Goal: Task Accomplishment & Management: Manage account settings

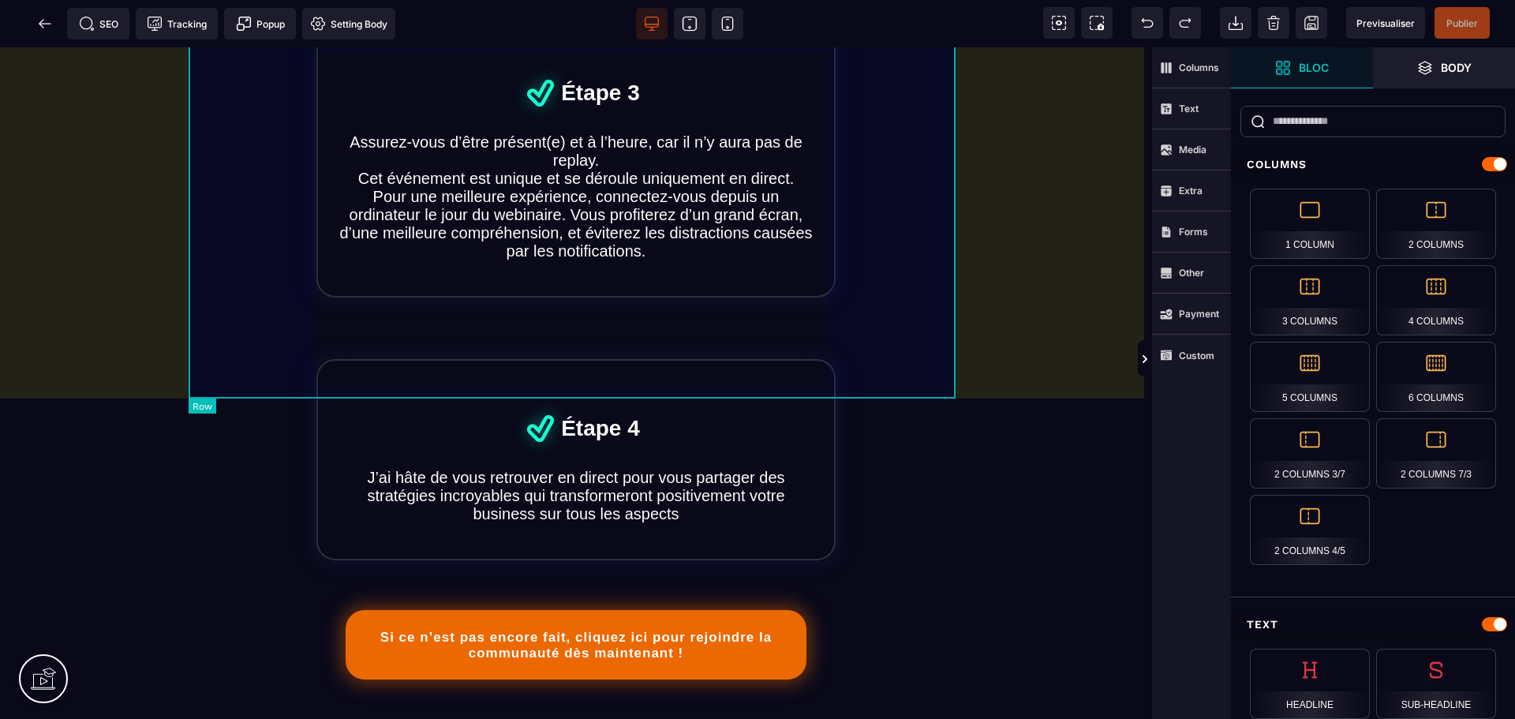
scroll to position [789, 0]
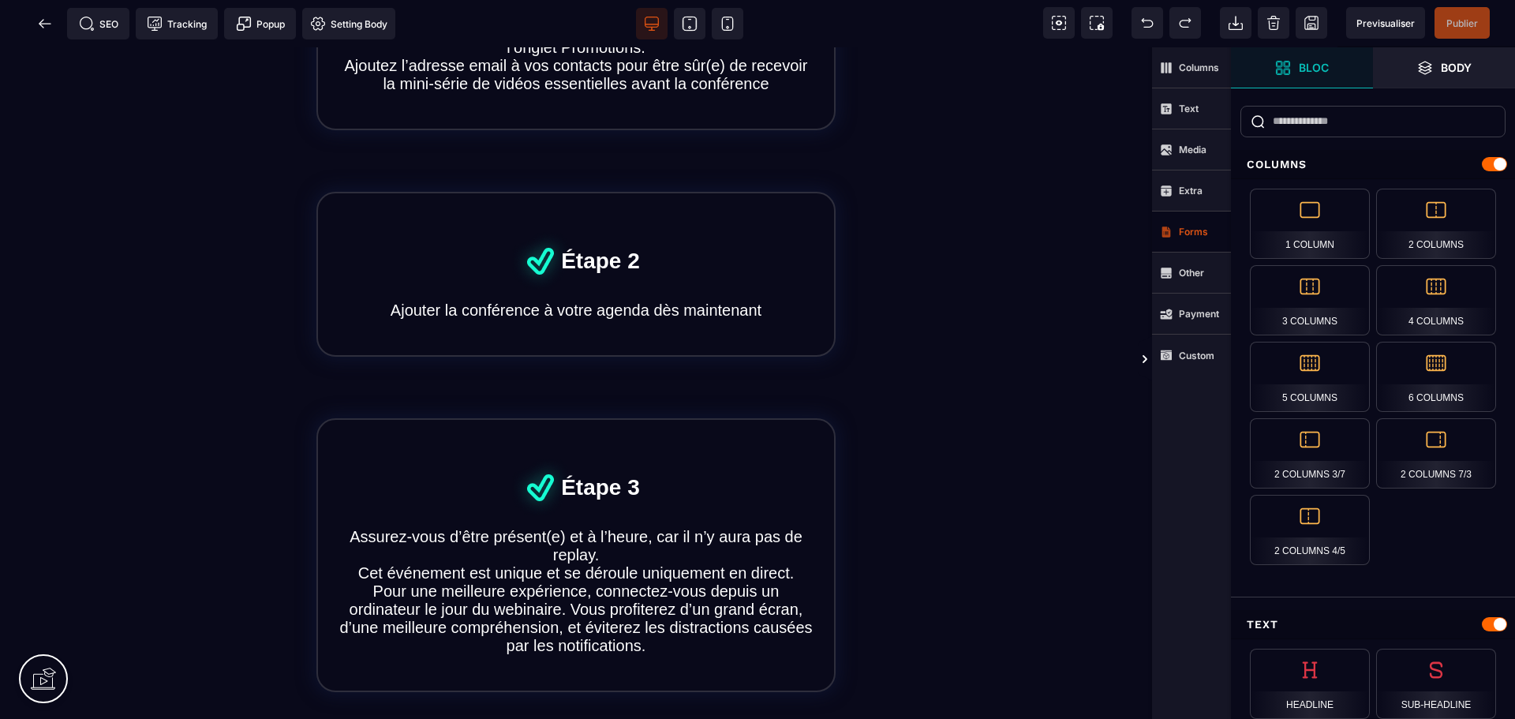
click at [1176, 234] on span "Forms" at bounding box center [1184, 232] width 48 height 13
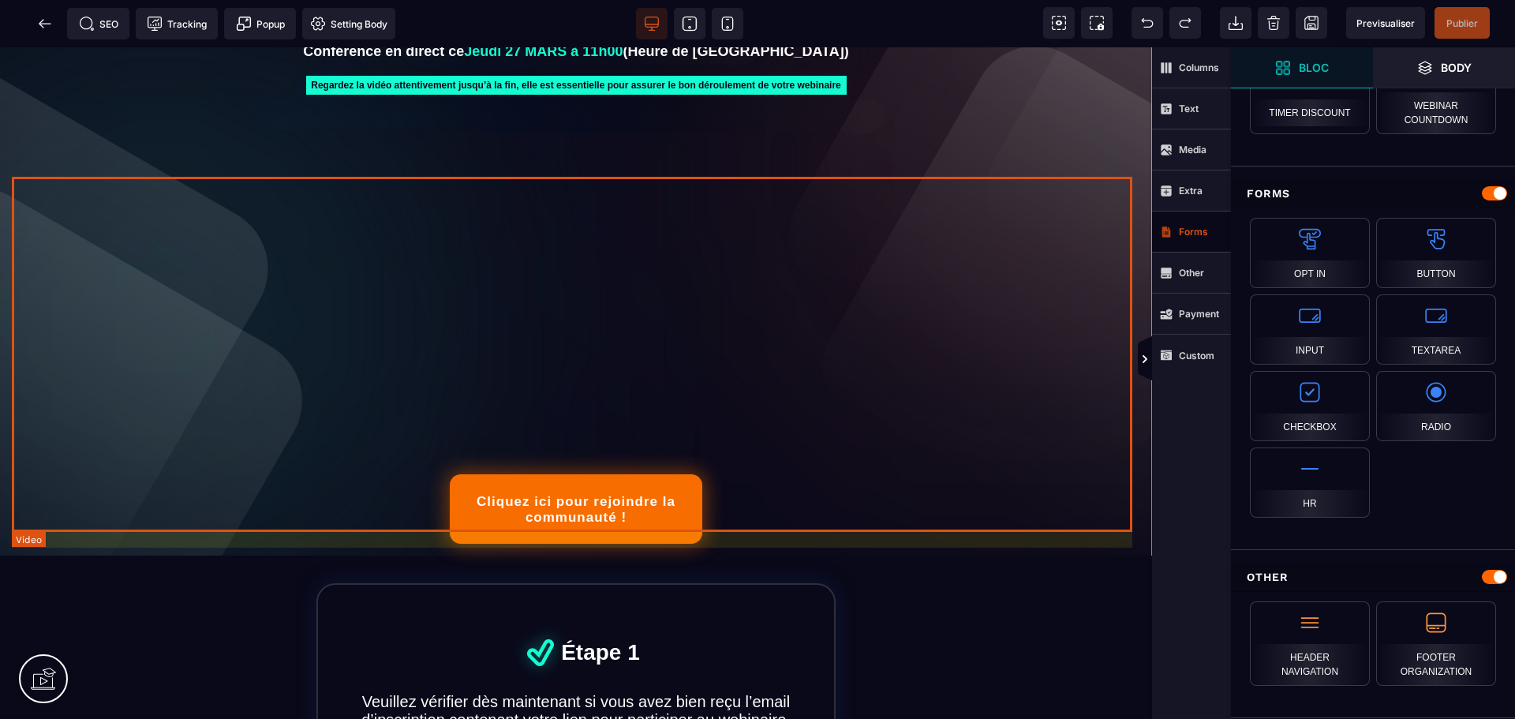
scroll to position [0, 0]
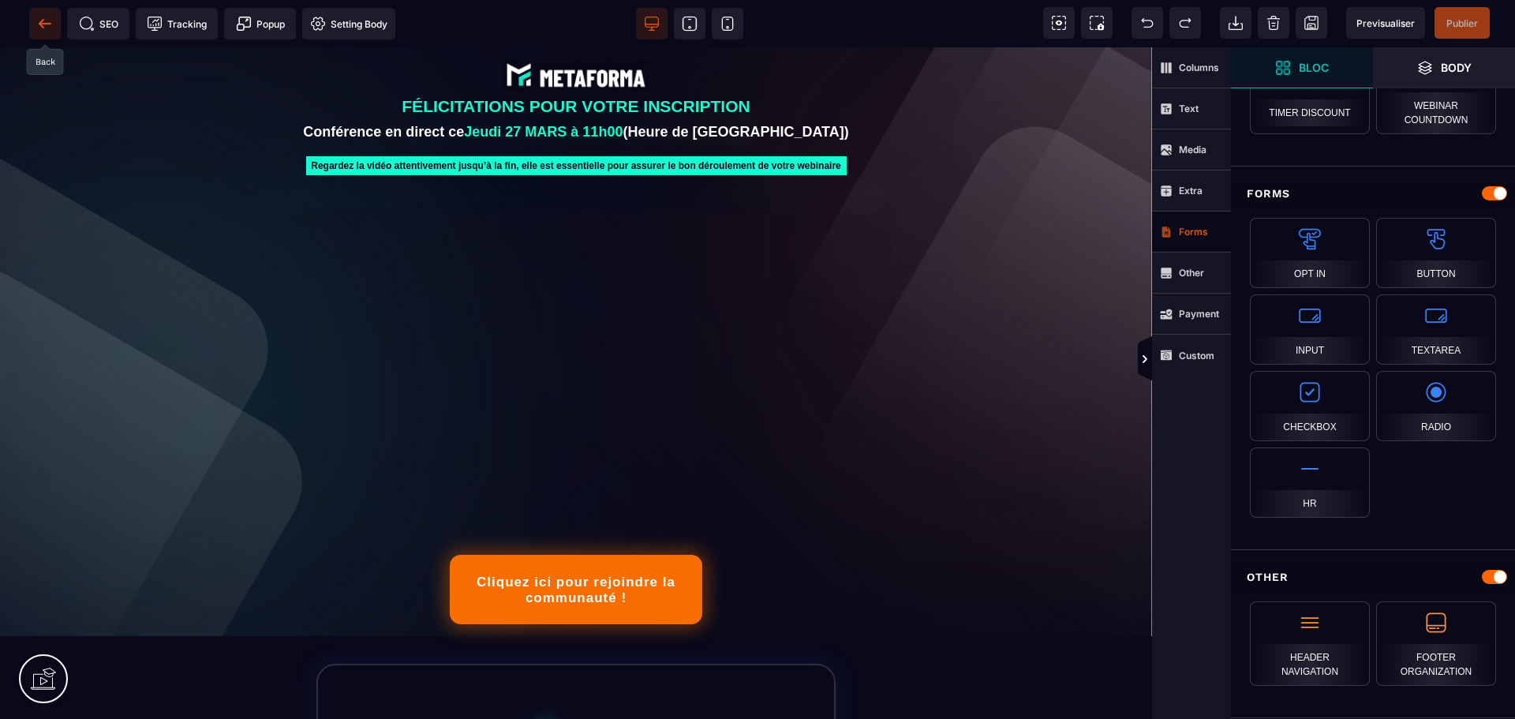
click at [42, 24] on icon at bounding box center [45, 23] width 12 height 1
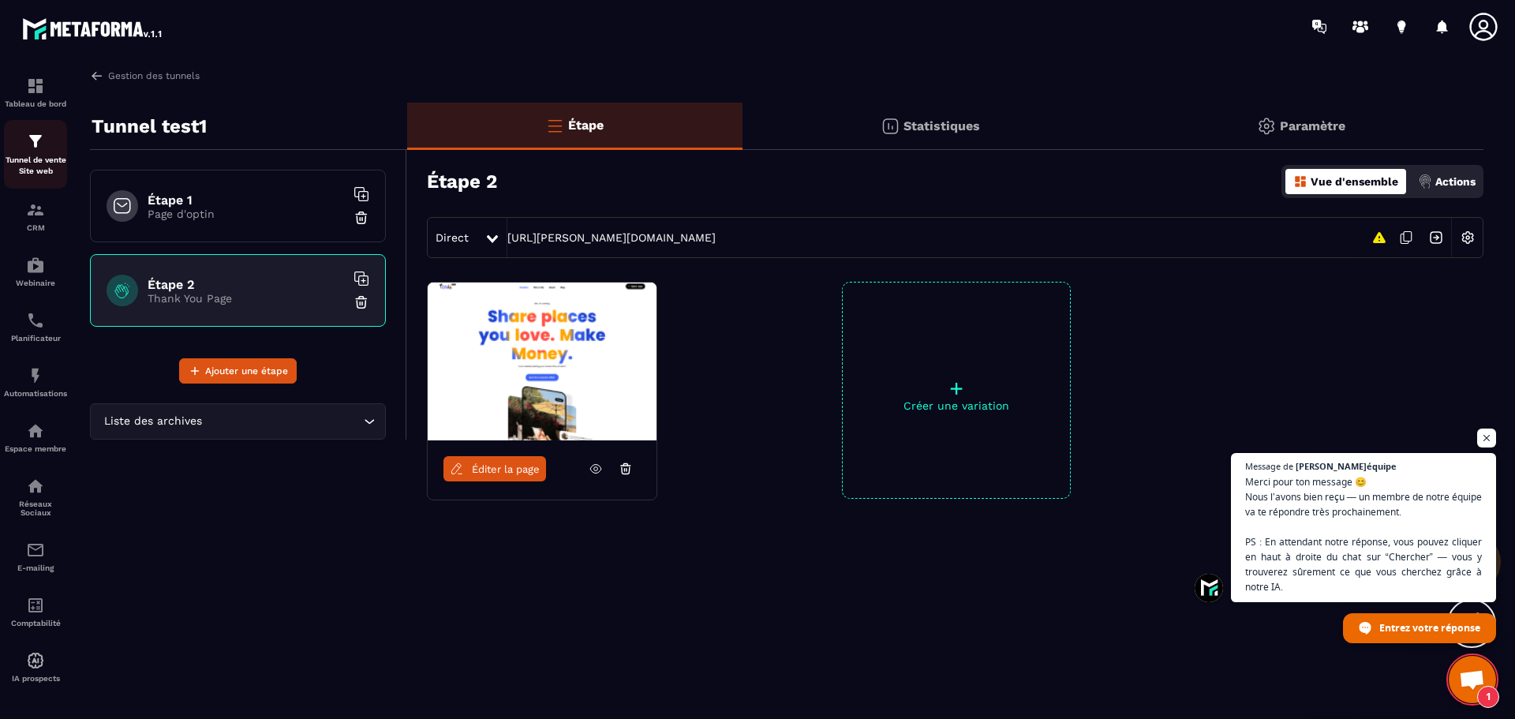
click at [35, 148] on img at bounding box center [35, 141] width 19 height 19
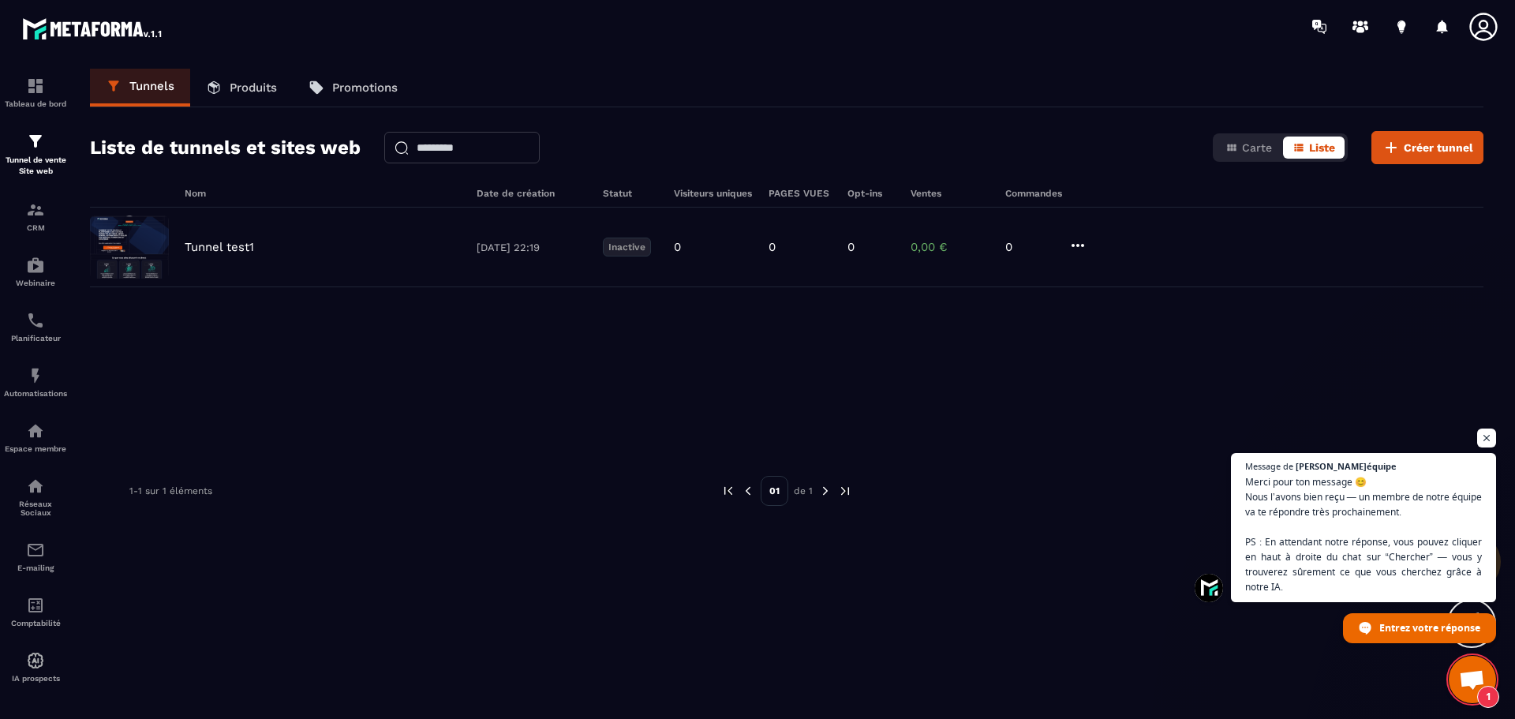
click at [1467, 680] on span "Ouvrir le chat" at bounding box center [1472, 681] width 26 height 22
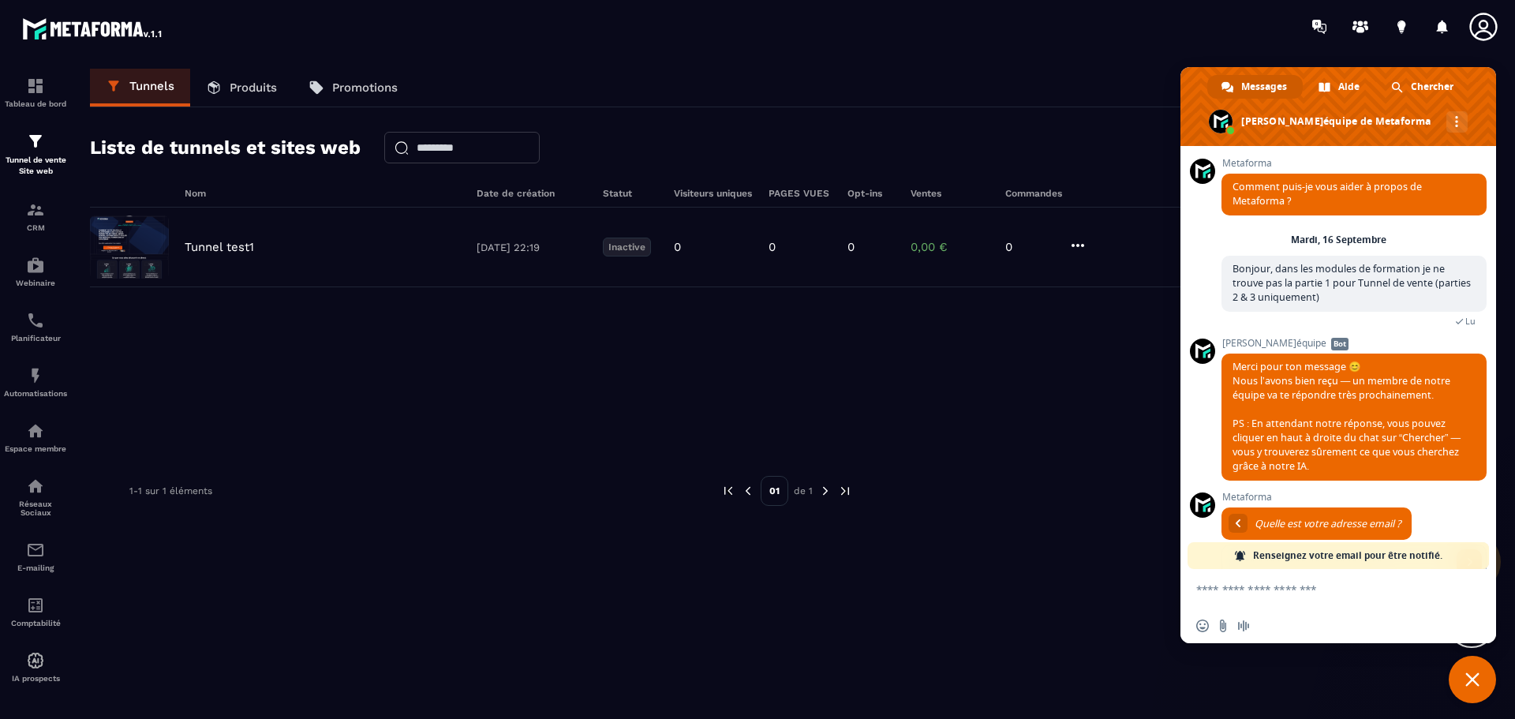
scroll to position [58, 0]
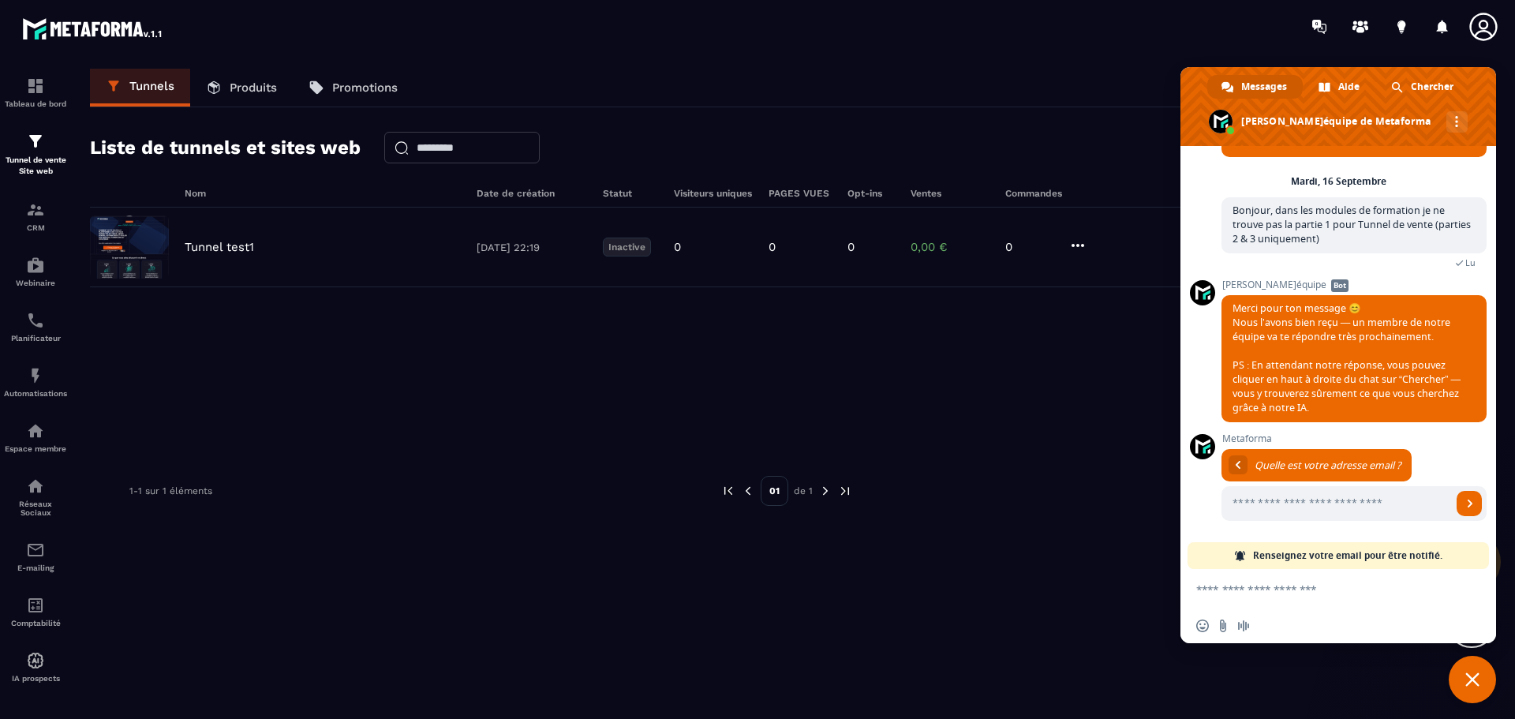
click at [1072, 561] on div "Nom Date de création Statut Visiteurs uniques PAGES VUES Opt-ins Ventes Command…" at bounding box center [787, 468] width 1394 height 561
click at [1083, 543] on div "Nom Date de création Statut Visiteurs uniques PAGES VUES Opt-ins Ventes Command…" at bounding box center [787, 468] width 1394 height 561
click at [1488, 687] on span "Fermer le chat" at bounding box center [1472, 679] width 47 height 47
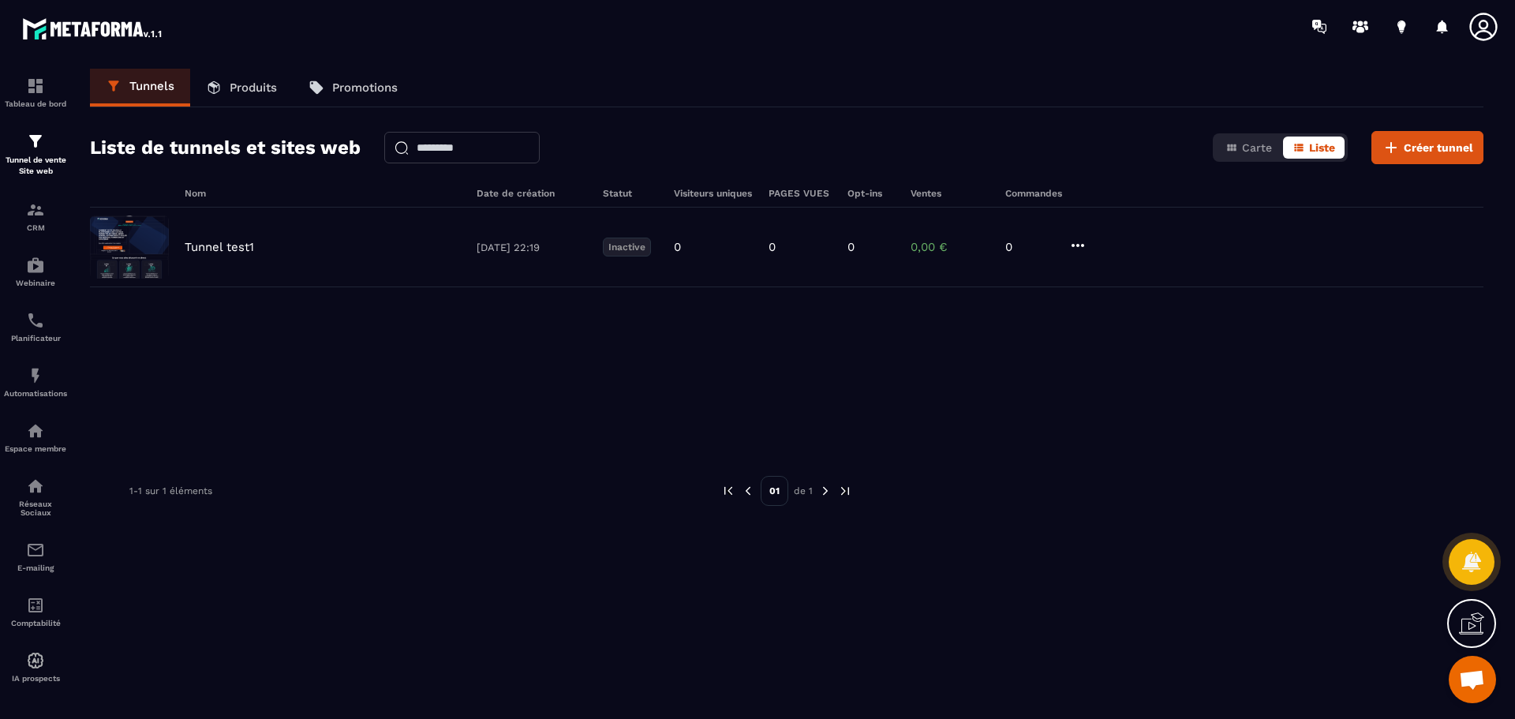
click at [255, 84] on p "Produits" at bounding box center [253, 87] width 47 height 14
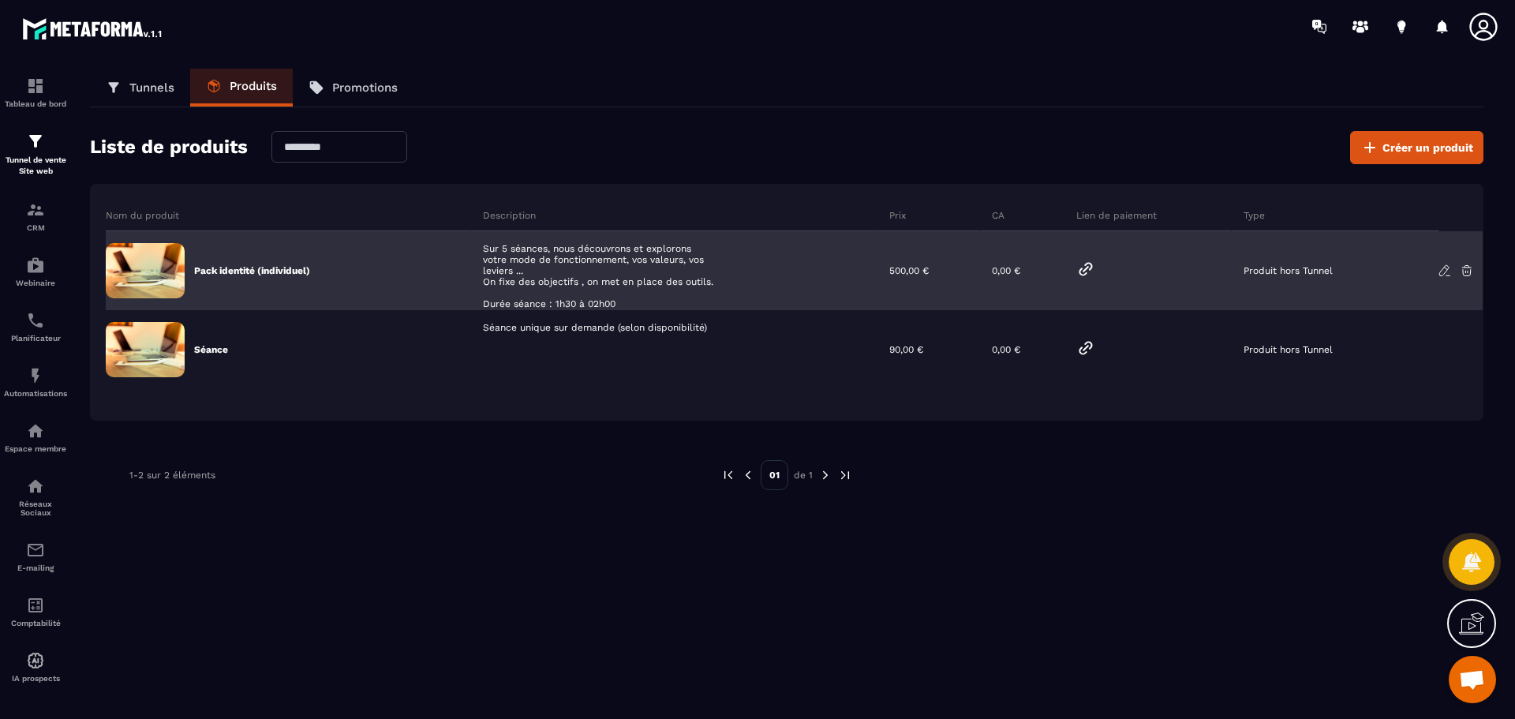
click at [1083, 268] on icon at bounding box center [1085, 269] width 19 height 19
click at [1442, 271] on icon at bounding box center [1445, 271] width 14 height 14
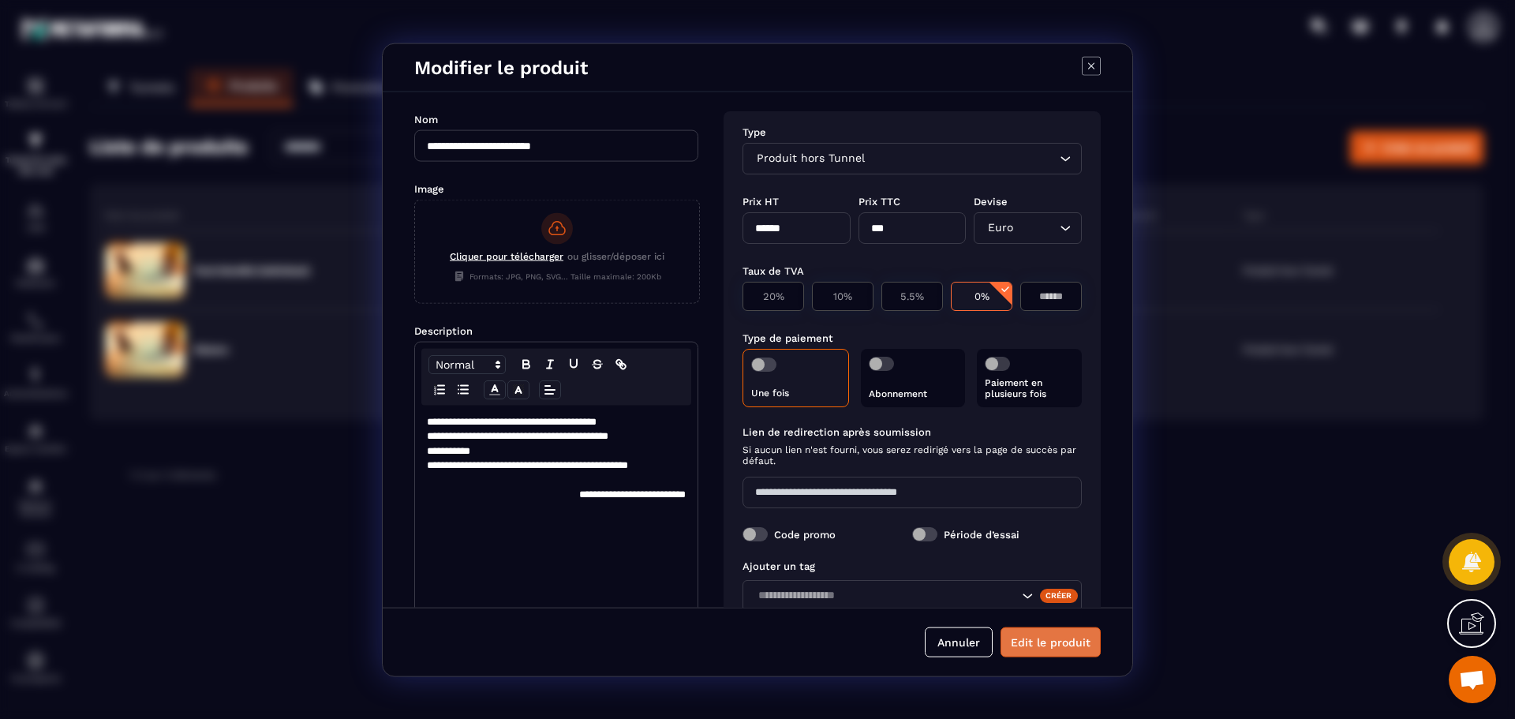
click at [1035, 645] on button "Edit le produit" at bounding box center [1051, 642] width 100 height 30
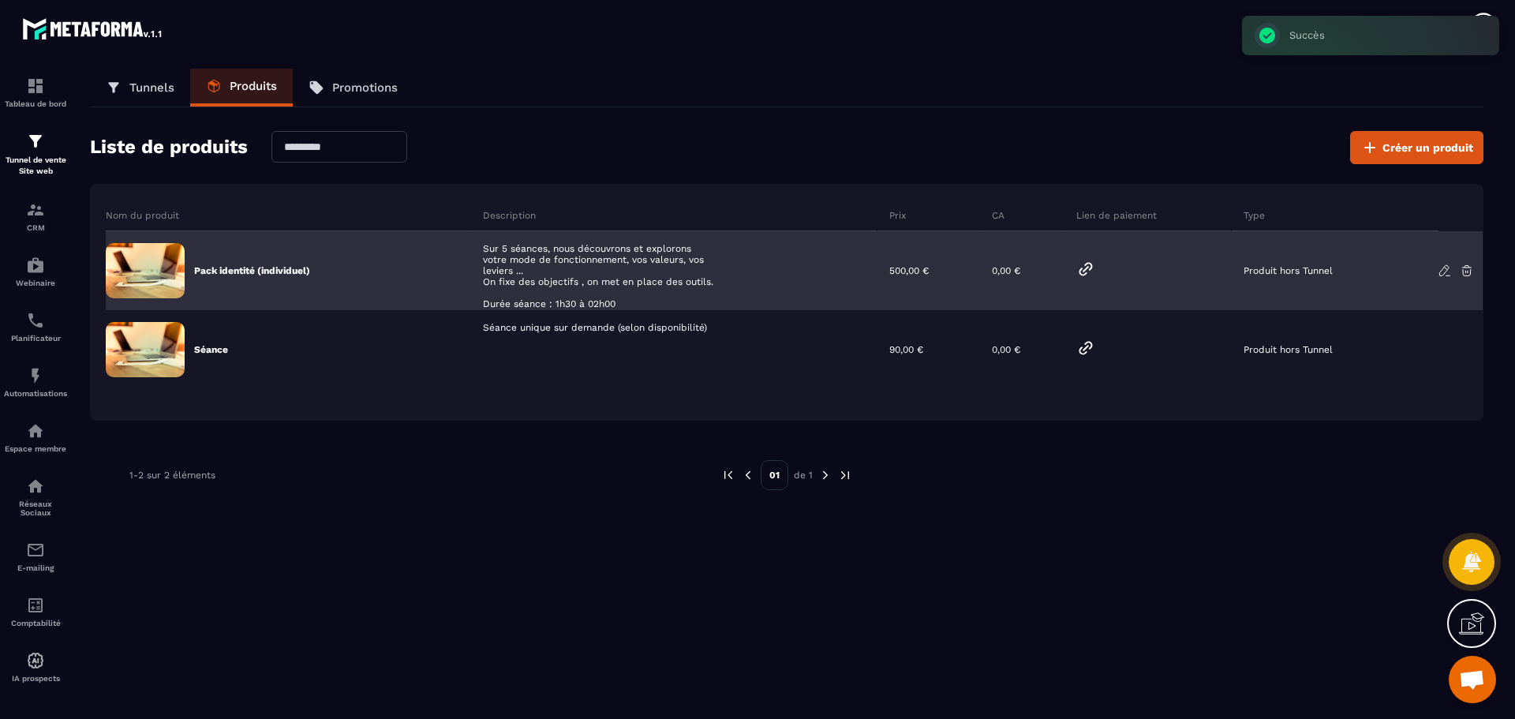
click at [1267, 268] on p "Produit hors Tunnel" at bounding box center [1288, 270] width 89 height 11
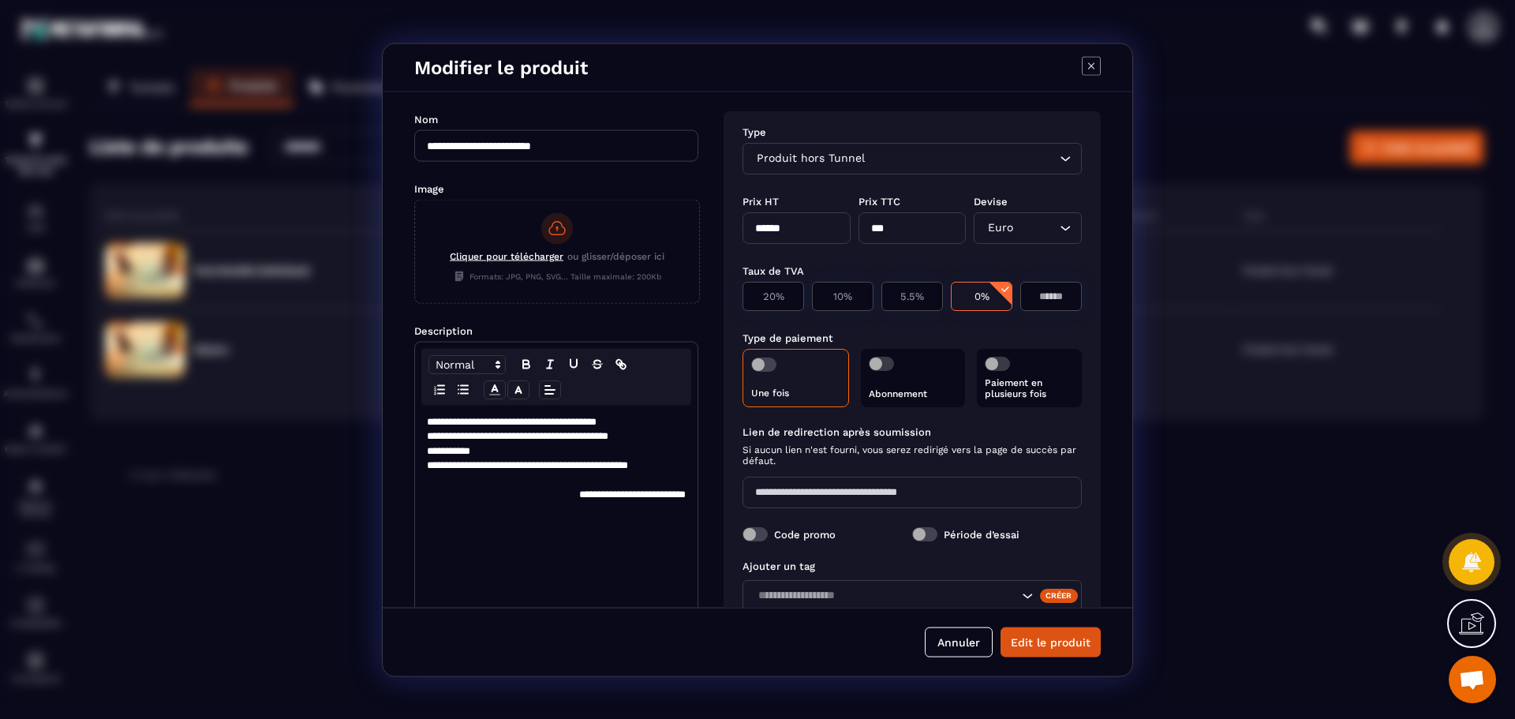
click at [1062, 159] on icon "Search for option" at bounding box center [1065, 158] width 16 height 16
click at [1091, 64] on icon "Modal window" at bounding box center [1091, 65] width 19 height 19
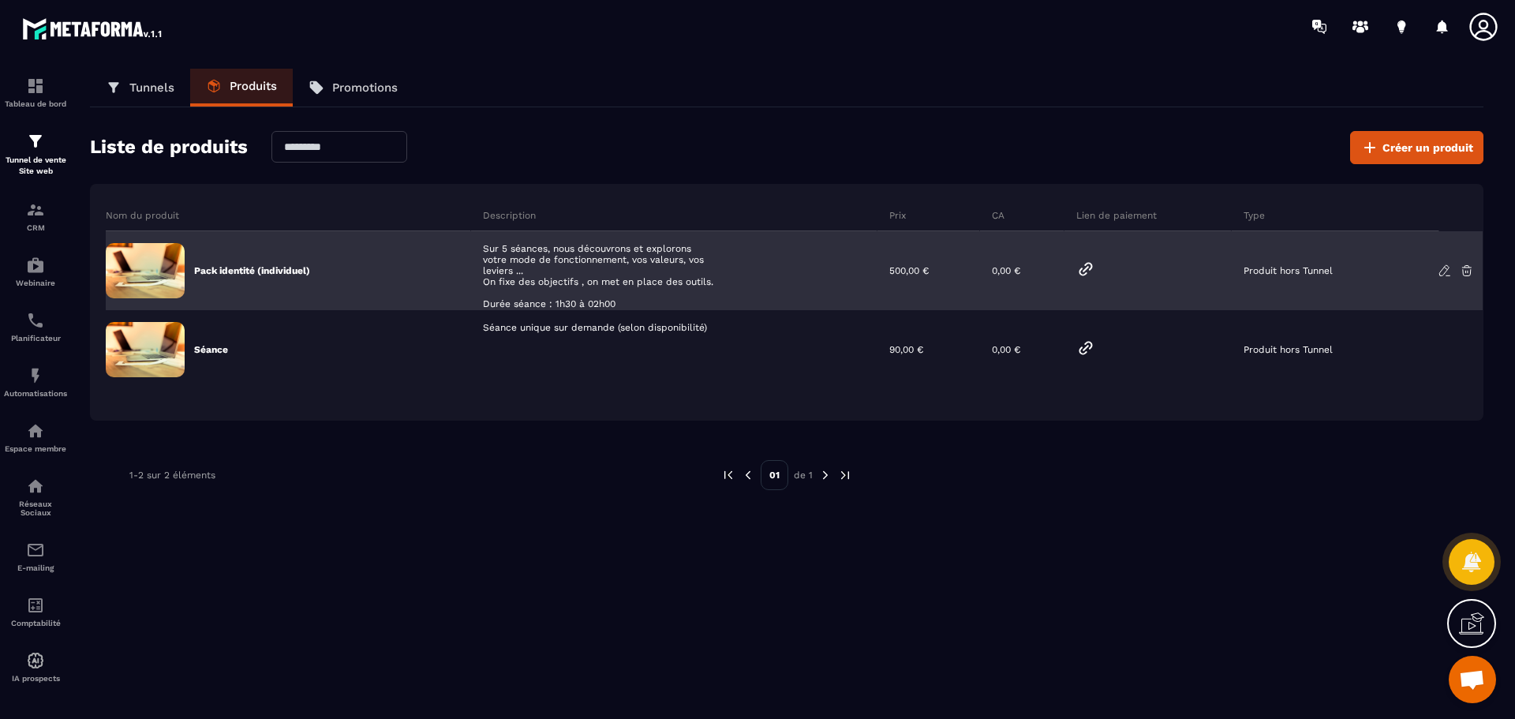
click at [1439, 269] on icon at bounding box center [1445, 271] width 14 height 14
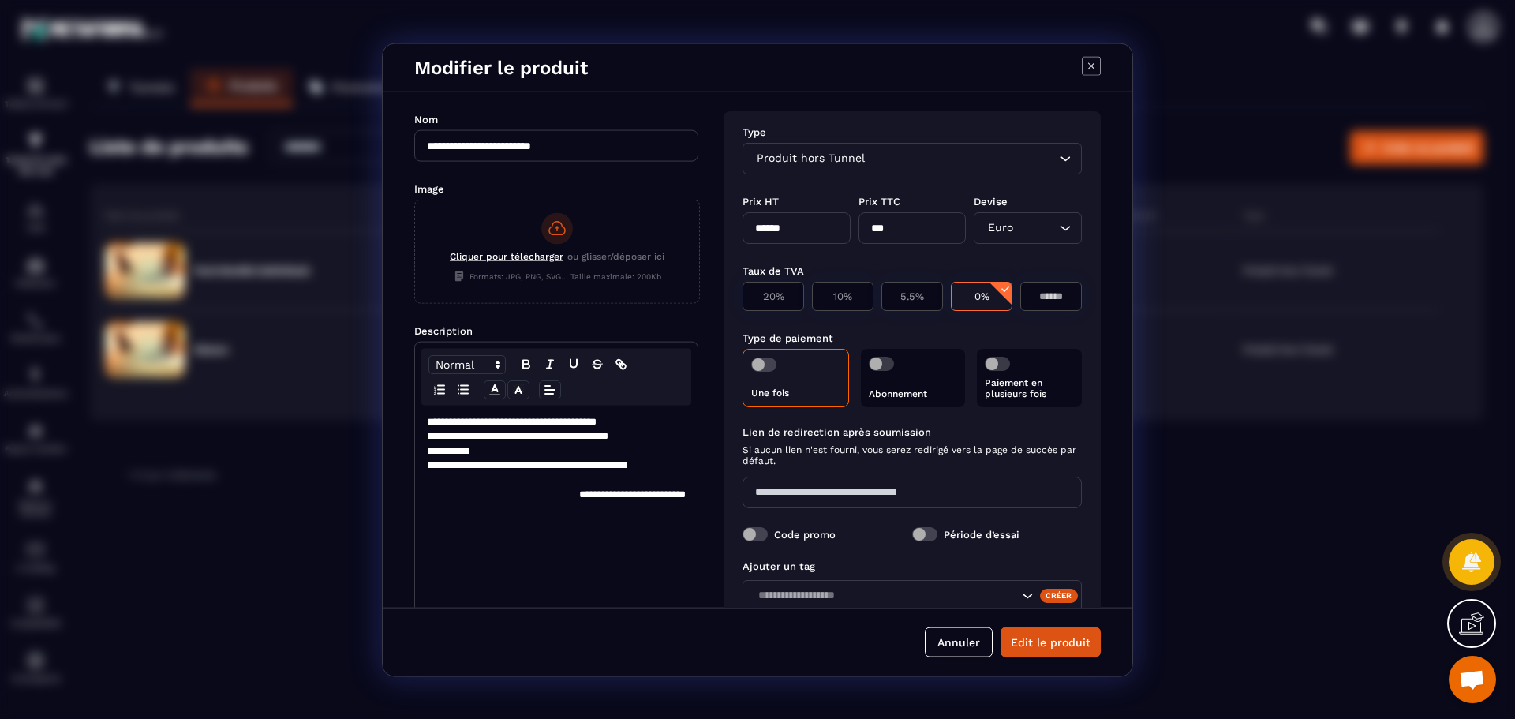
click at [578, 140] on input "**********" at bounding box center [556, 145] width 284 height 32
click at [829, 152] on span "Produit hors Tunnel" at bounding box center [810, 157] width 115 height 17
click at [814, 225] on input "******" at bounding box center [797, 227] width 108 height 32
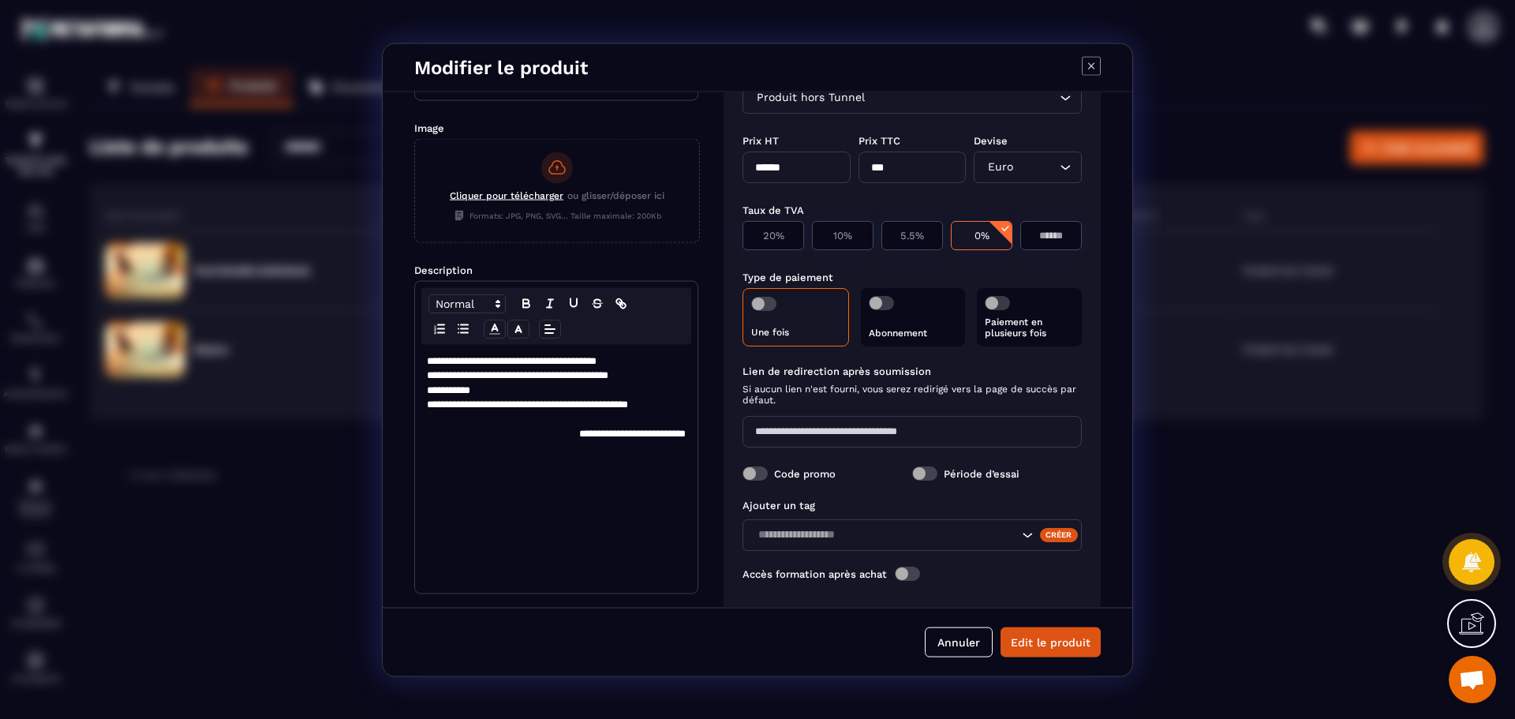
scroll to position [83, 0]
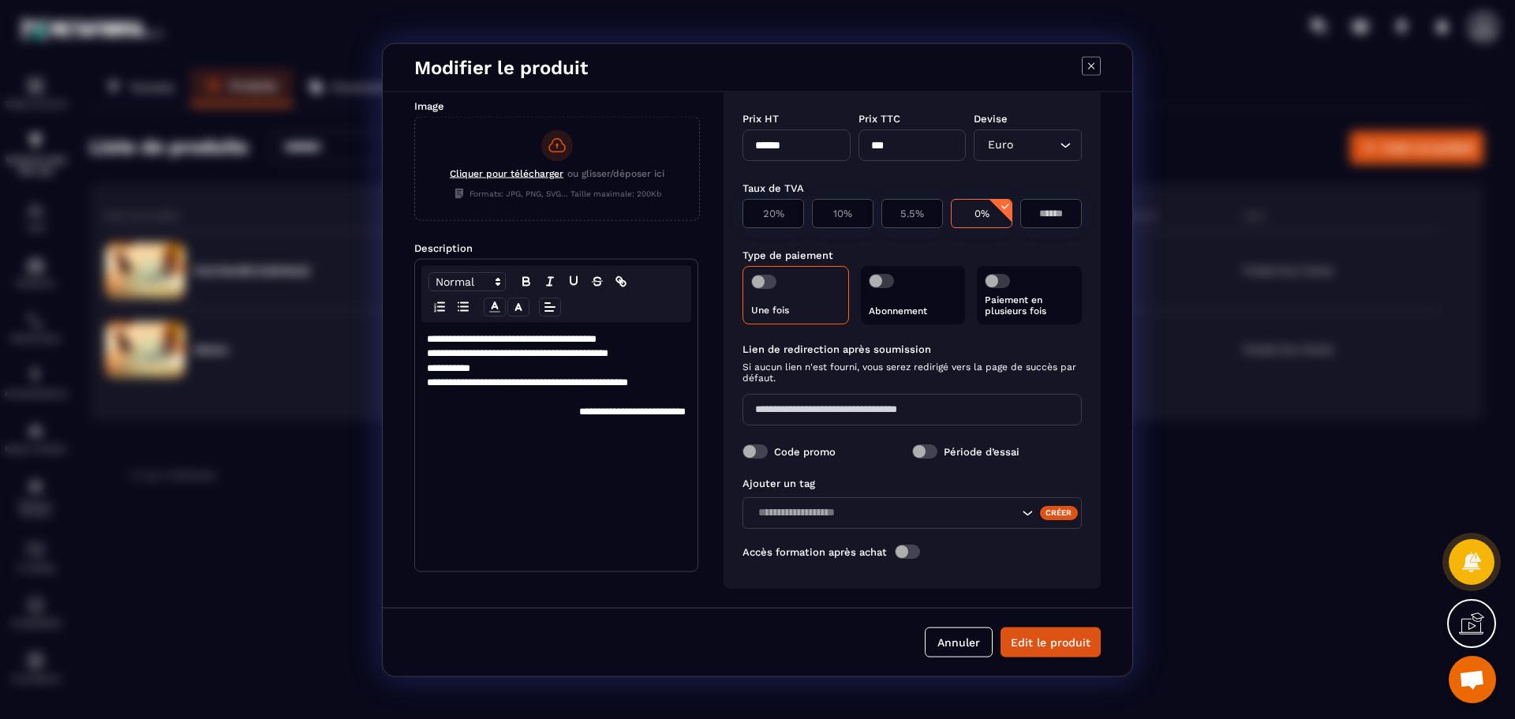
click at [767, 282] on span "Modal window" at bounding box center [763, 281] width 25 height 14
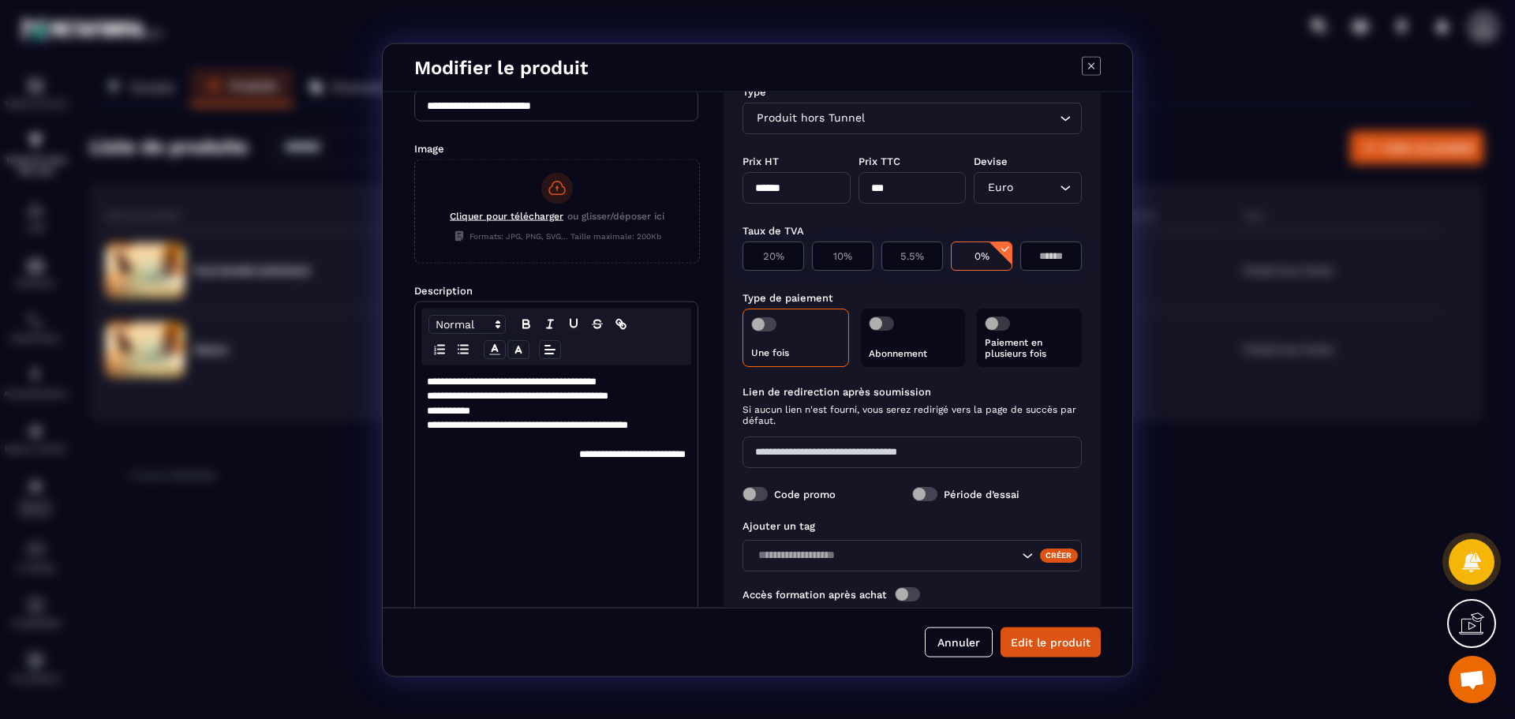
scroll to position [0, 0]
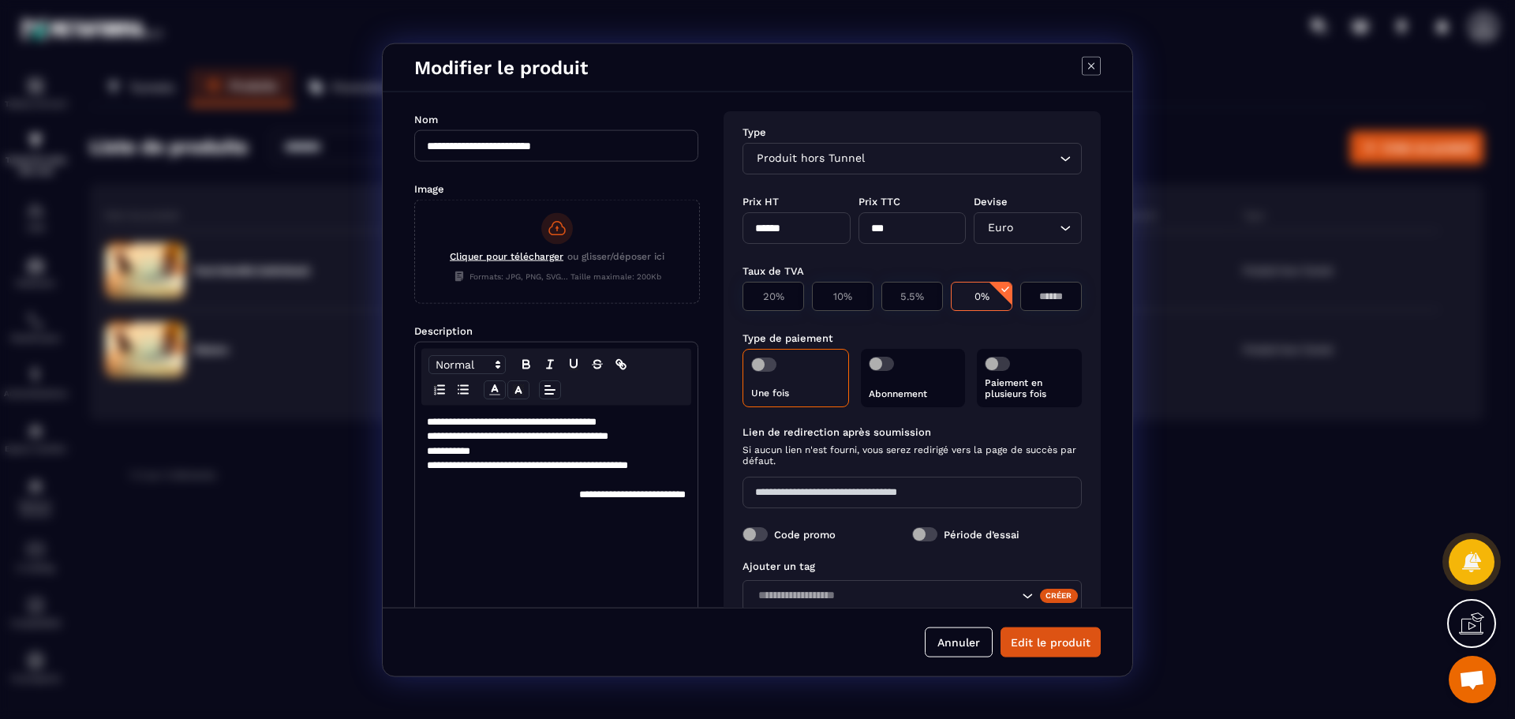
click at [864, 165] on div "Produit hors Tunnel" at bounding box center [904, 157] width 306 height 17
click at [952, 167] on div "Produit hors Tunnel Loading..." at bounding box center [912, 158] width 339 height 32
click at [1060, 161] on icon "Search for option" at bounding box center [1065, 158] width 16 height 16
click at [1057, 155] on icon "Search for option" at bounding box center [1065, 158] width 16 height 16
click at [848, 147] on div "Produit hors Tunnel Loading..." at bounding box center [912, 158] width 339 height 32
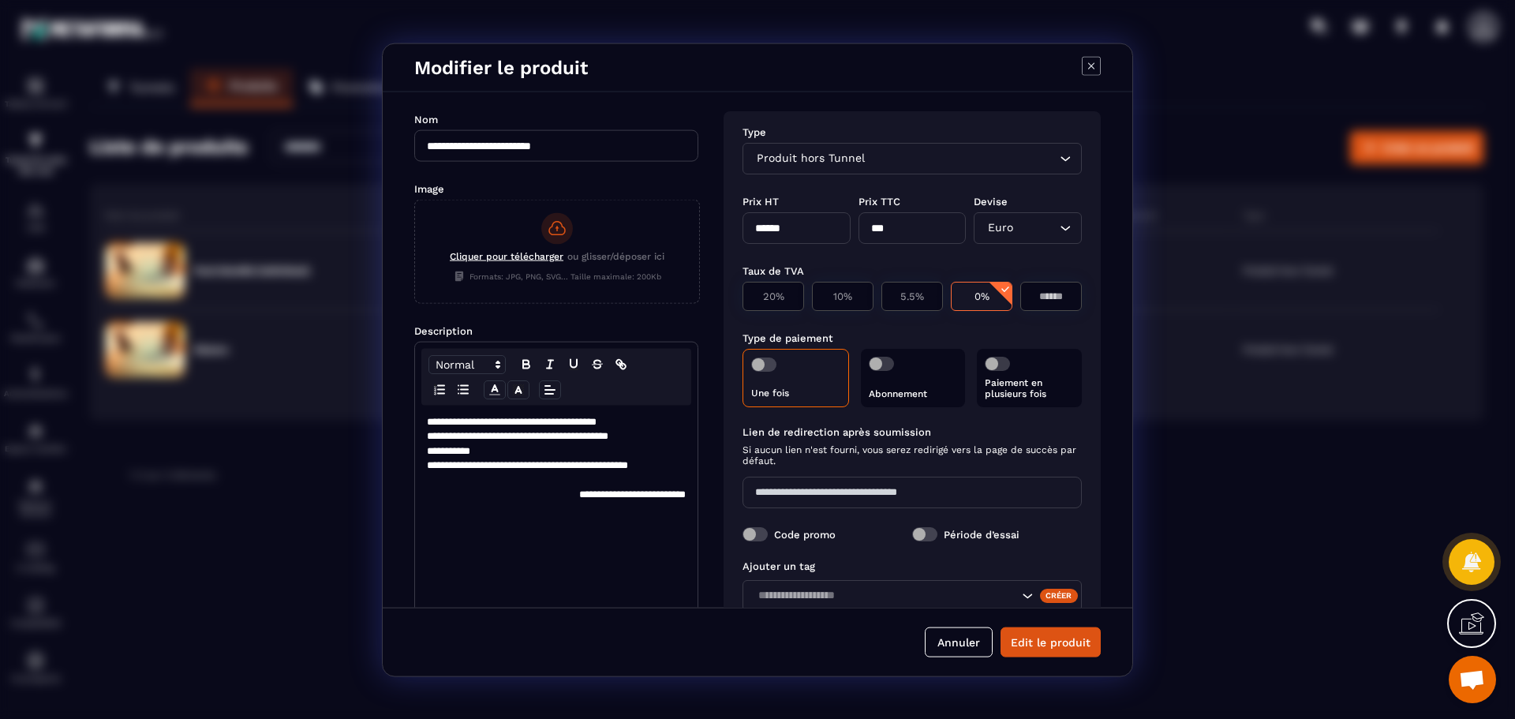
click at [840, 157] on span "Produit hors Tunnel" at bounding box center [810, 157] width 115 height 17
click at [1031, 641] on button "Edit le produit" at bounding box center [1051, 642] width 100 height 30
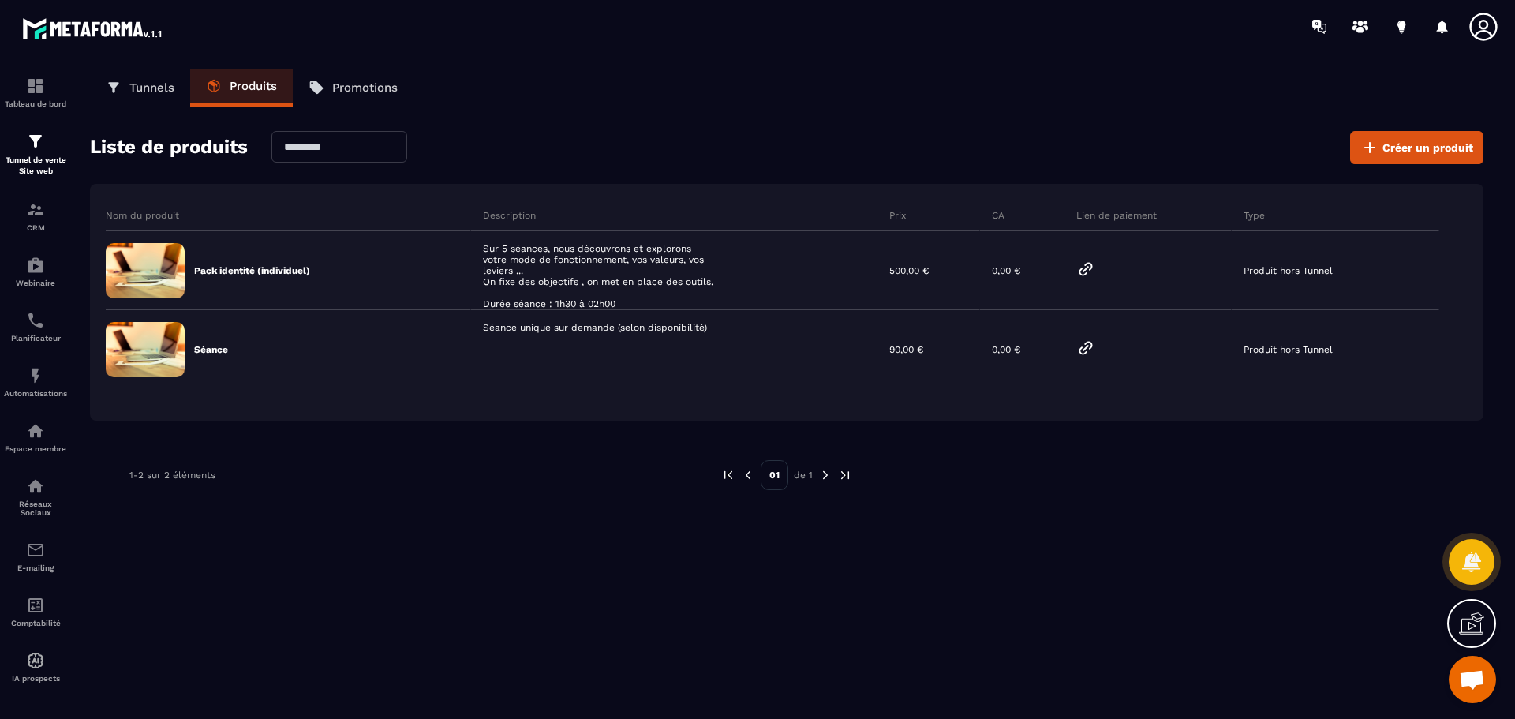
click at [1474, 679] on span "Ouvrir le chat" at bounding box center [1472, 681] width 26 height 22
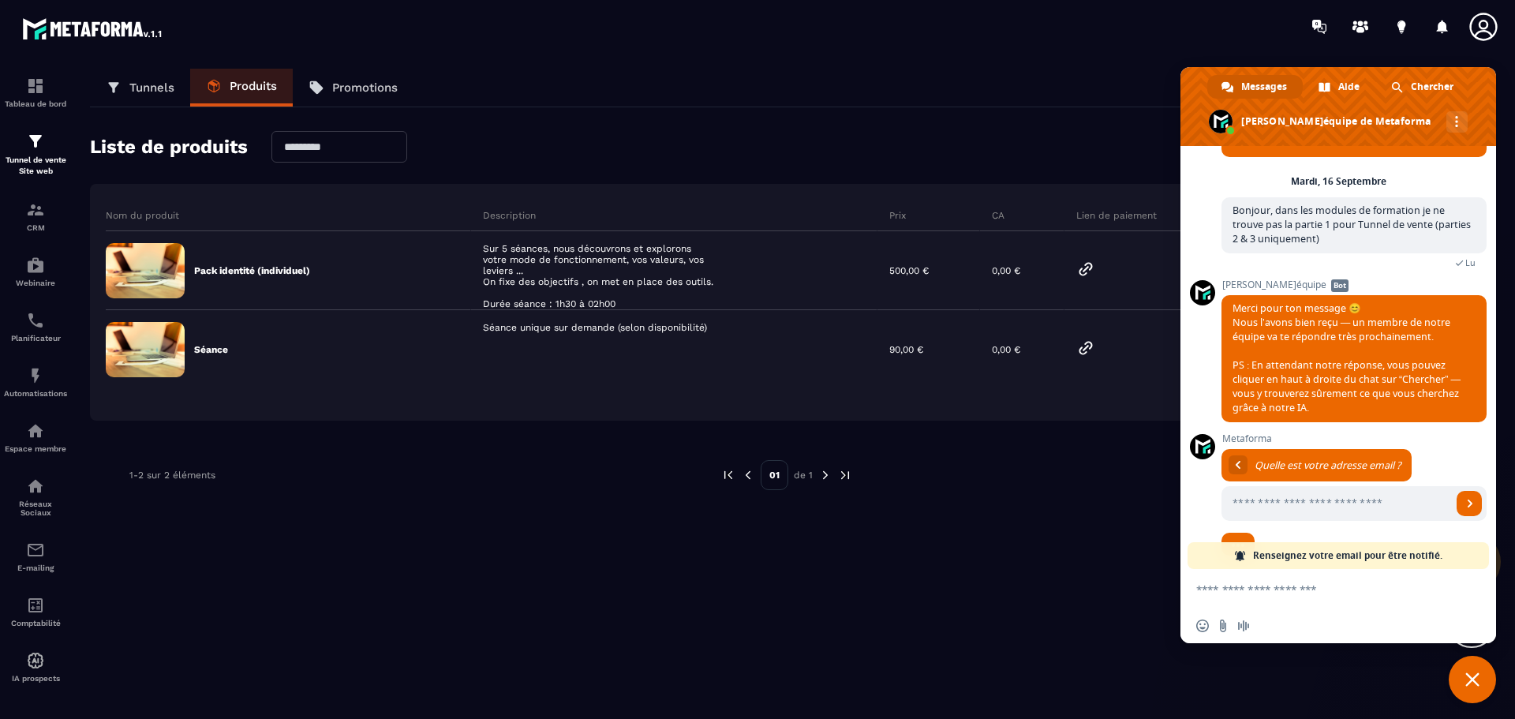
scroll to position [89, 0]
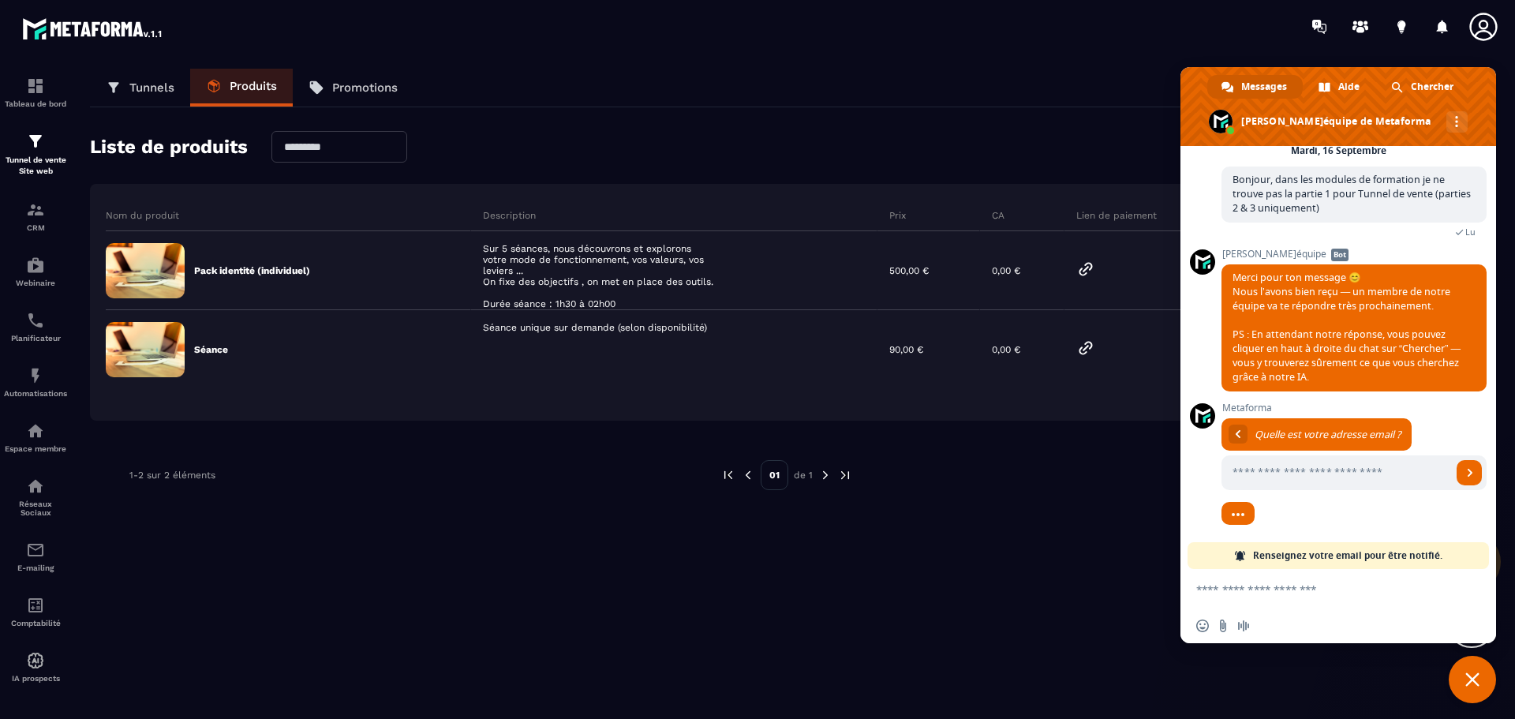
click at [981, 148] on div "Liste de produits Créer un produit" at bounding box center [787, 147] width 1394 height 33
click at [1465, 675] on span "Fermer le chat" at bounding box center [1472, 679] width 14 height 14
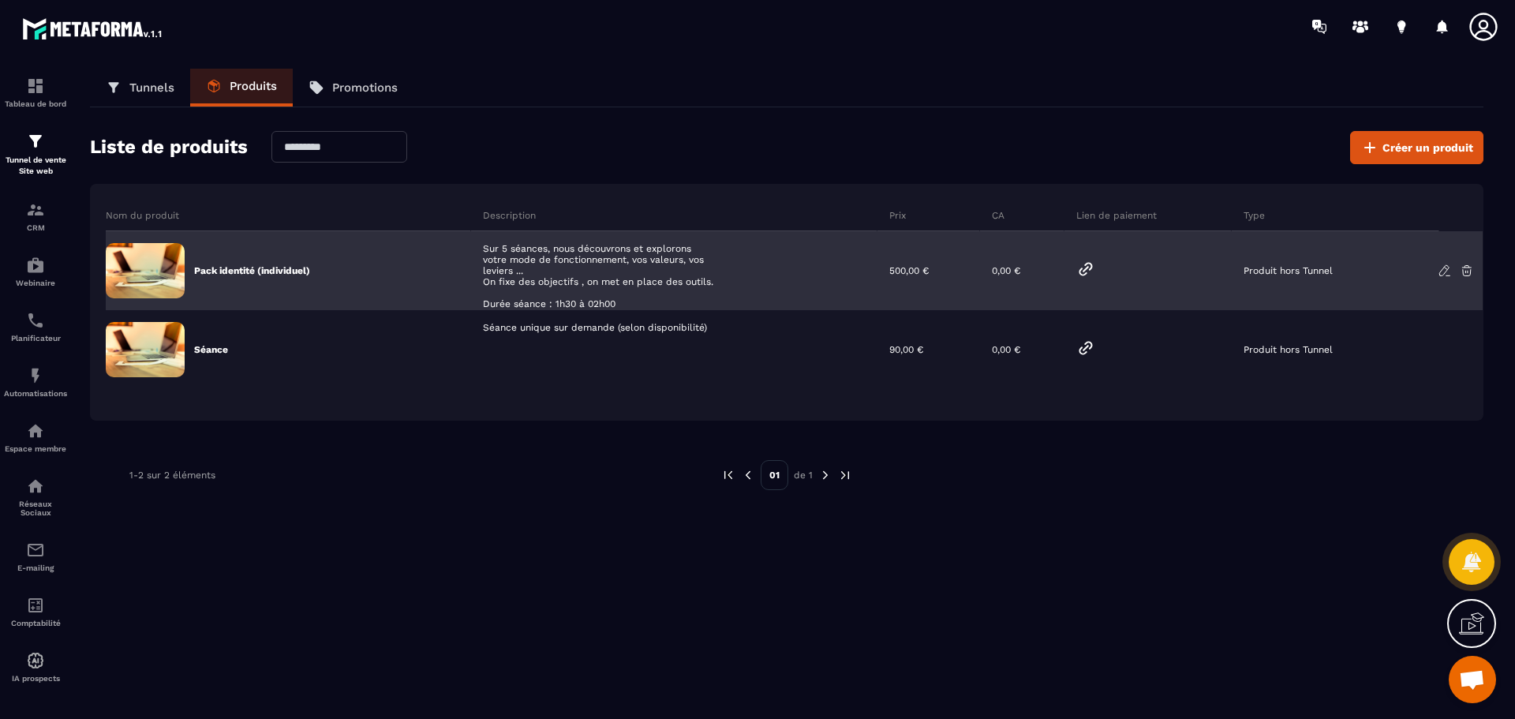
click at [154, 268] on img at bounding box center [145, 270] width 79 height 55
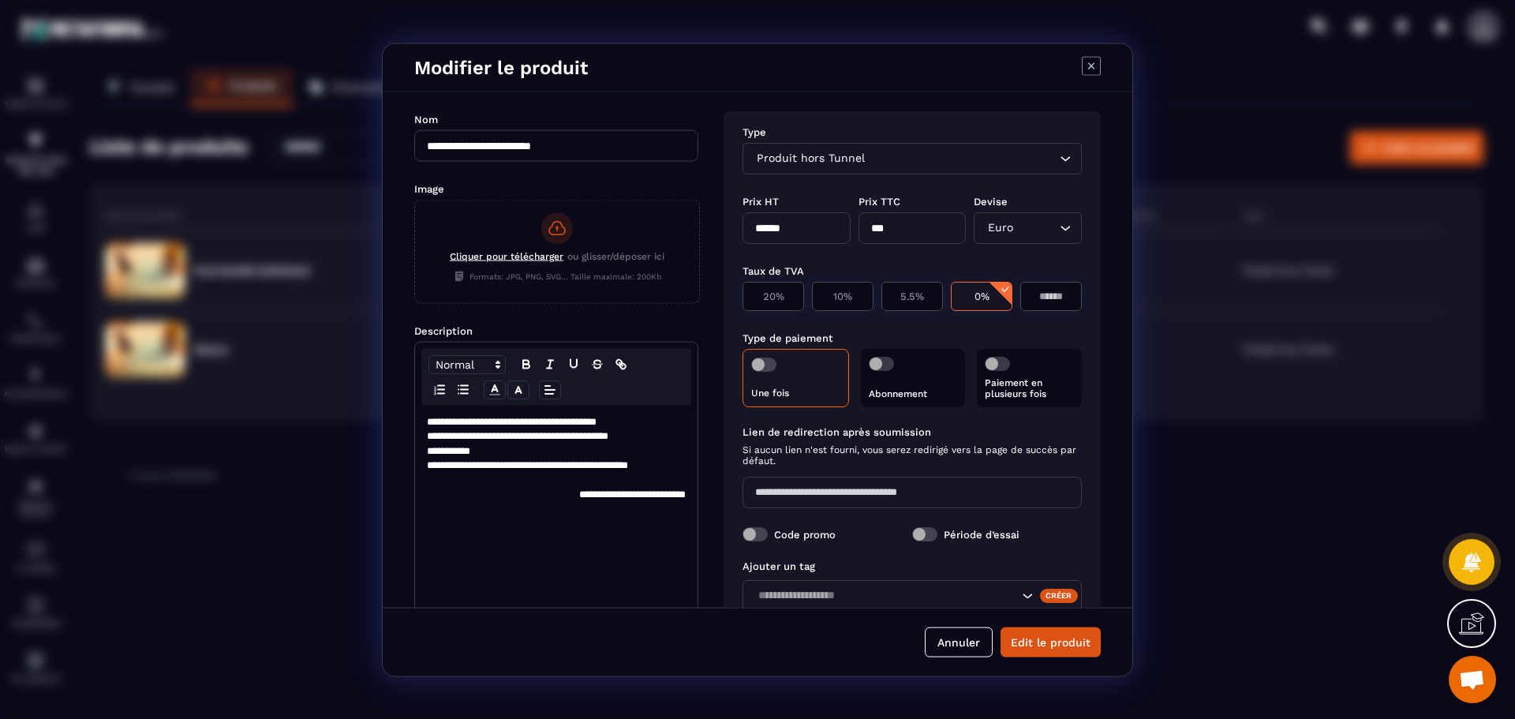
click at [1058, 169] on div "Produit hors Tunnel Loading..." at bounding box center [912, 158] width 339 height 32
click at [1059, 162] on icon "Search for option" at bounding box center [1065, 158] width 16 height 16
click at [1087, 67] on icon "Modal window" at bounding box center [1091, 65] width 19 height 19
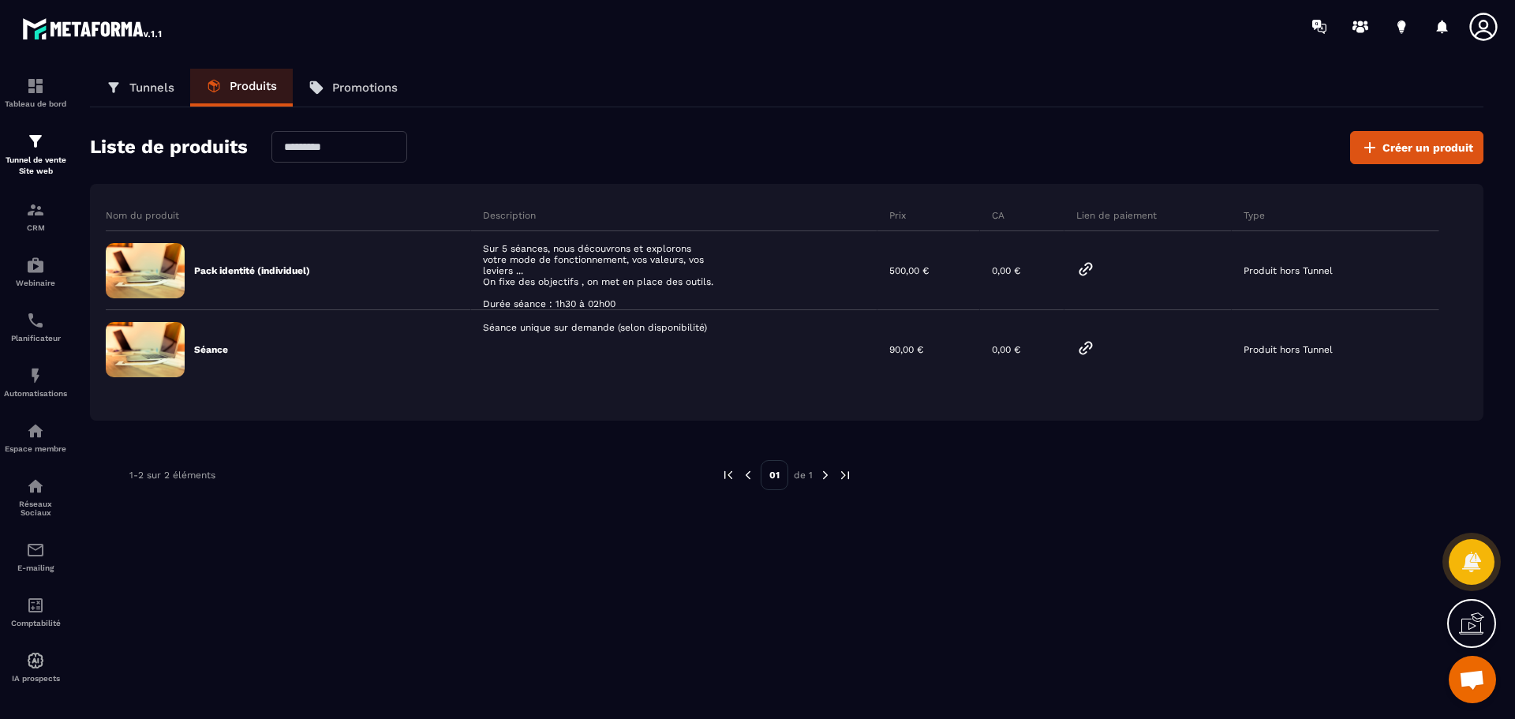
click at [1475, 29] on icon at bounding box center [1484, 27] width 32 height 32
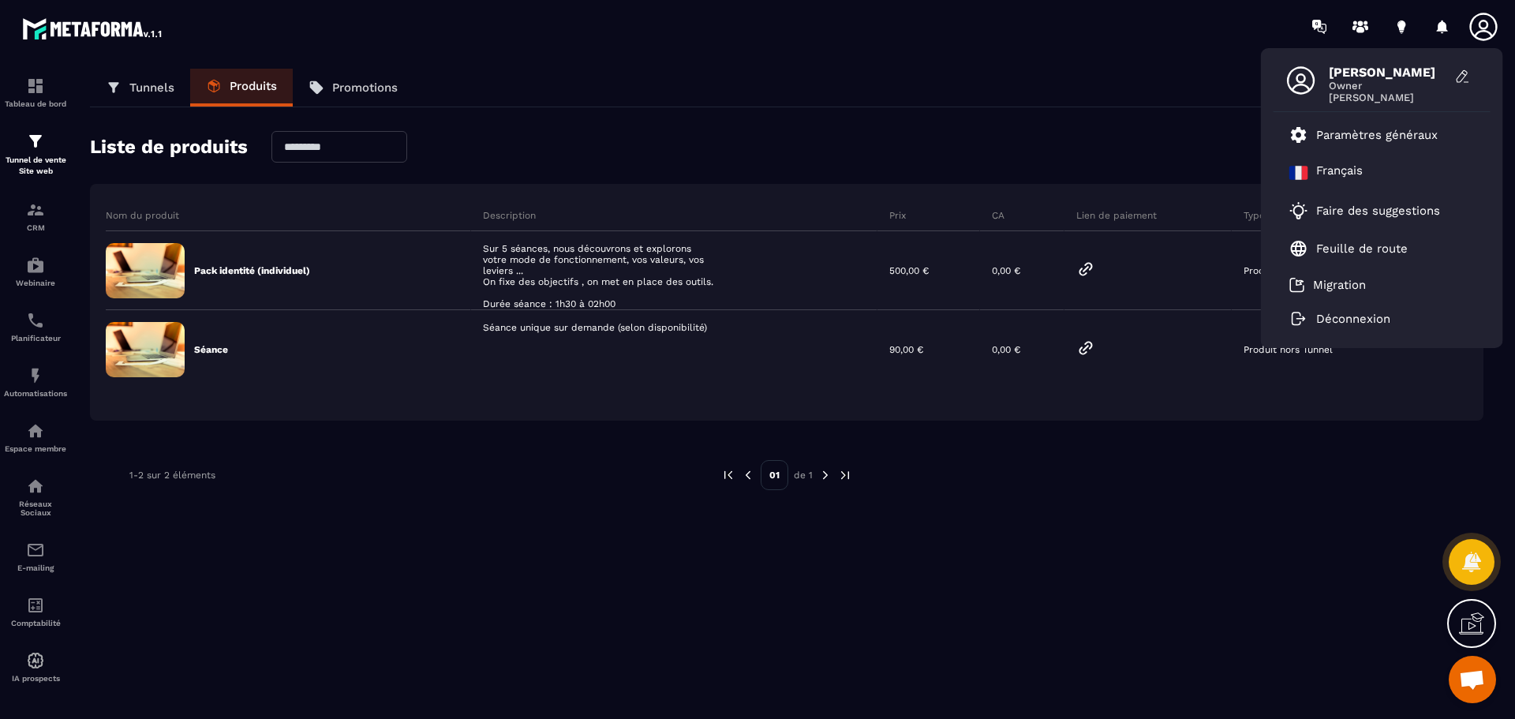
click at [755, 107] on div "Tunnels Produits Promotions" at bounding box center [787, 88] width 1394 height 39
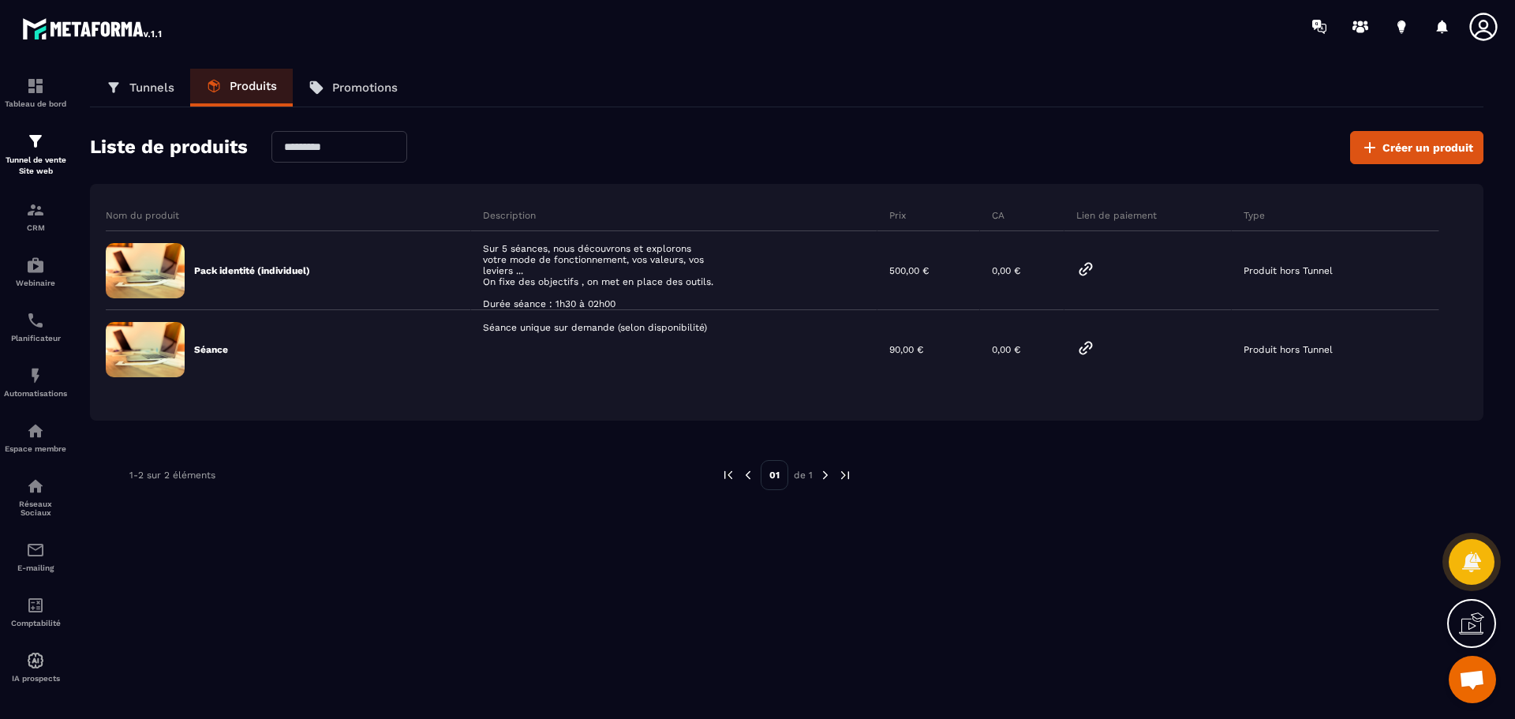
click at [372, 84] on p "Promotions" at bounding box center [364, 87] width 65 height 14
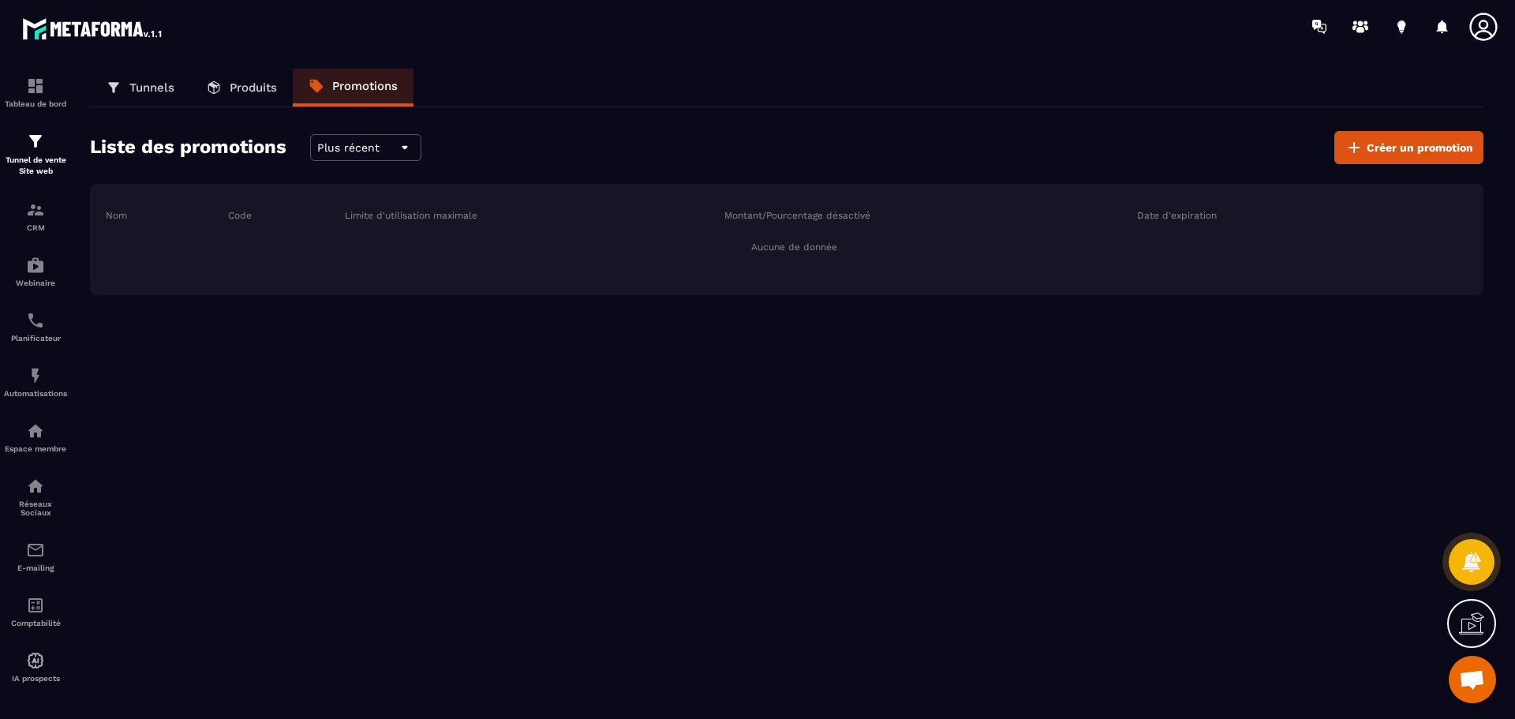
click at [235, 92] on p "Produits" at bounding box center [253, 87] width 47 height 14
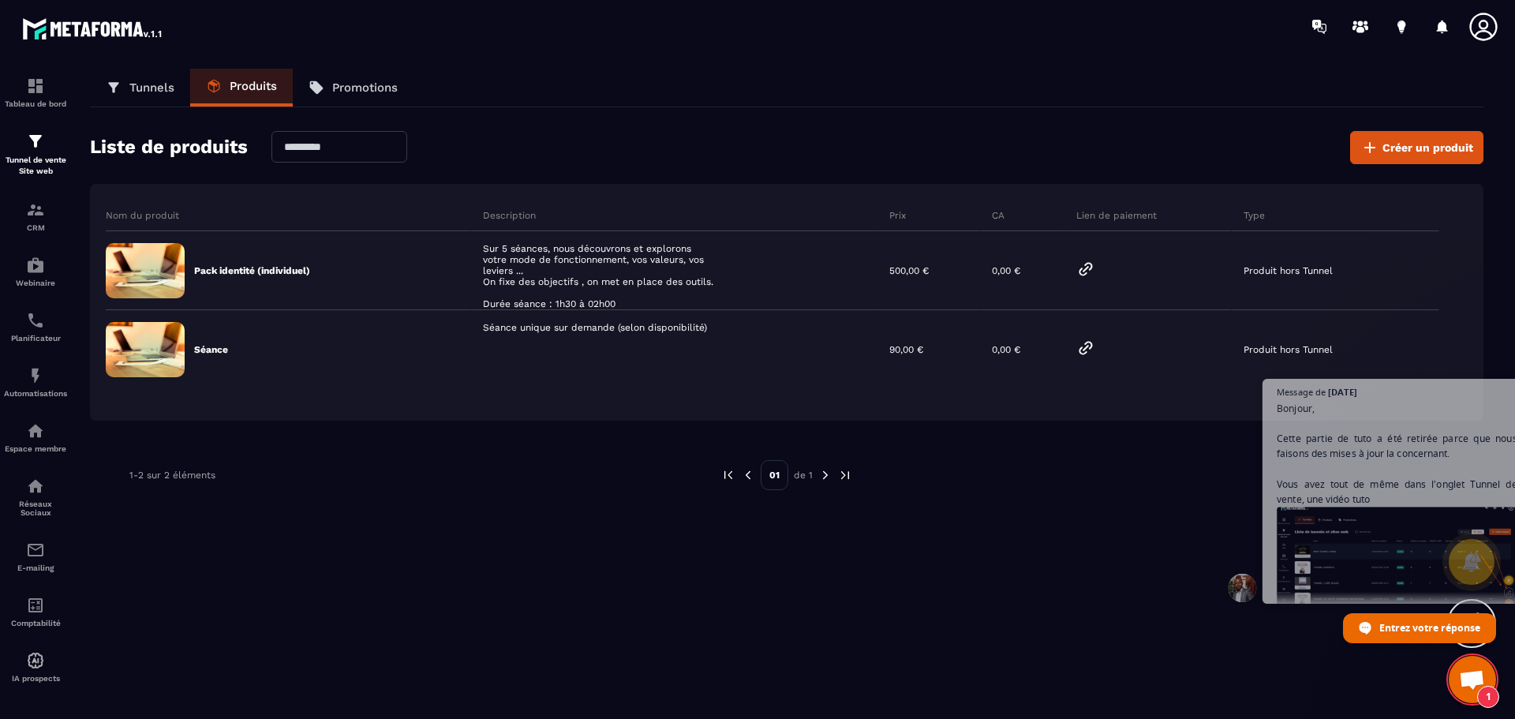
click at [1328, 469] on span "Bonjour, Cette partie de tuto a été retirée parce que nous faisons des mises à …" at bounding box center [1364, 534] width 241 height 268
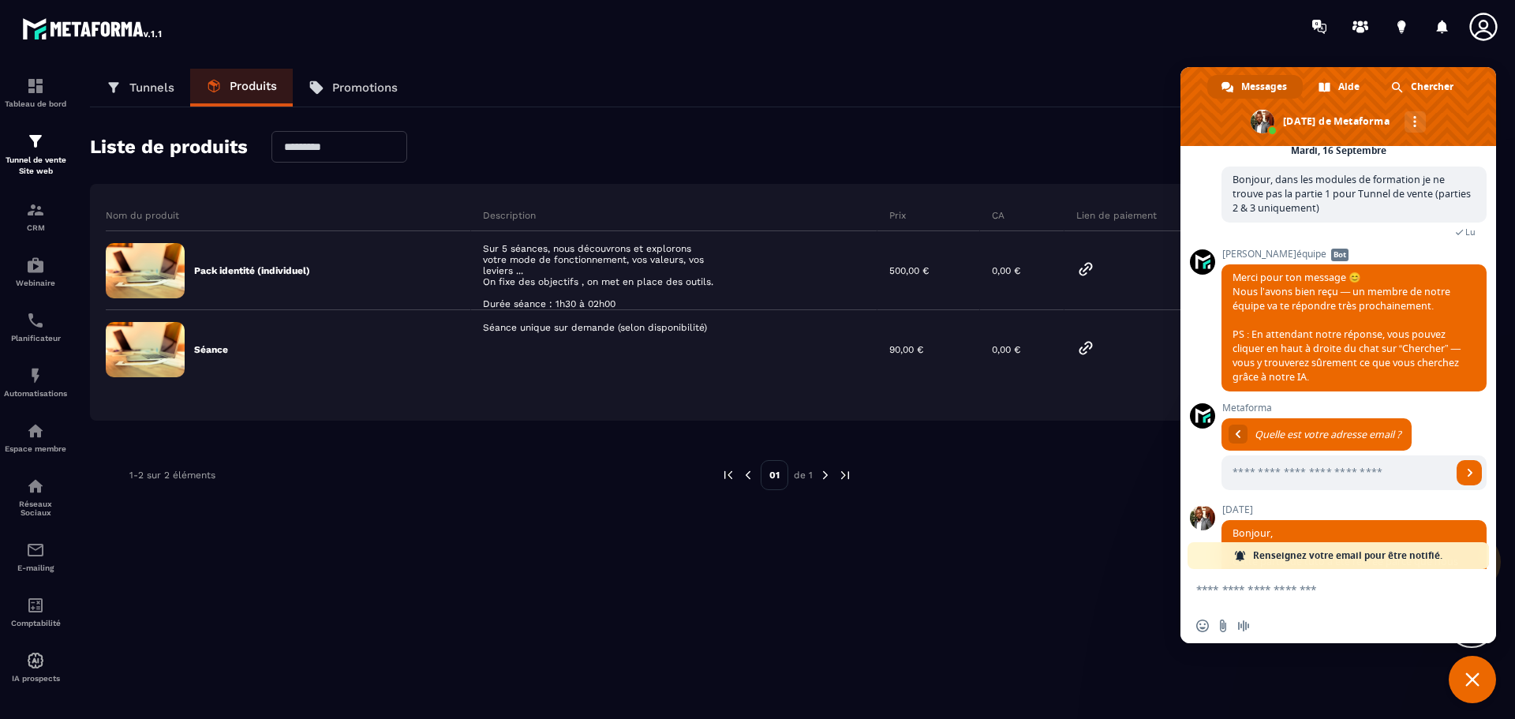
scroll to position [352, 0]
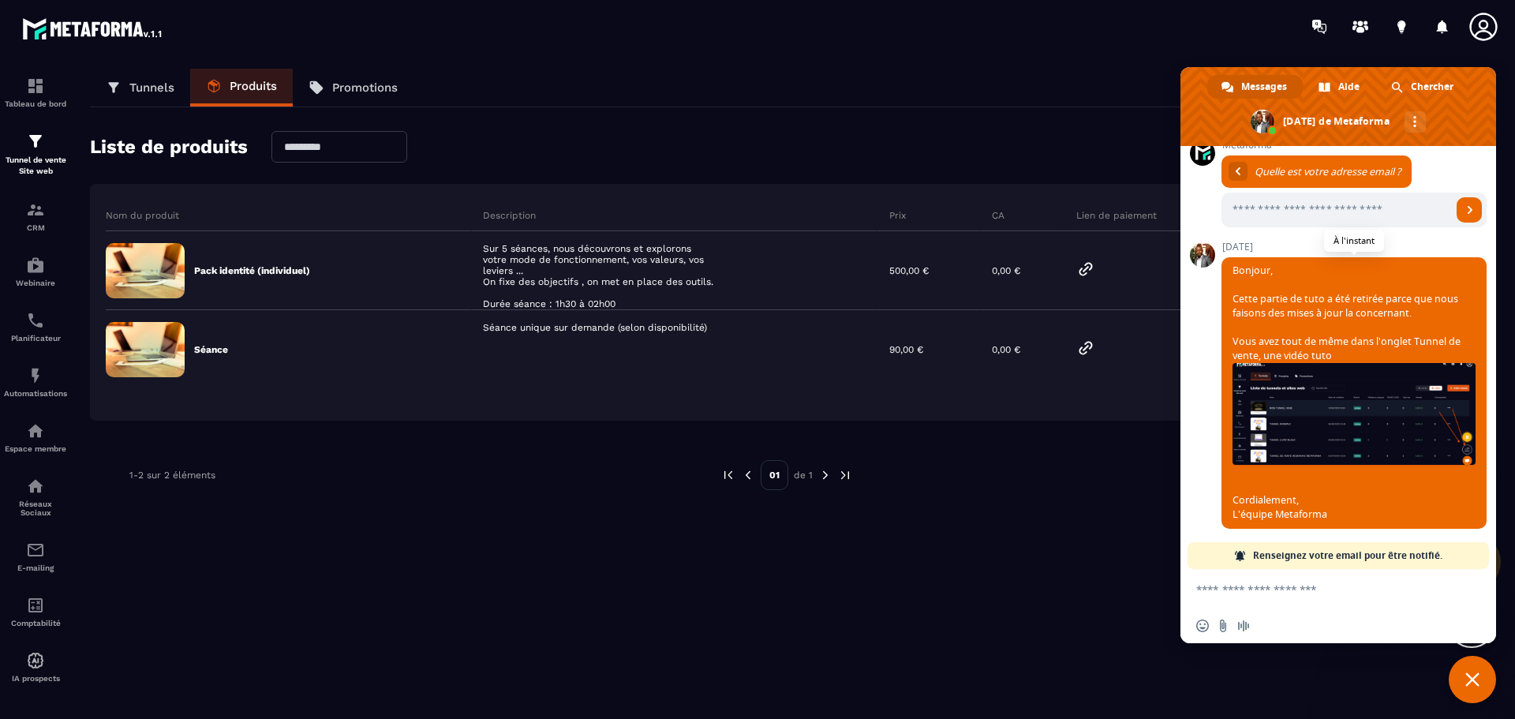
click at [1335, 435] on img at bounding box center [1354, 414] width 243 height 102
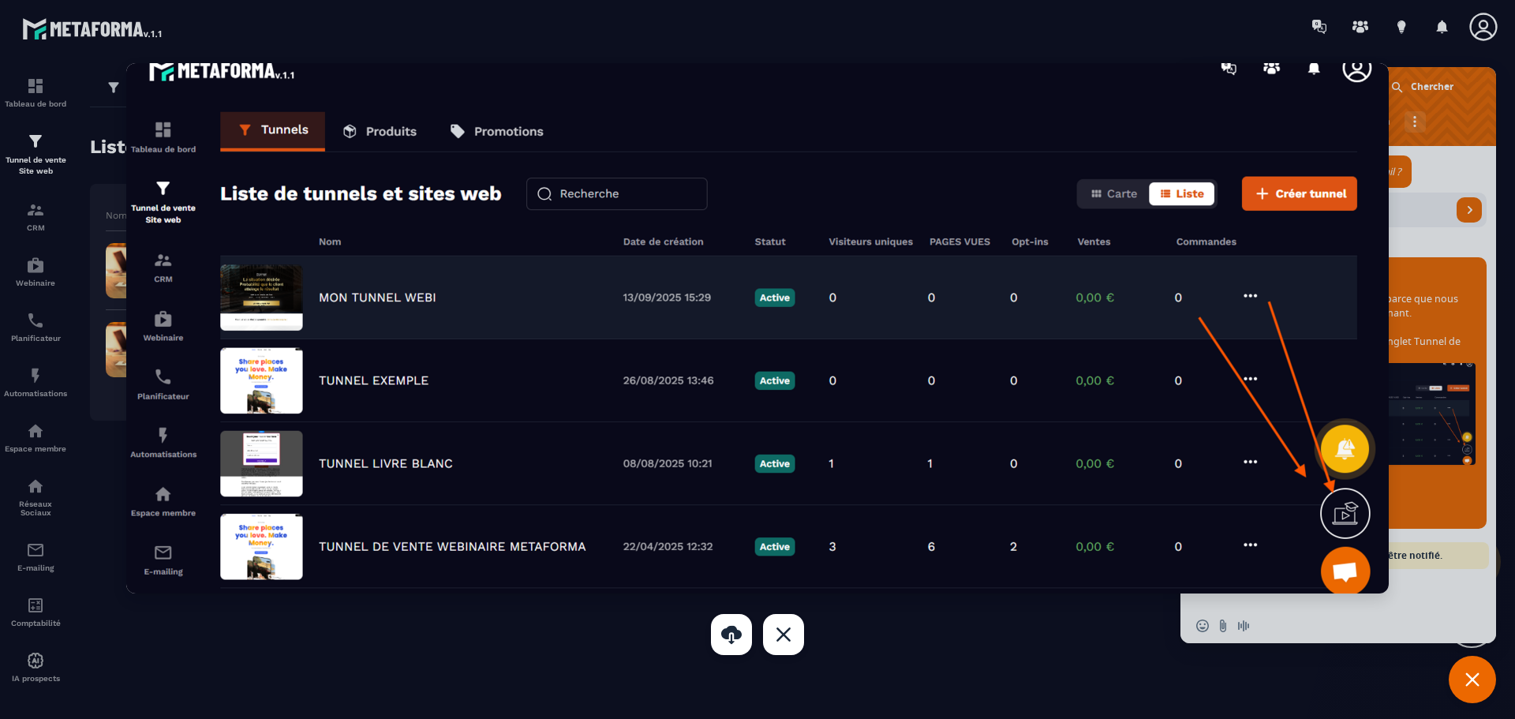
click at [1457, 470] on div at bounding box center [757, 359] width 1515 height 719
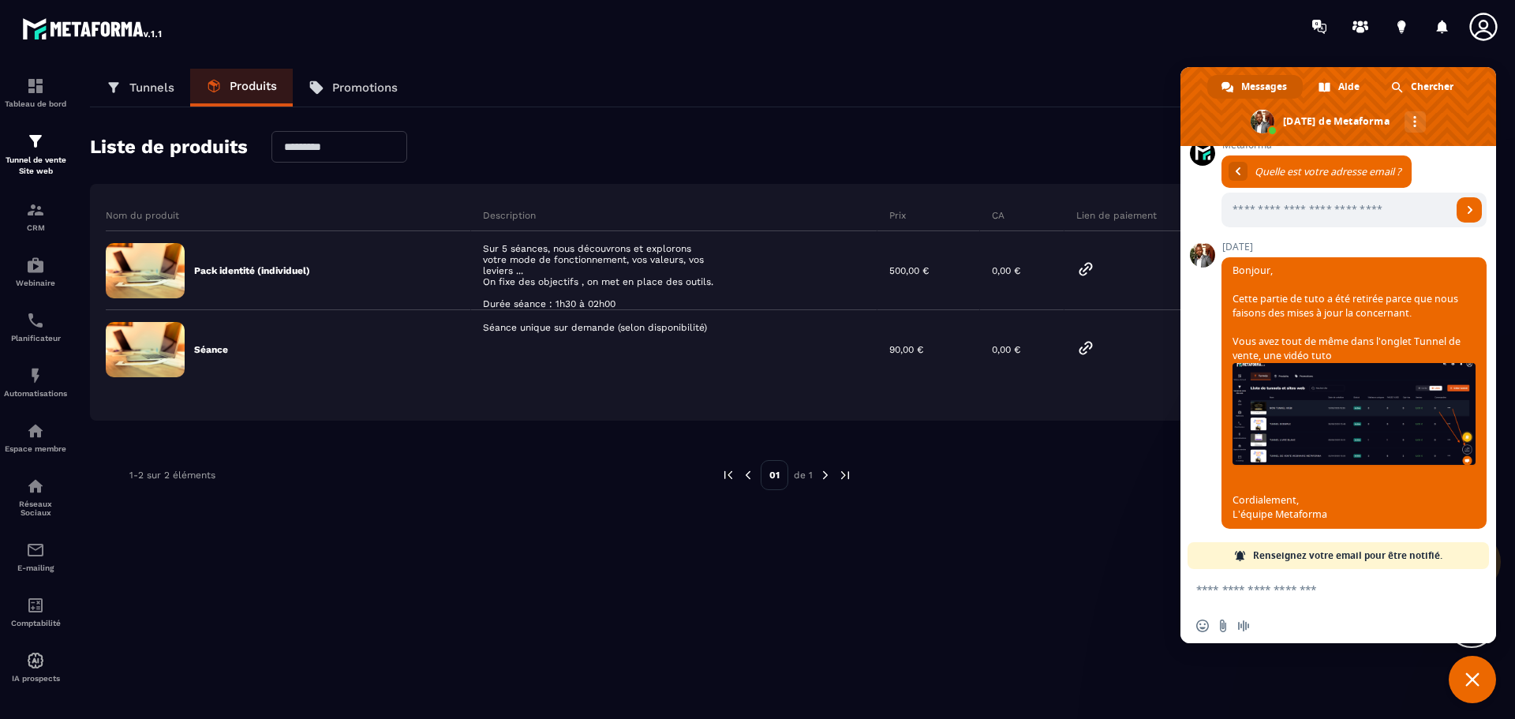
click at [1362, 524] on div "Toussaint Bonjour, Cette partie de tuto a été retirée parce que nous faisons de…" at bounding box center [1354, 393] width 265 height 305
click at [1091, 541] on div "Tunnels Produits Promotions Liste de produits Créer un produit Nom du produit D…" at bounding box center [786, 391] width 1425 height 644
click at [39, 155] on p "Tunnel de vente Site web" at bounding box center [35, 166] width 63 height 22
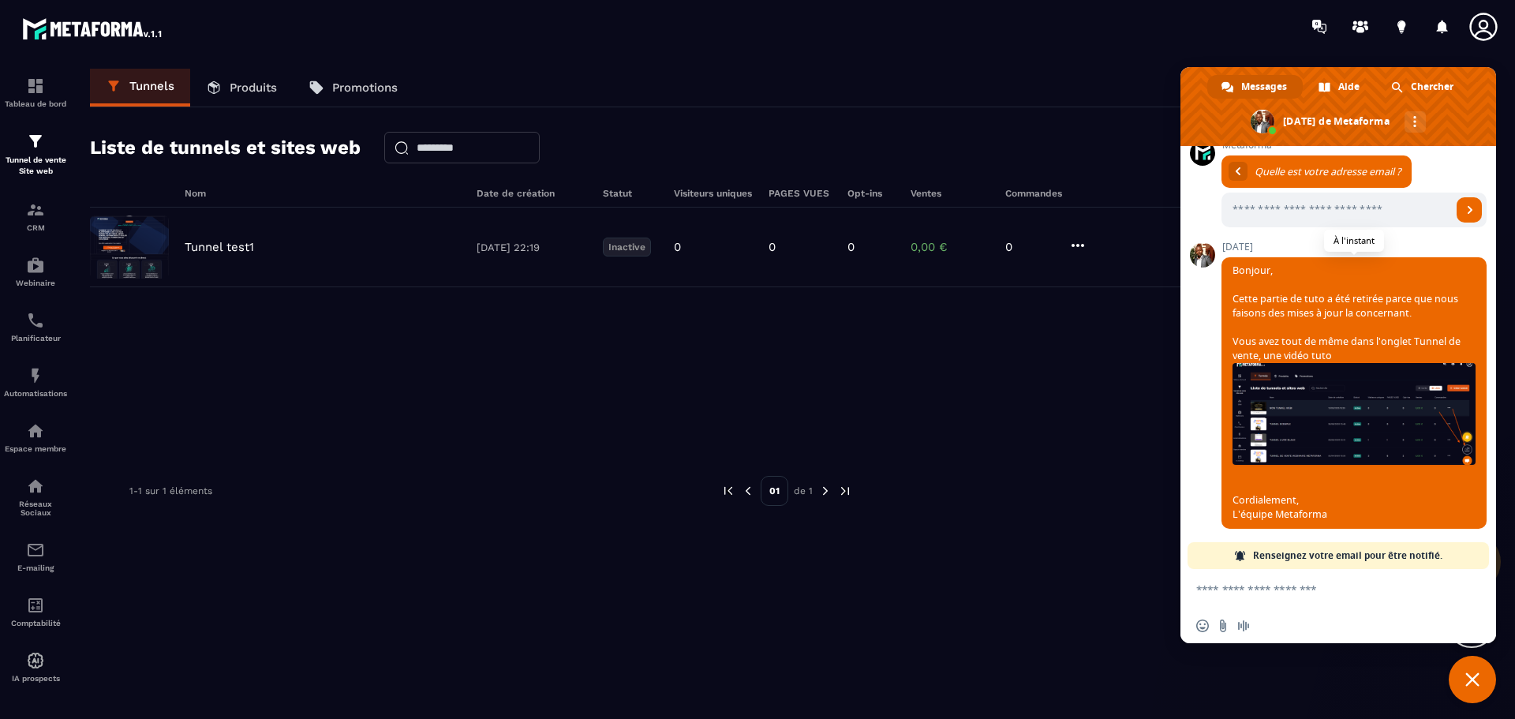
click at [1345, 394] on img at bounding box center [1354, 414] width 243 height 102
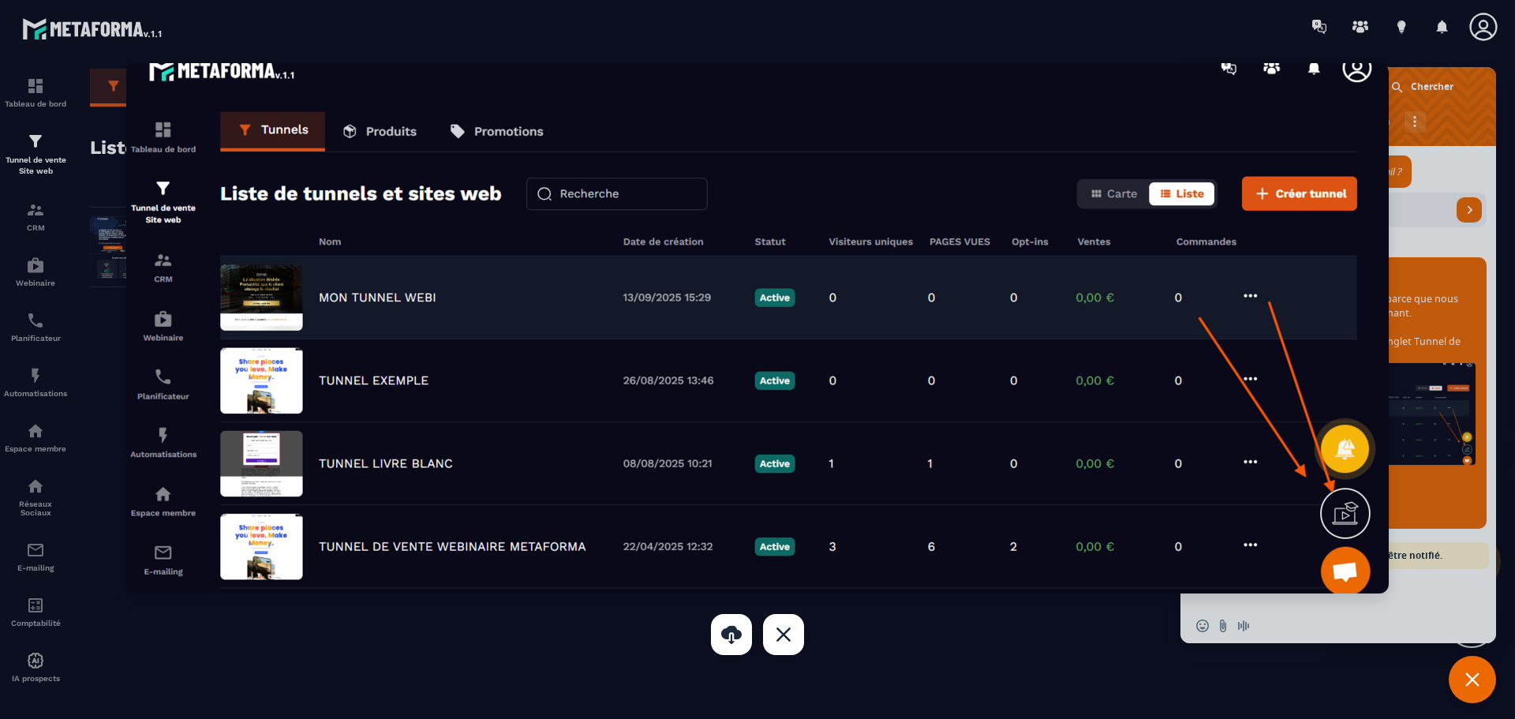
click at [1506, 274] on div at bounding box center [757, 359] width 1515 height 719
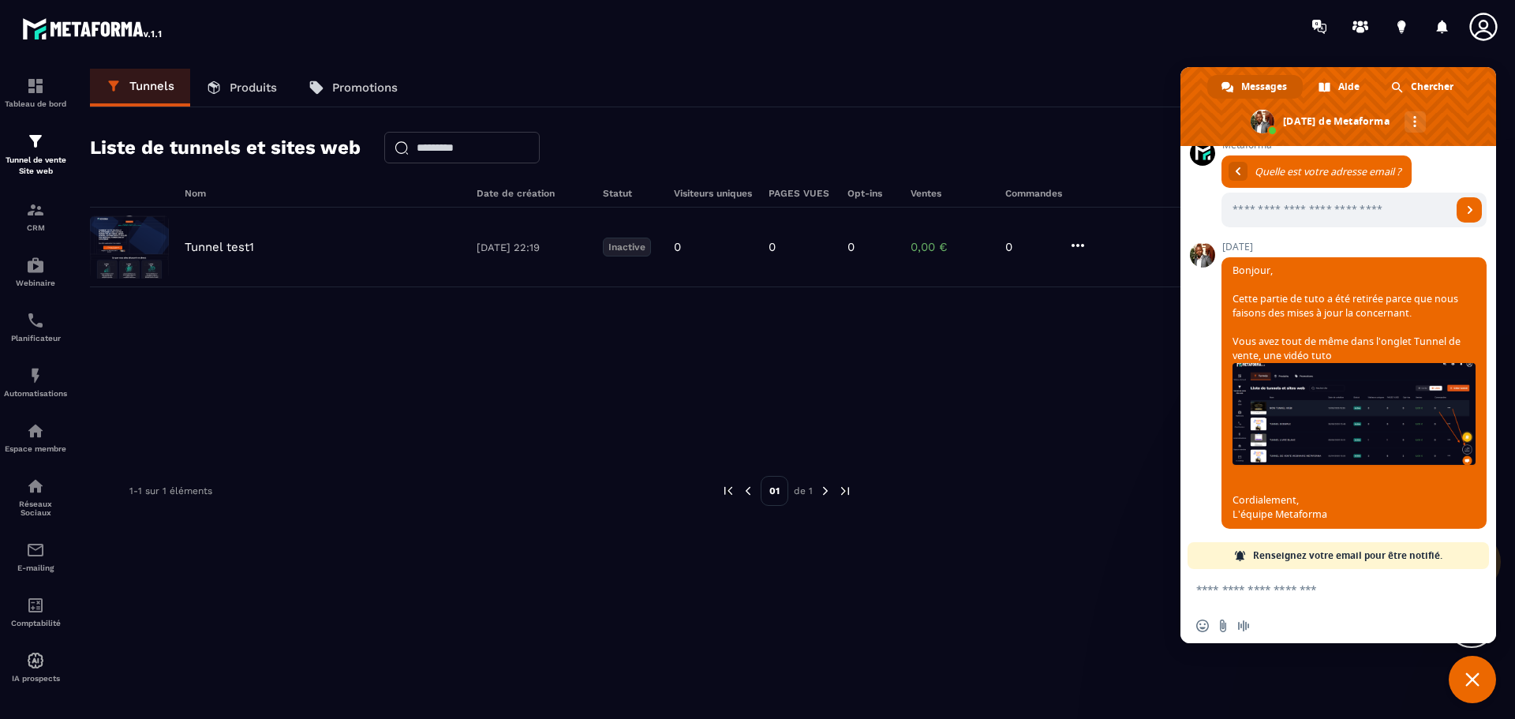
click at [1476, 674] on span "Fermer le chat" at bounding box center [1472, 679] width 14 height 14
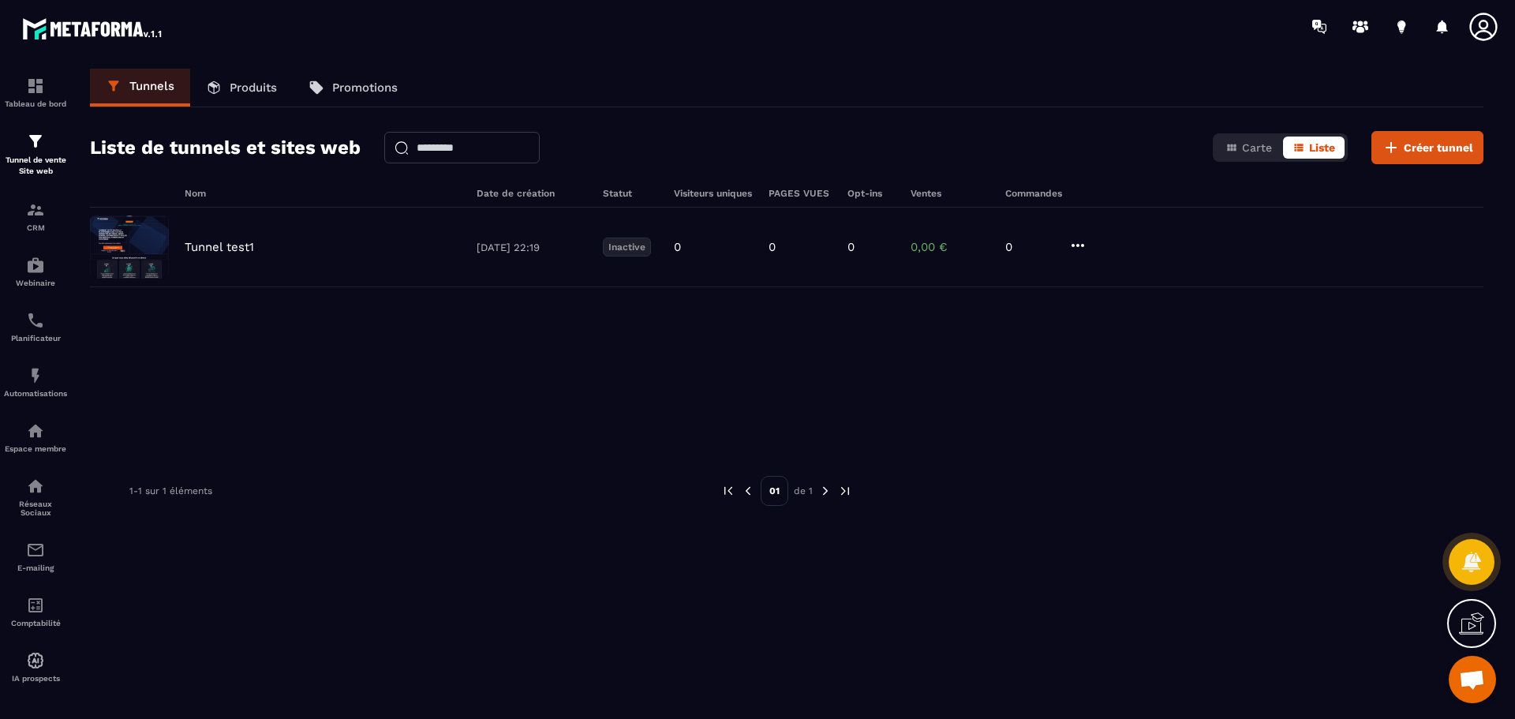
click at [1476, 626] on icon at bounding box center [1477, 620] width 16 height 17
click at [1128, 473] on icon at bounding box center [1130, 473] width 19 height 19
click at [1406, 148] on span "Créer tunnel" at bounding box center [1438, 148] width 69 height 16
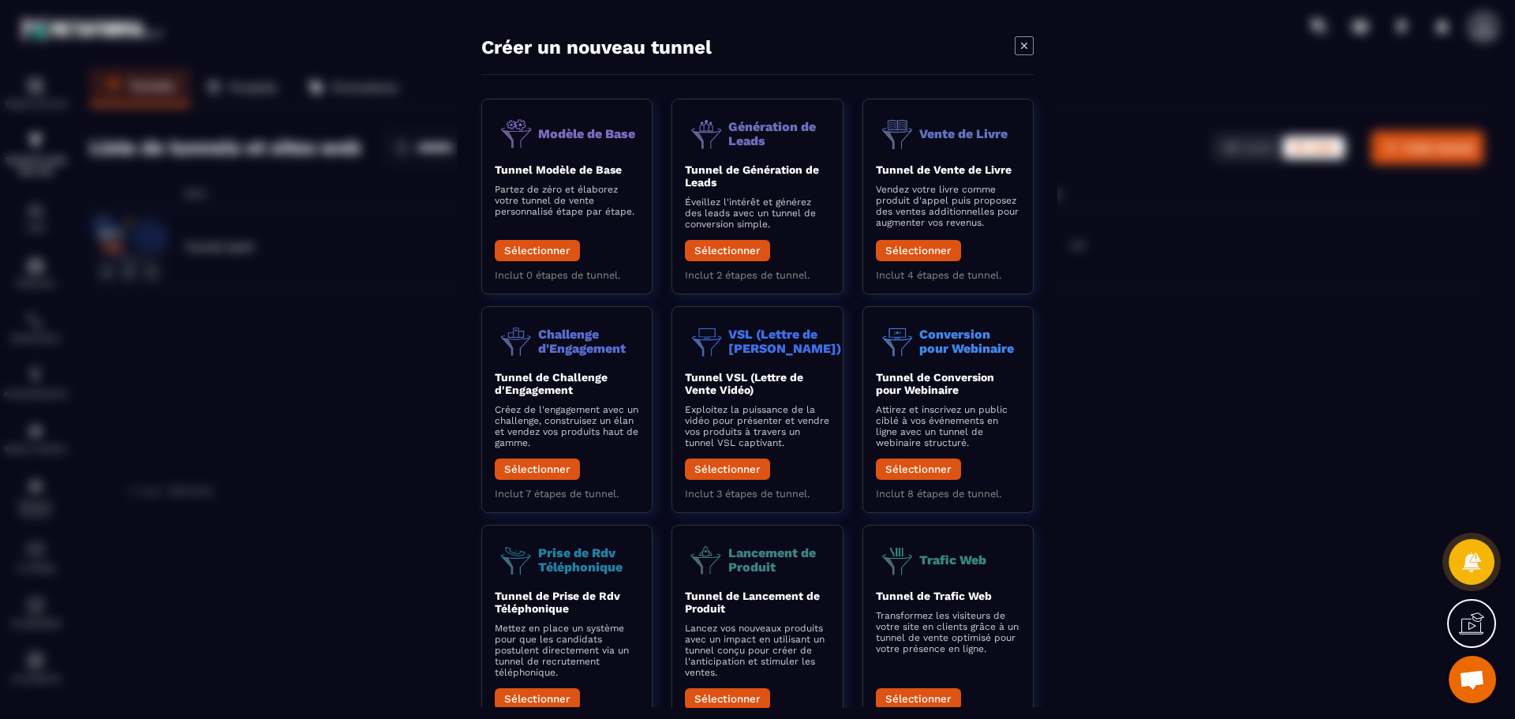
click at [335, 387] on div "Modal window" at bounding box center [757, 359] width 1515 height 719
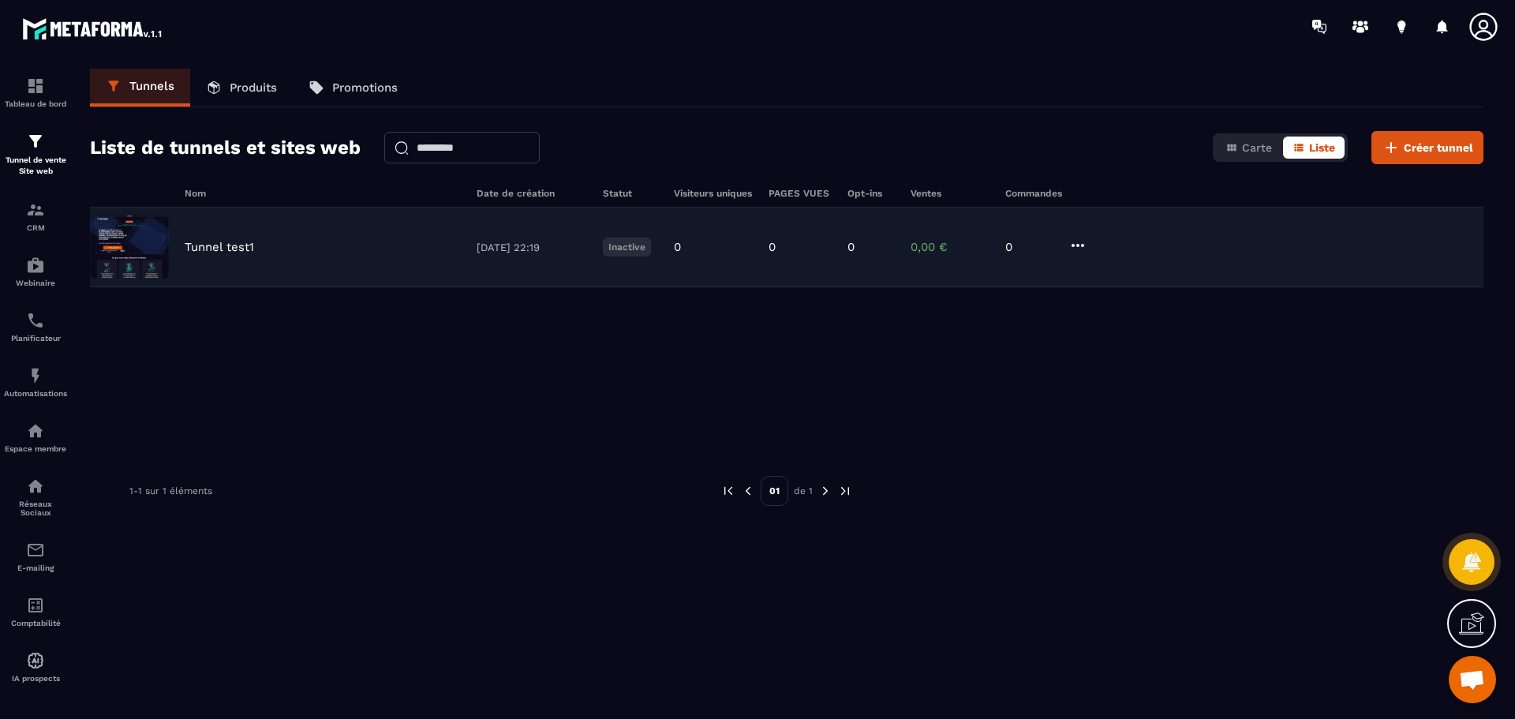
click at [219, 245] on p "Tunnel test1" at bounding box center [219, 247] width 69 height 14
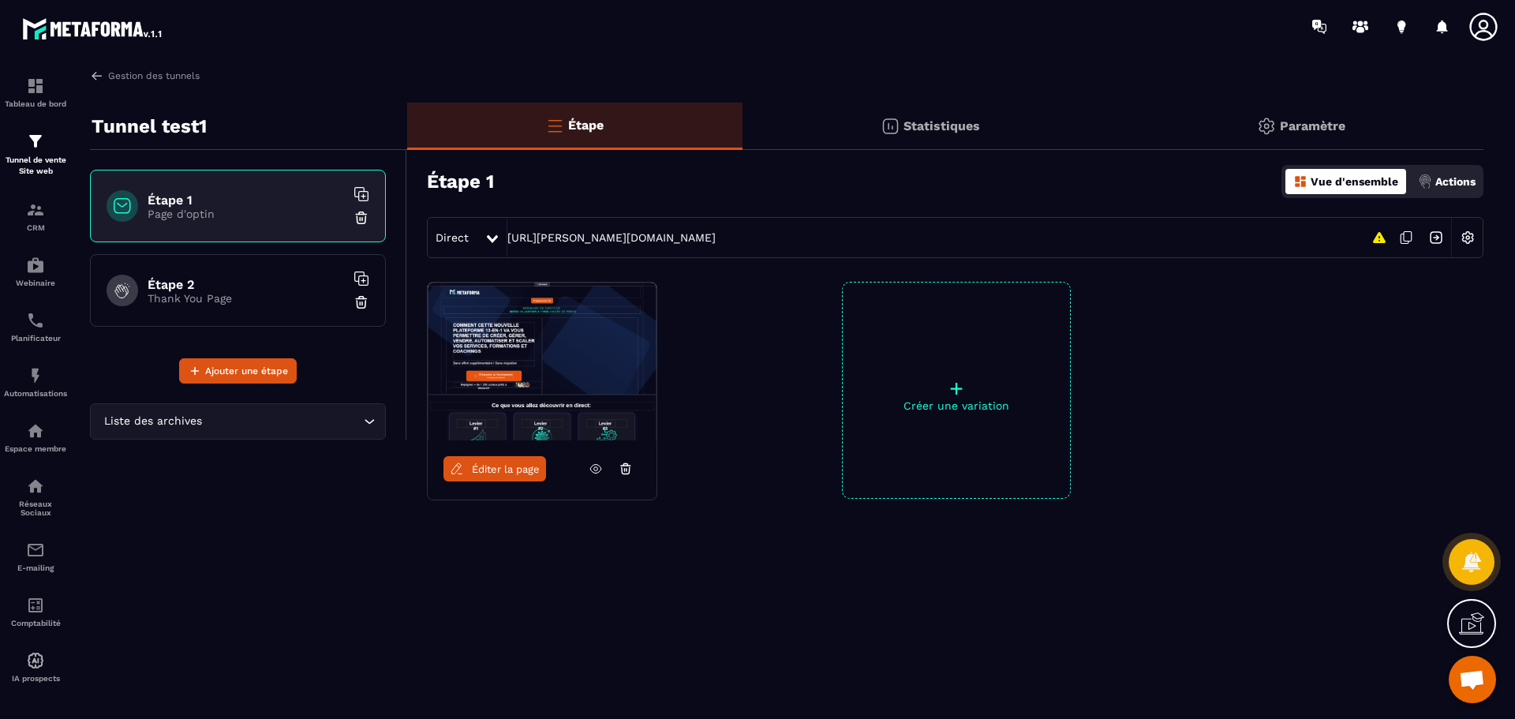
click at [144, 68] on div "Tableau de bord Tunnel de vente Site web CRM Webinaire Planificateur Automatisa…" at bounding box center [134, 385] width 269 height 664
click at [96, 73] on img at bounding box center [97, 76] width 14 height 14
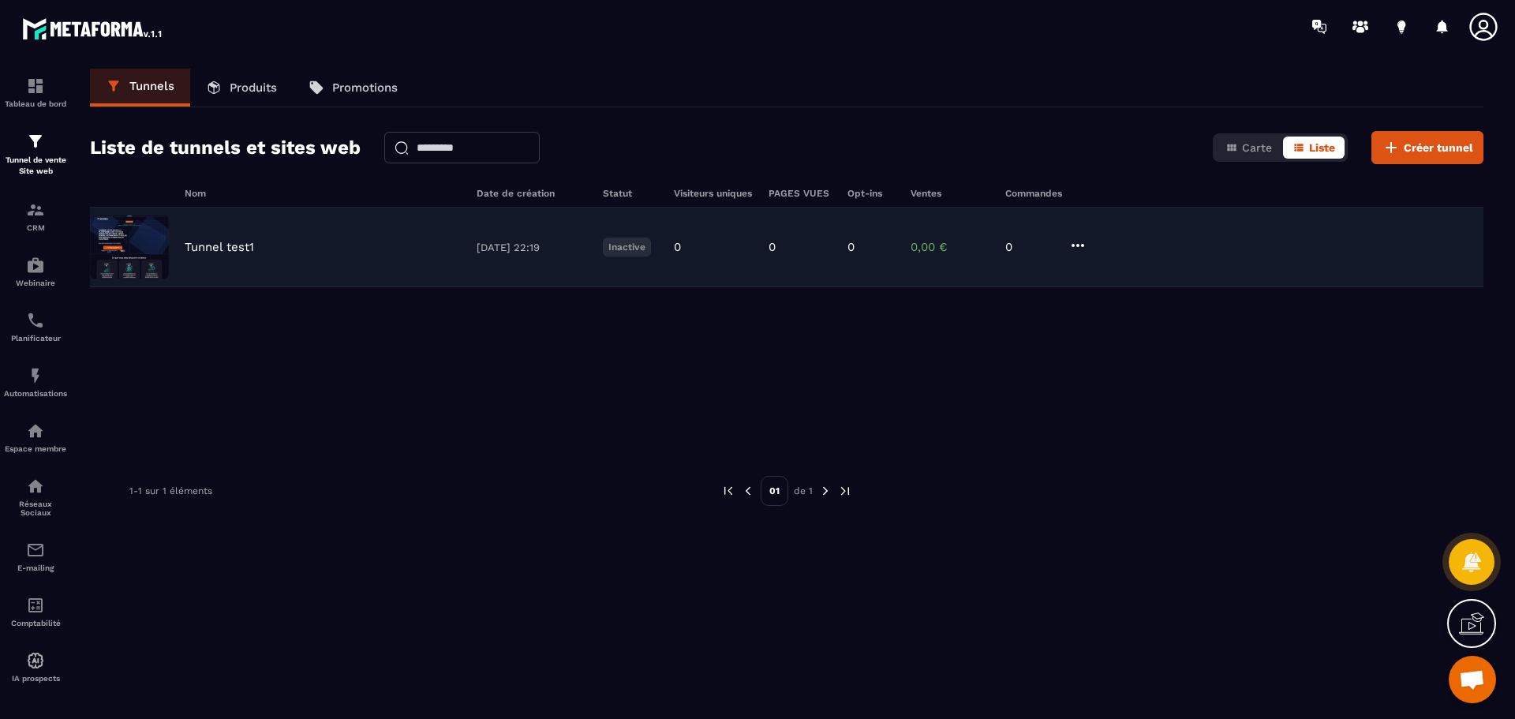
click at [1077, 248] on icon at bounding box center [1077, 245] width 19 height 19
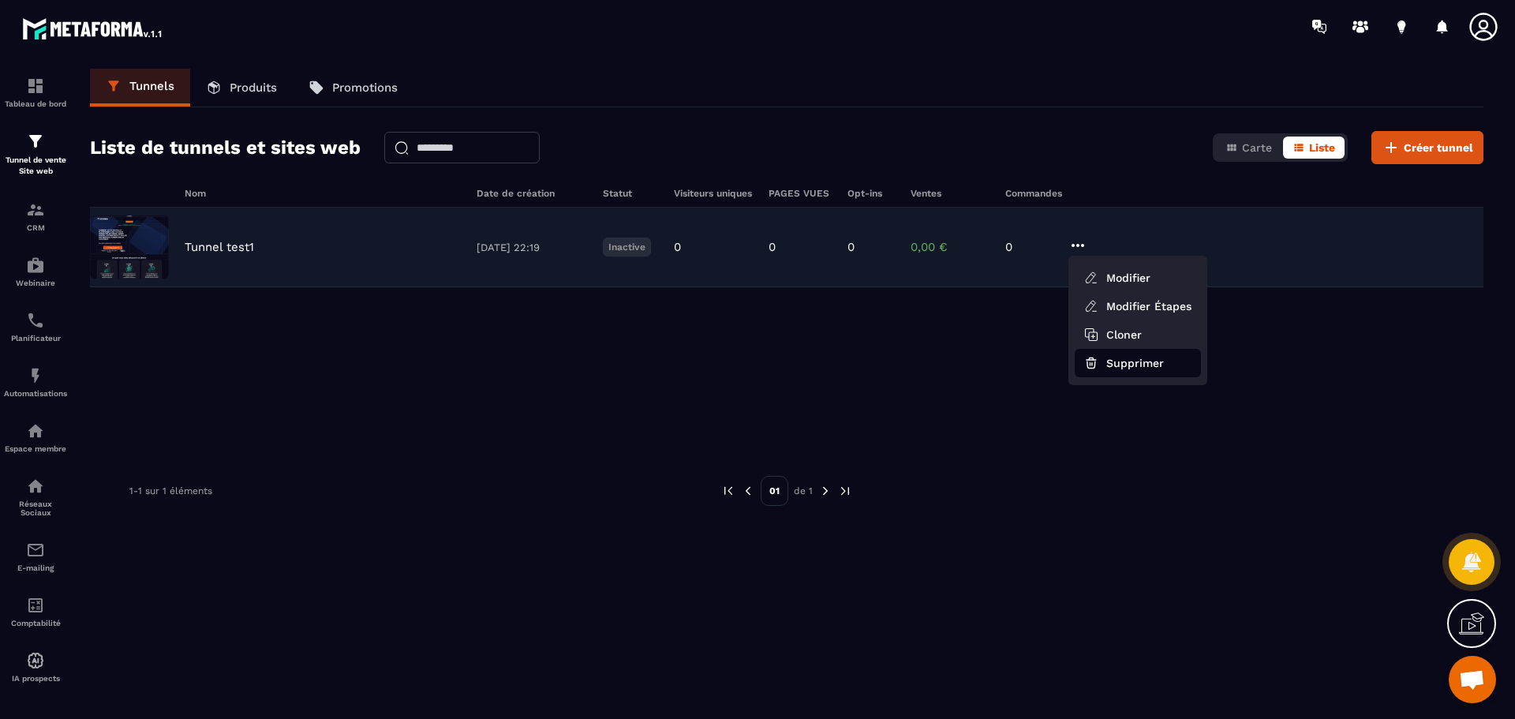
click at [1136, 364] on button "Supprimer" at bounding box center [1138, 363] width 126 height 28
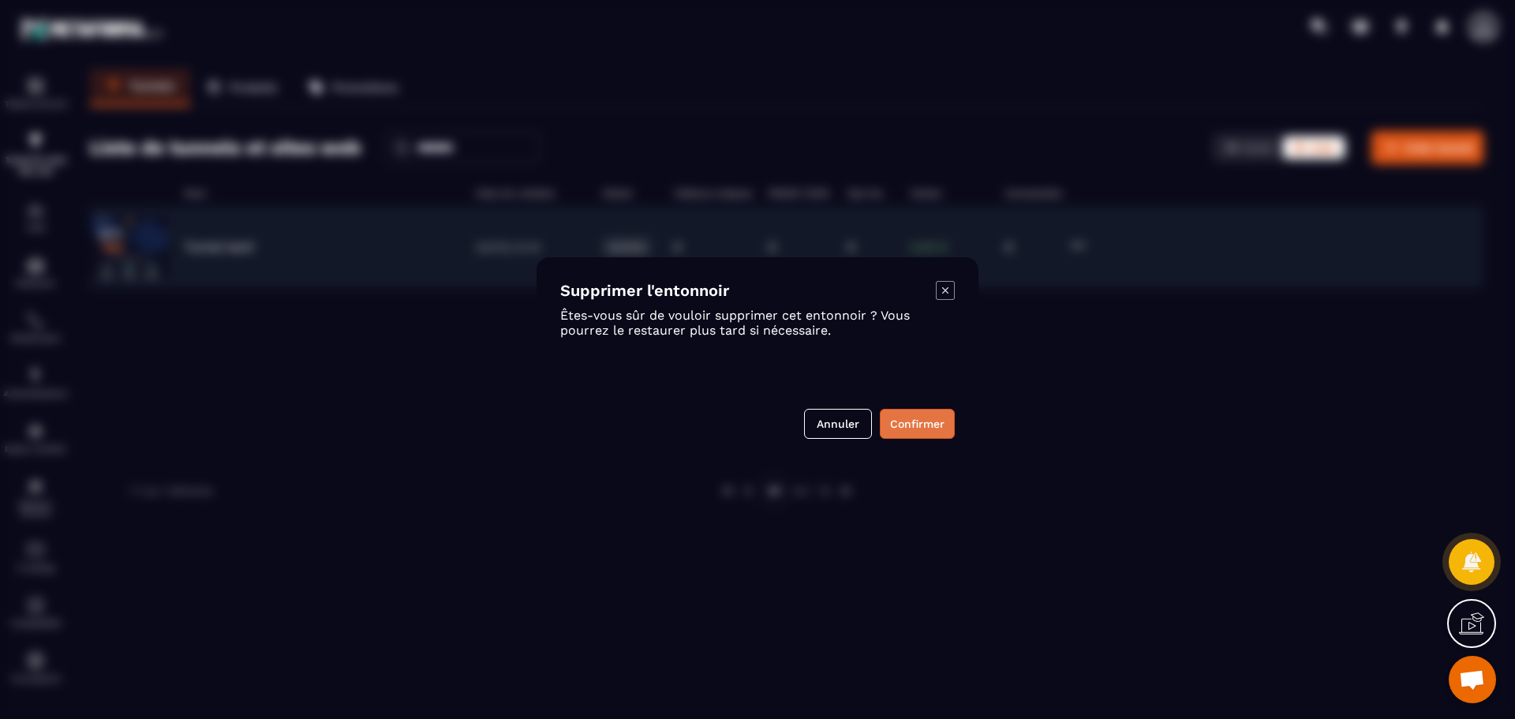
click at [913, 425] on button "Confirmer" at bounding box center [917, 424] width 75 height 30
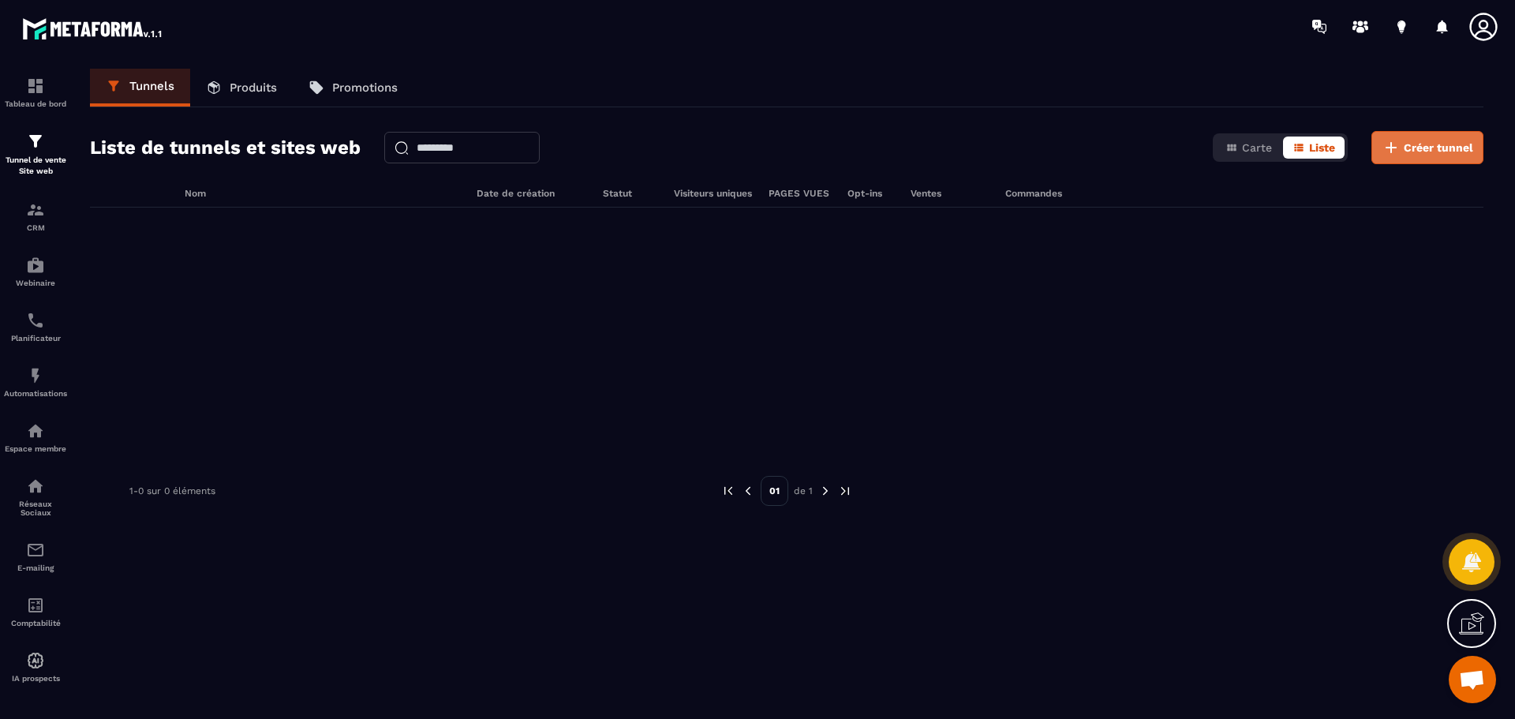
click at [1434, 151] on span "Créer tunnel" at bounding box center [1438, 148] width 69 height 16
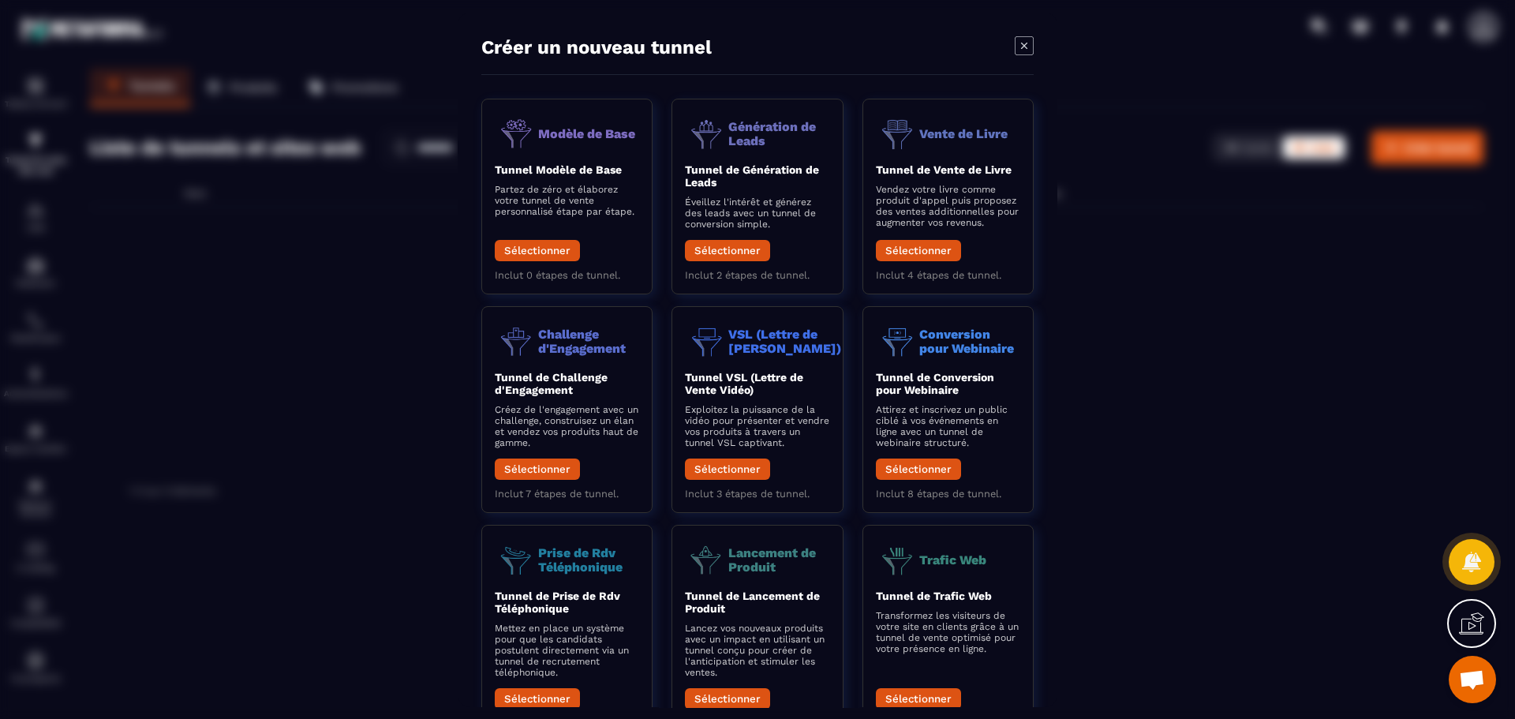
click at [317, 199] on div "Modal window" at bounding box center [757, 359] width 1515 height 719
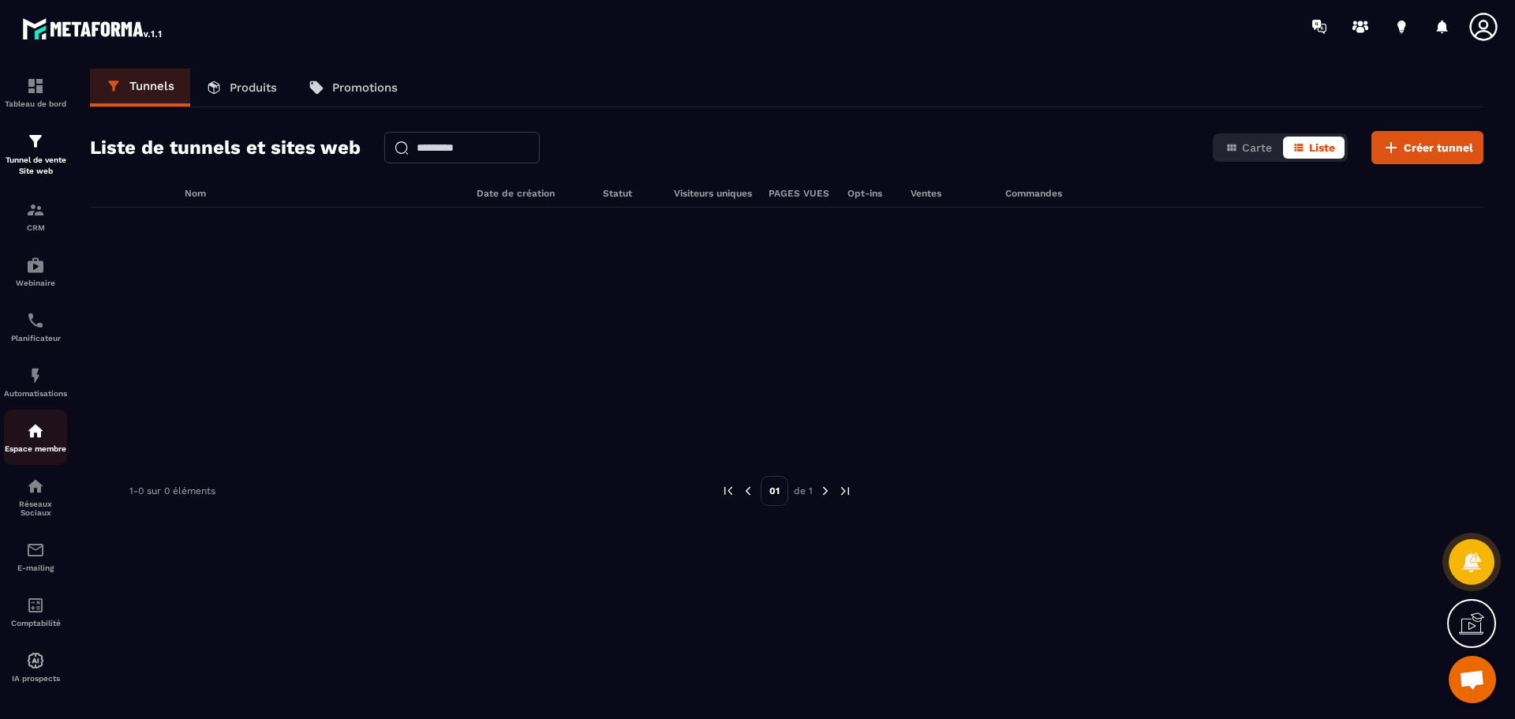
click at [43, 440] on div "Espace membre" at bounding box center [35, 437] width 63 height 32
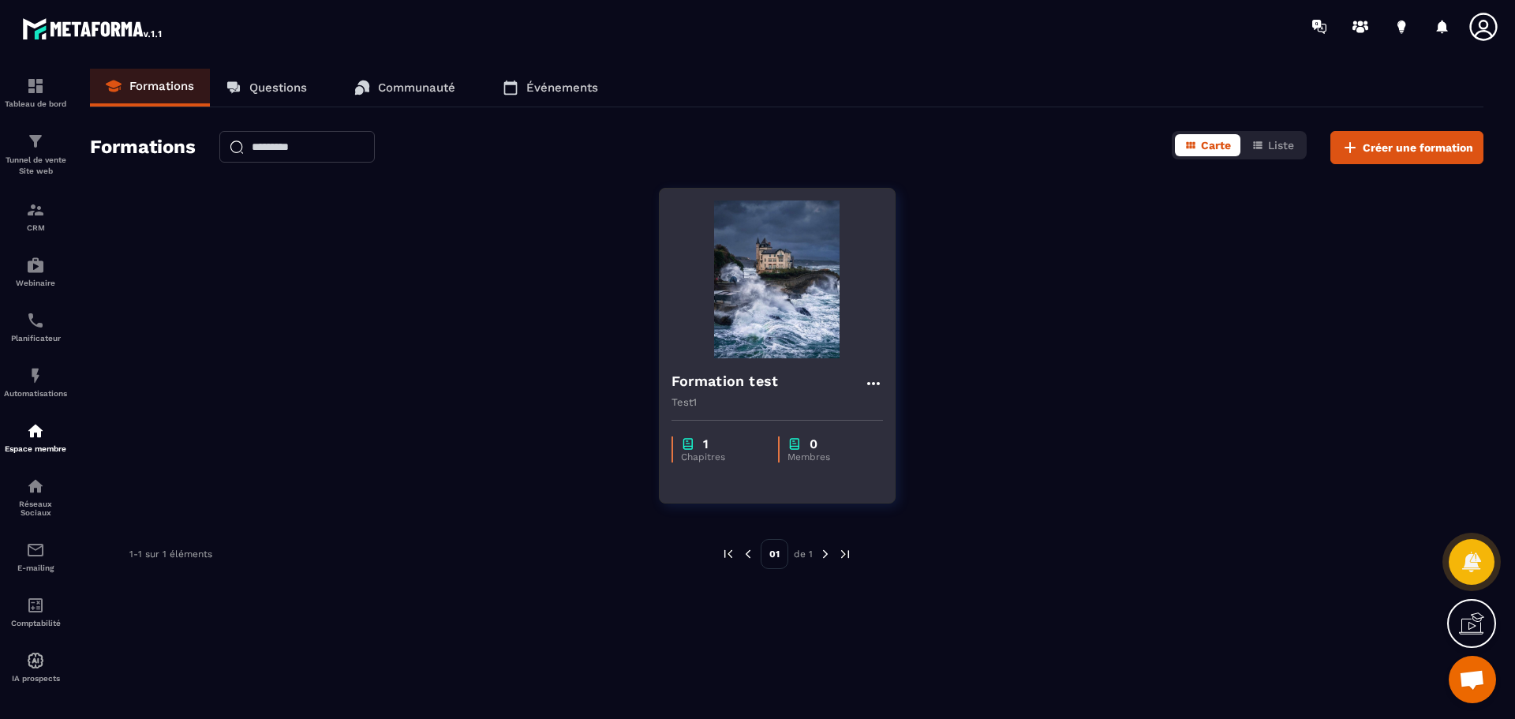
click at [757, 295] on img at bounding box center [777, 279] width 211 height 158
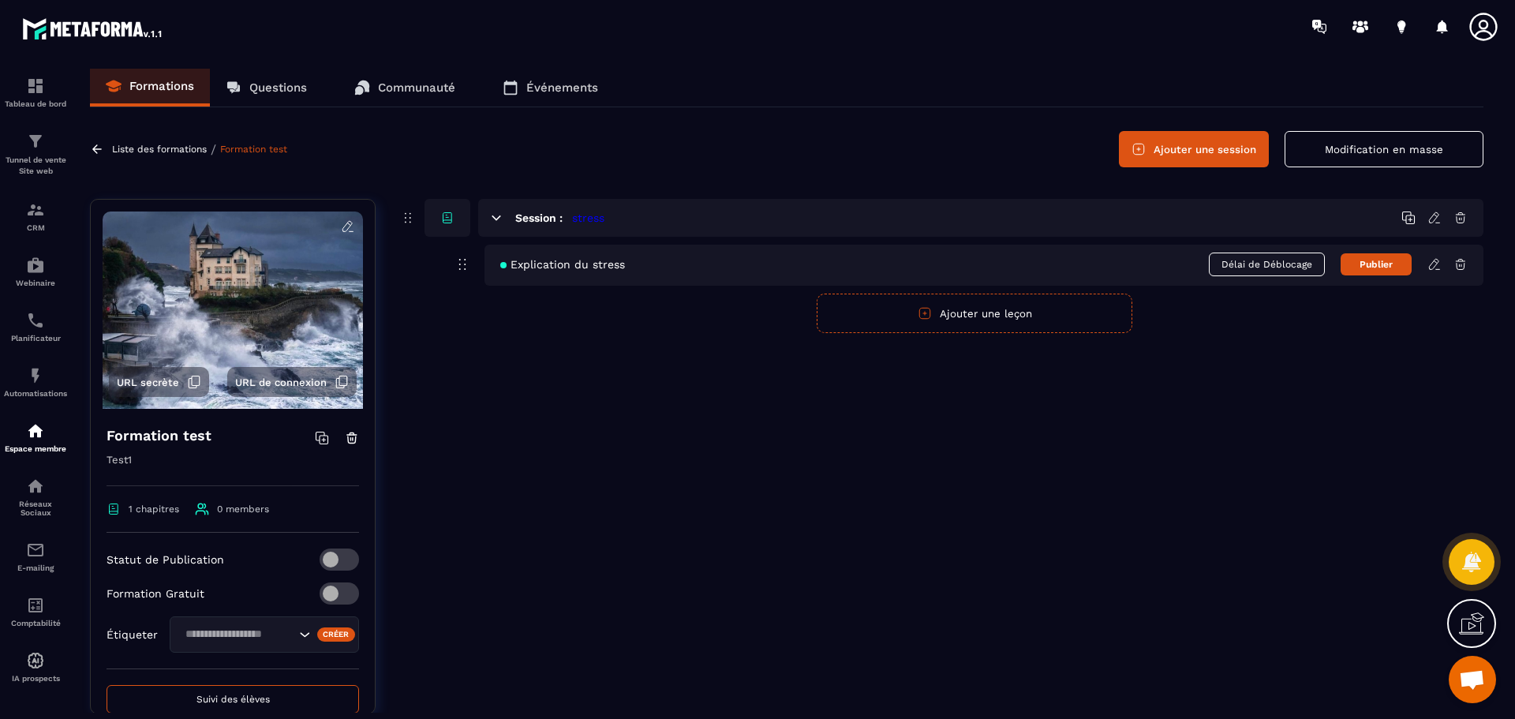
click at [604, 264] on span "Explication du stress" at bounding box center [562, 264] width 125 height 13
click at [1368, 269] on button "Publier" at bounding box center [1376, 264] width 71 height 22
click at [1375, 268] on button "Publié" at bounding box center [1376, 265] width 71 height 24
click at [1435, 264] on icon at bounding box center [1434, 264] width 14 height 14
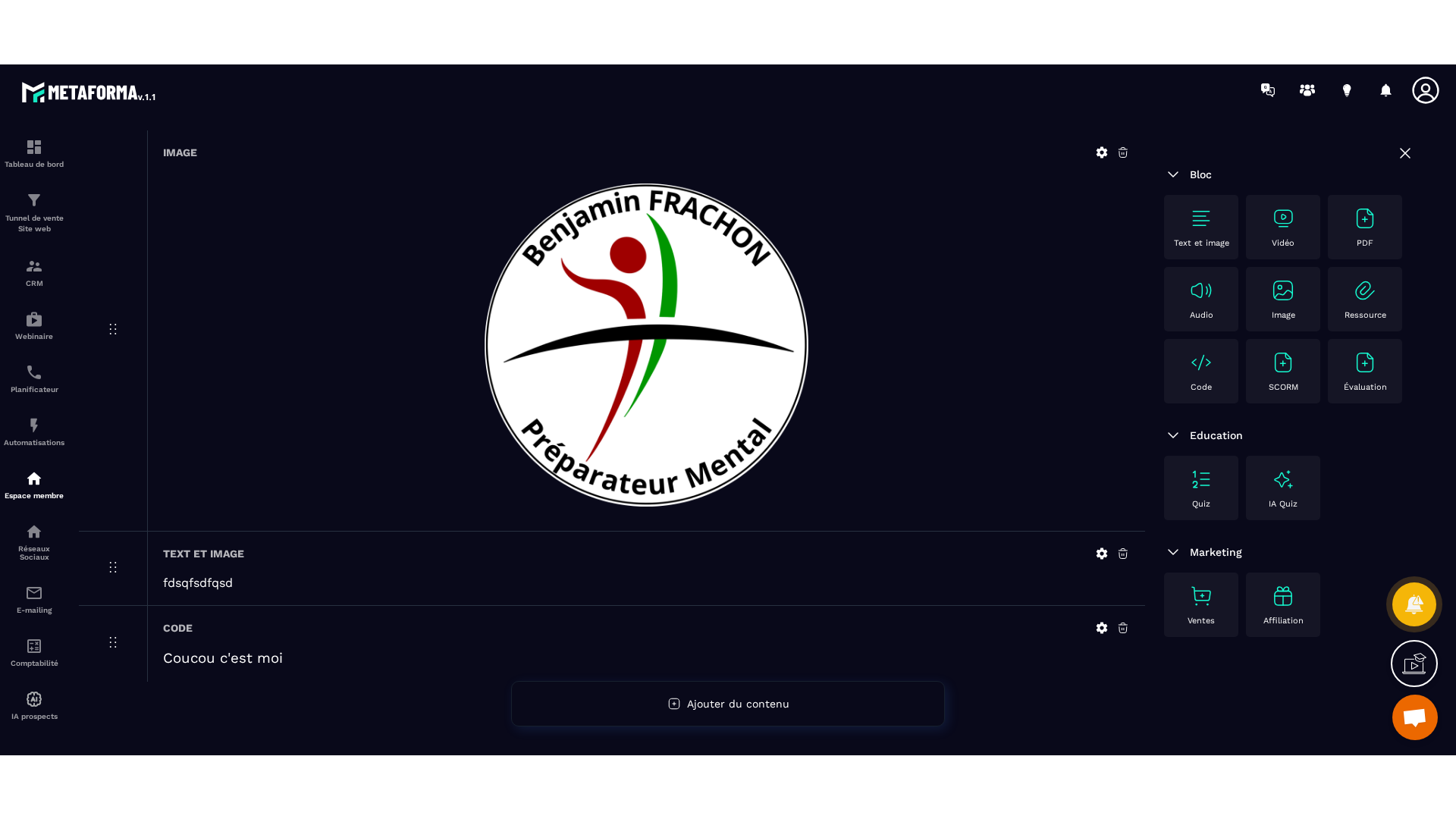
scroll to position [118, 0]
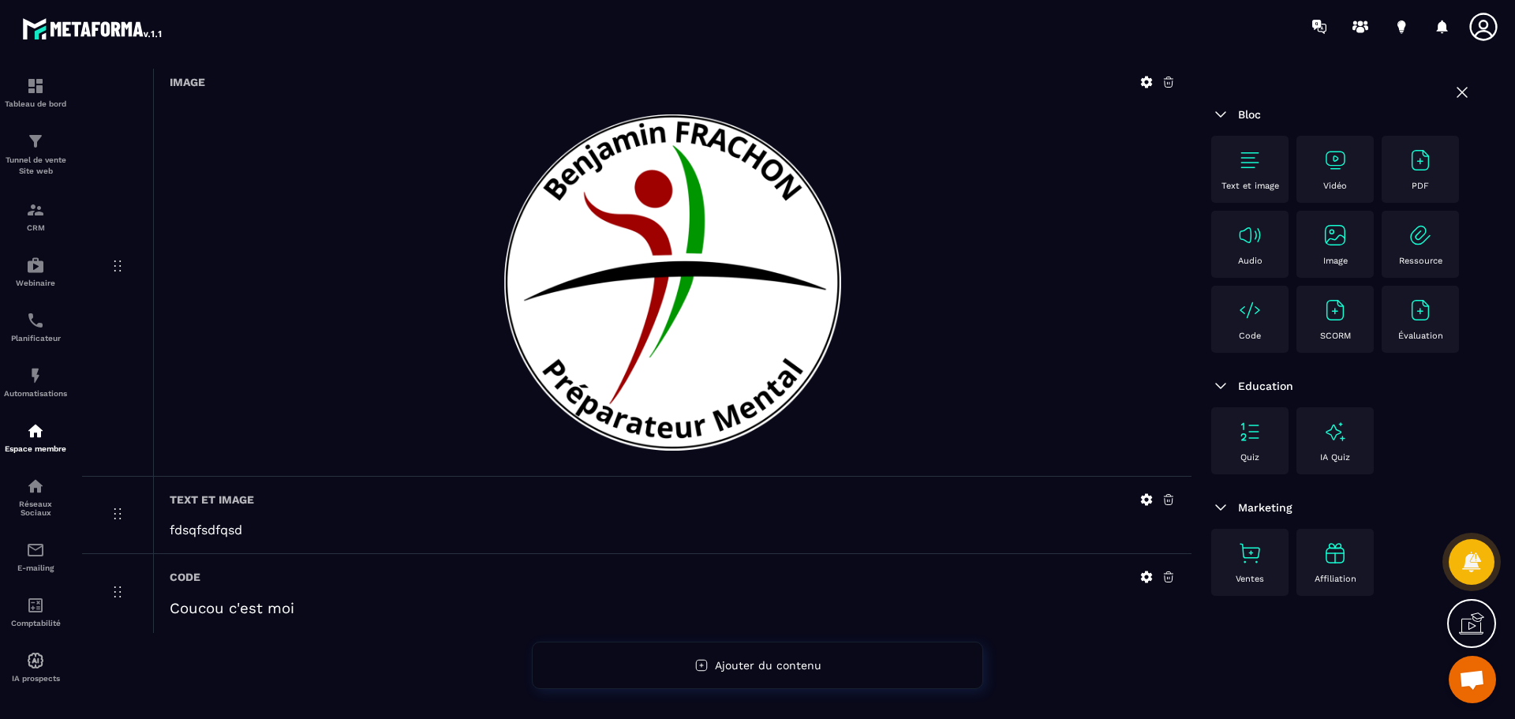
click at [390, 599] on div "Code Coucou c'est moi" at bounding box center [672, 593] width 1038 height 79
click at [200, 604] on h1 "Coucou c'est moi" at bounding box center [673, 608] width 1006 height 17
click at [1144, 579] on icon at bounding box center [1147, 577] width 12 height 12
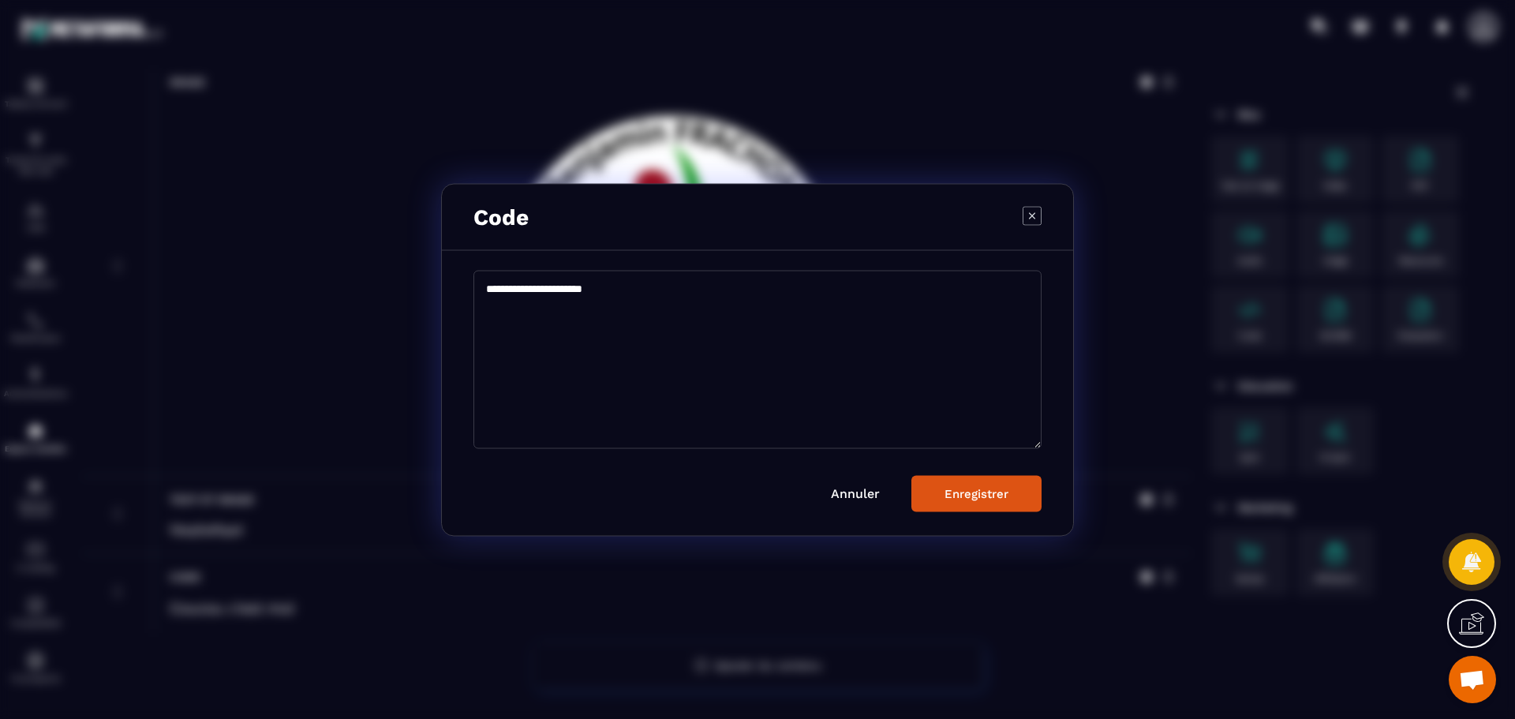
click at [834, 494] on link "Annuler" at bounding box center [855, 492] width 49 height 15
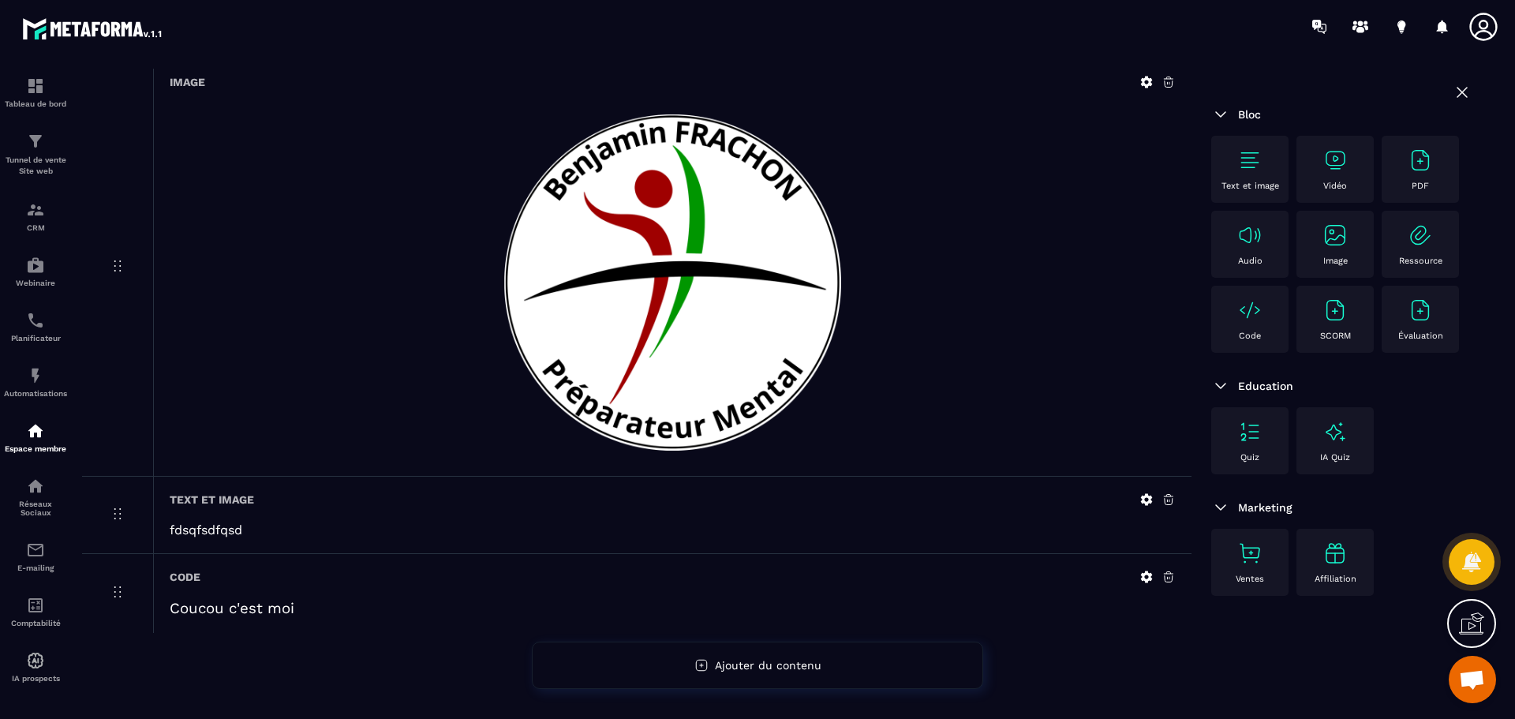
click at [1476, 622] on icon at bounding box center [1471, 623] width 25 height 25
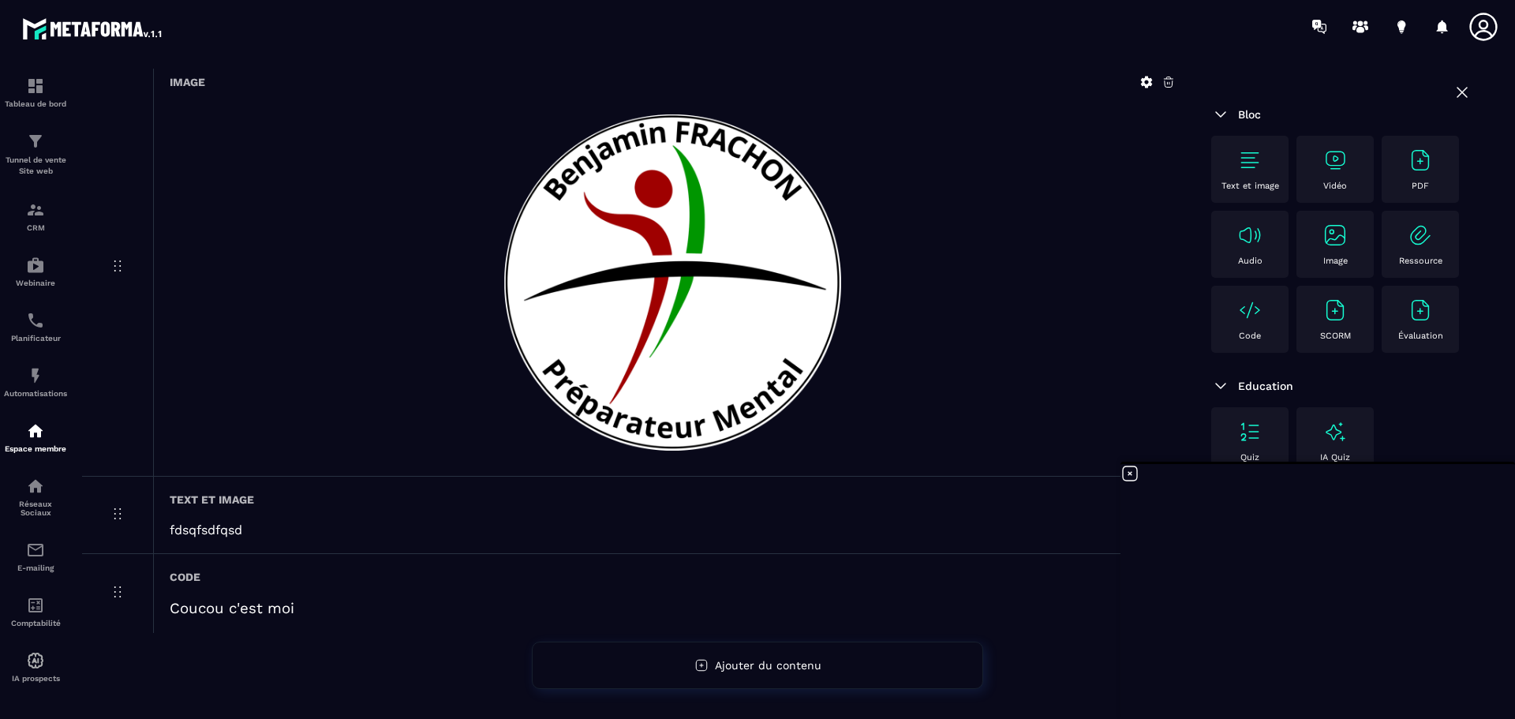
click at [1131, 472] on icon at bounding box center [1130, 473] width 19 height 19
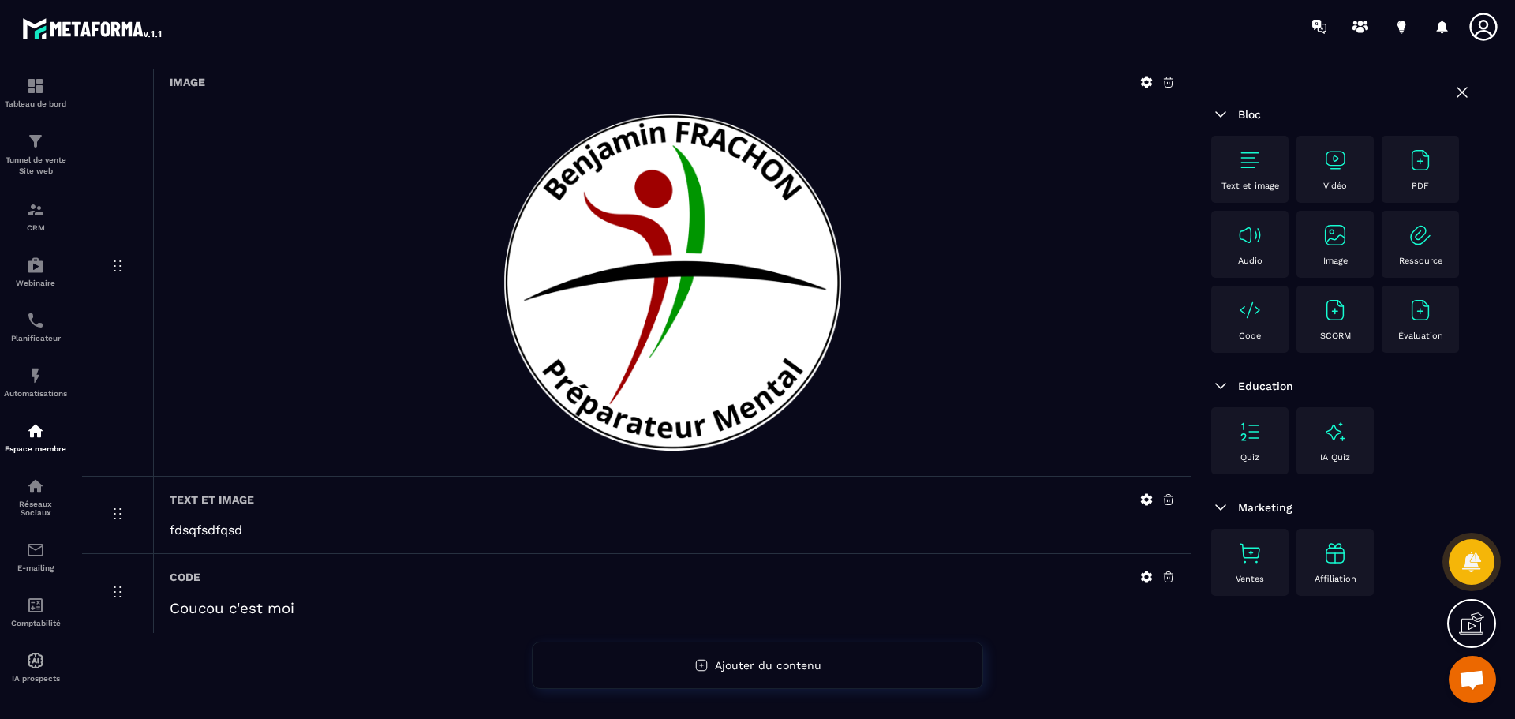
click at [1465, 618] on icon at bounding box center [1471, 623] width 25 height 25
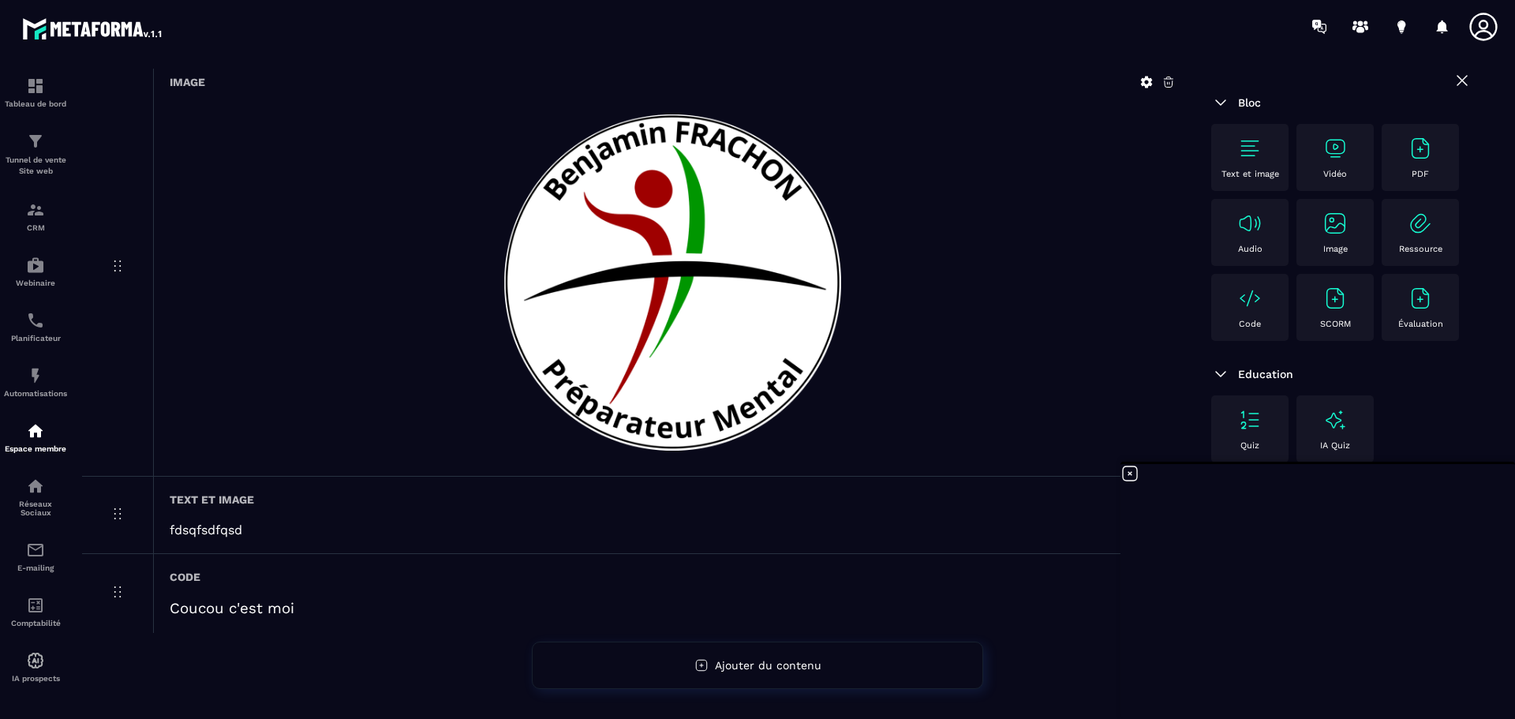
scroll to position [0, 0]
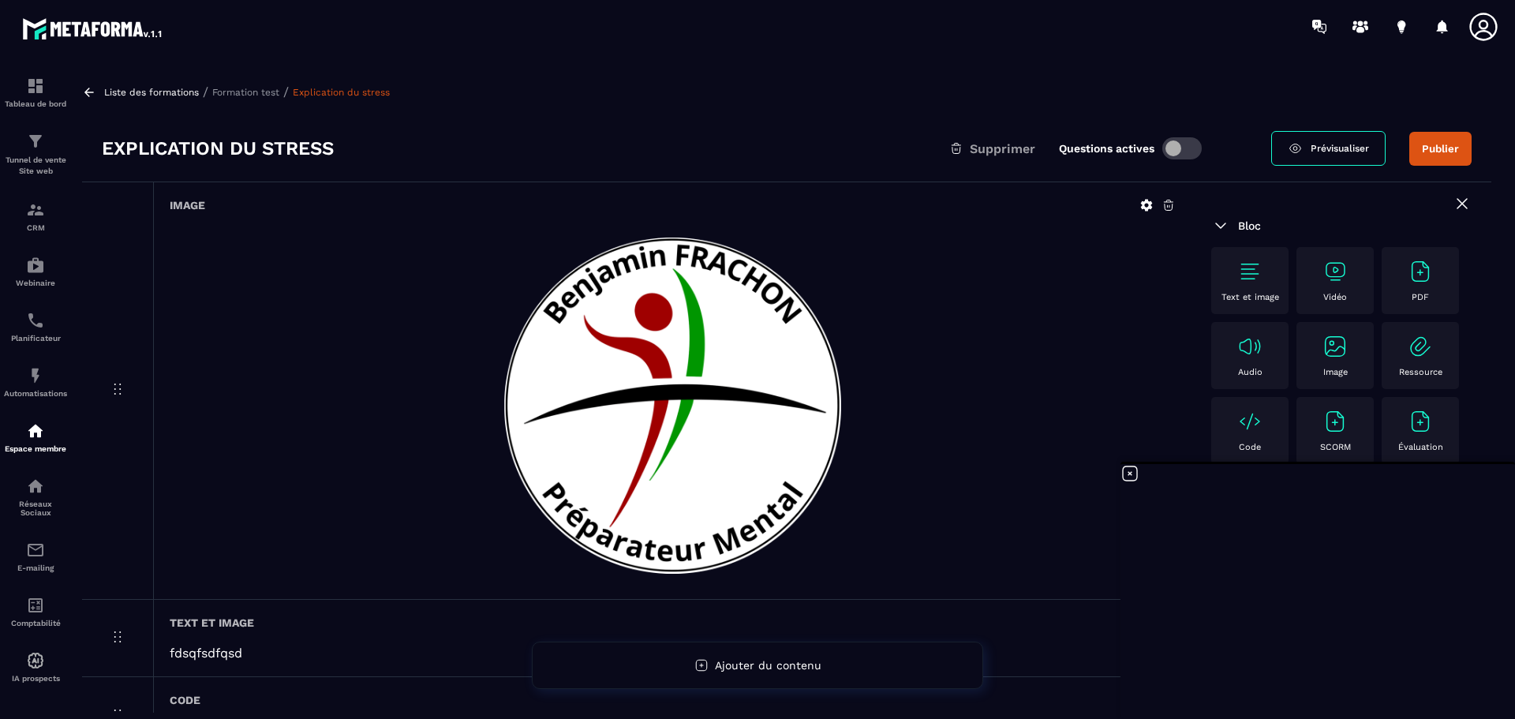
click at [1128, 475] on icon at bounding box center [1130, 473] width 19 height 19
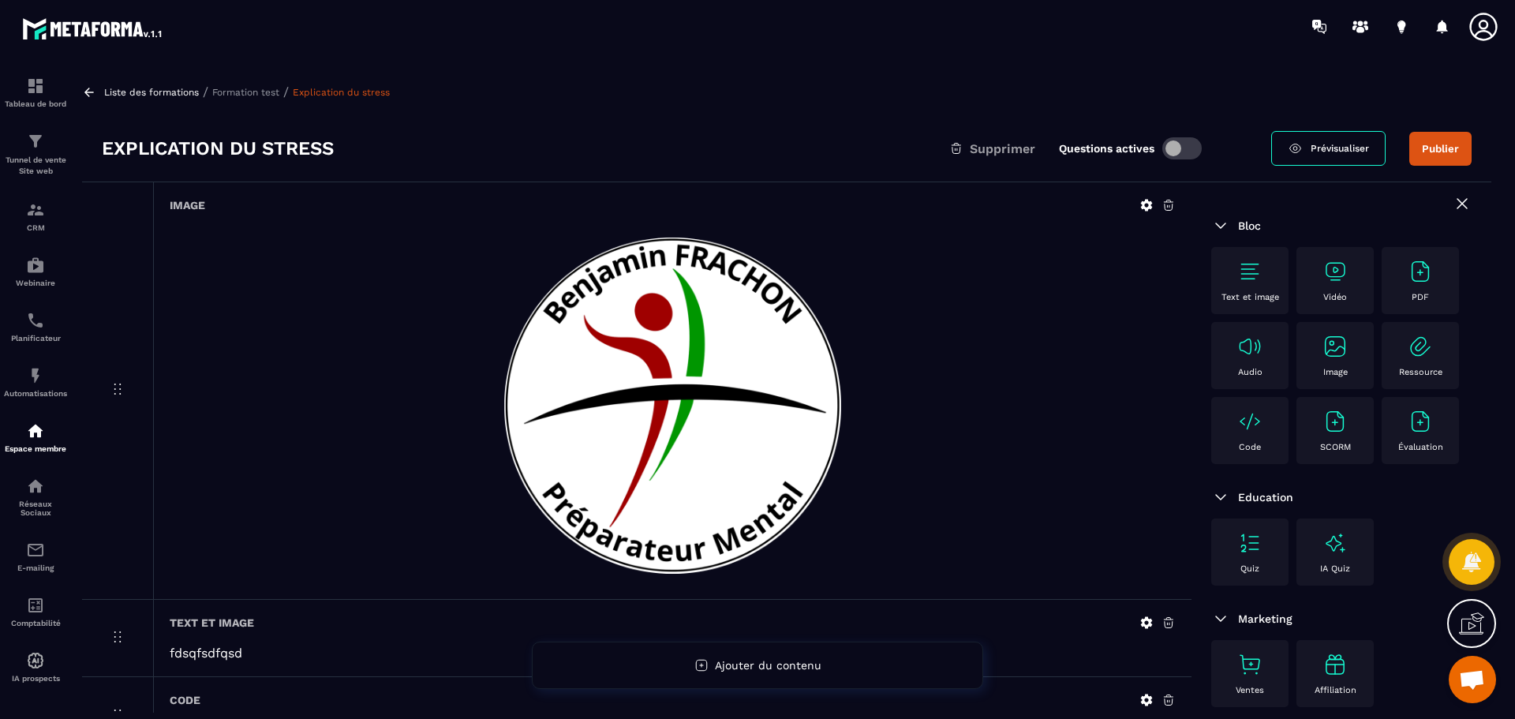
drag, startPoint x: 1474, startPoint y: 680, endPoint x: 1457, endPoint y: 666, distance: 21.8
click at [1474, 680] on span "Ouvrir le chat" at bounding box center [1472, 681] width 26 height 22
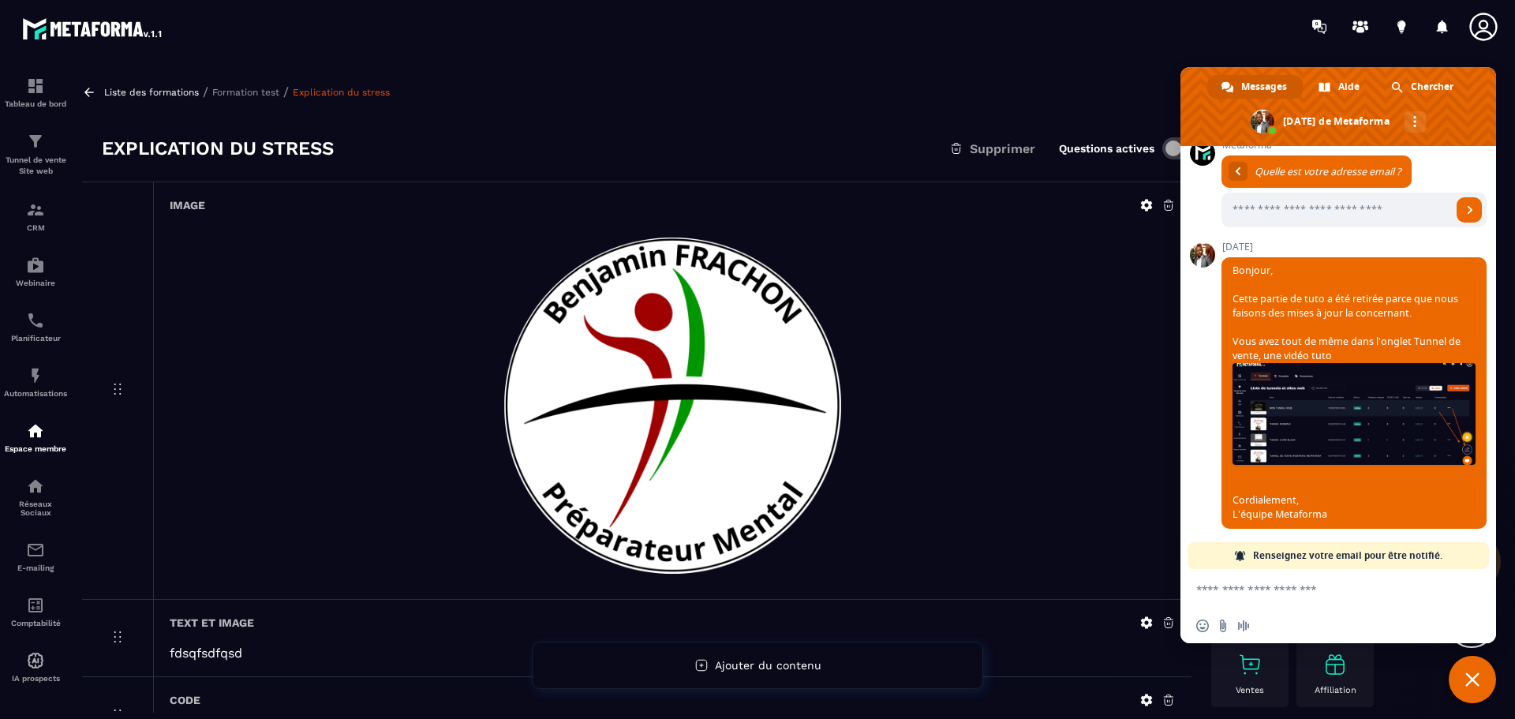
click at [1248, 586] on textarea "Entrez votre message..." at bounding box center [1320, 589] width 249 height 14
click at [1090, 332] on div at bounding box center [673, 405] width 1006 height 355
click at [1264, 93] on span "Messages" at bounding box center [1264, 87] width 46 height 24
click at [1261, 89] on span "Messages" at bounding box center [1264, 87] width 46 height 24
click at [1480, 679] on span "Fermer le chat" at bounding box center [1472, 679] width 47 height 47
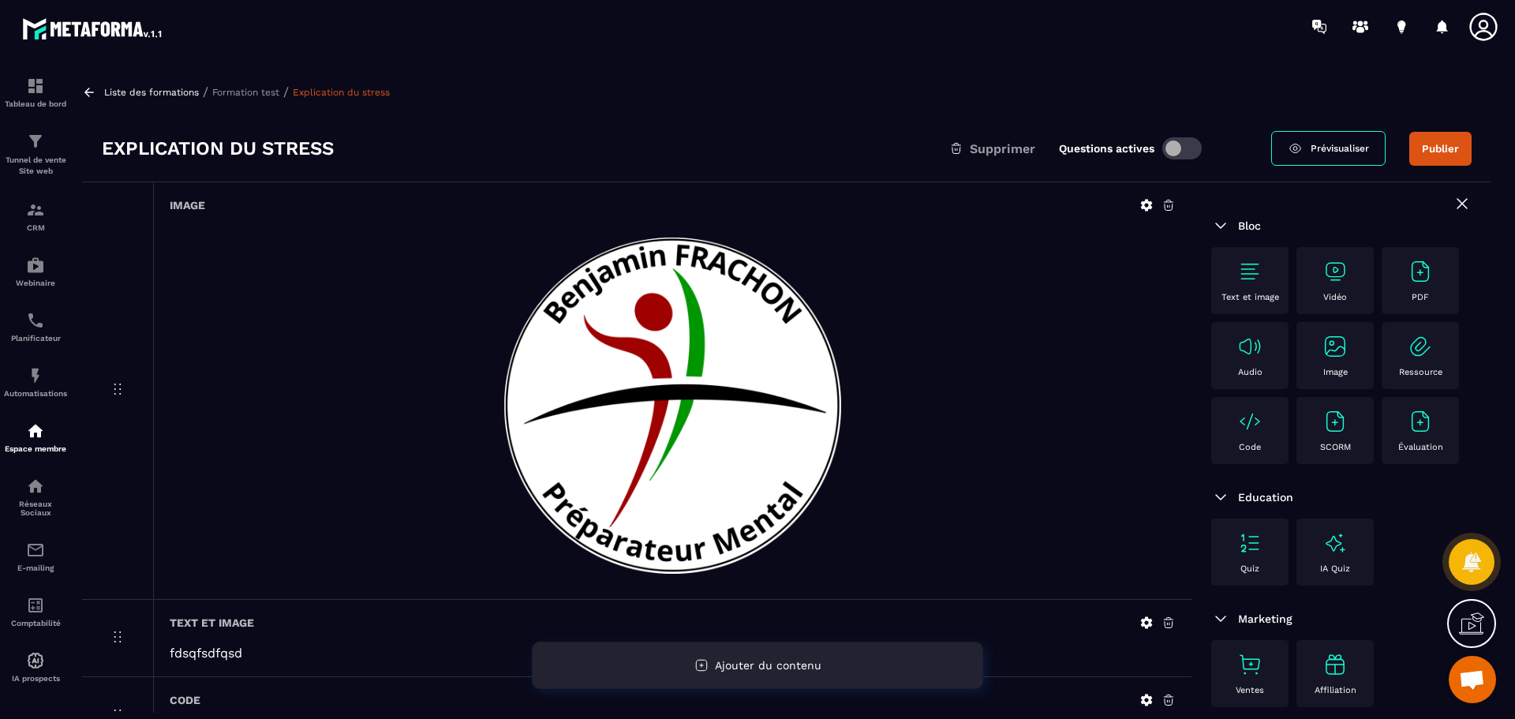
click at [715, 663] on span "Ajouter du contenu" at bounding box center [768, 665] width 107 height 13
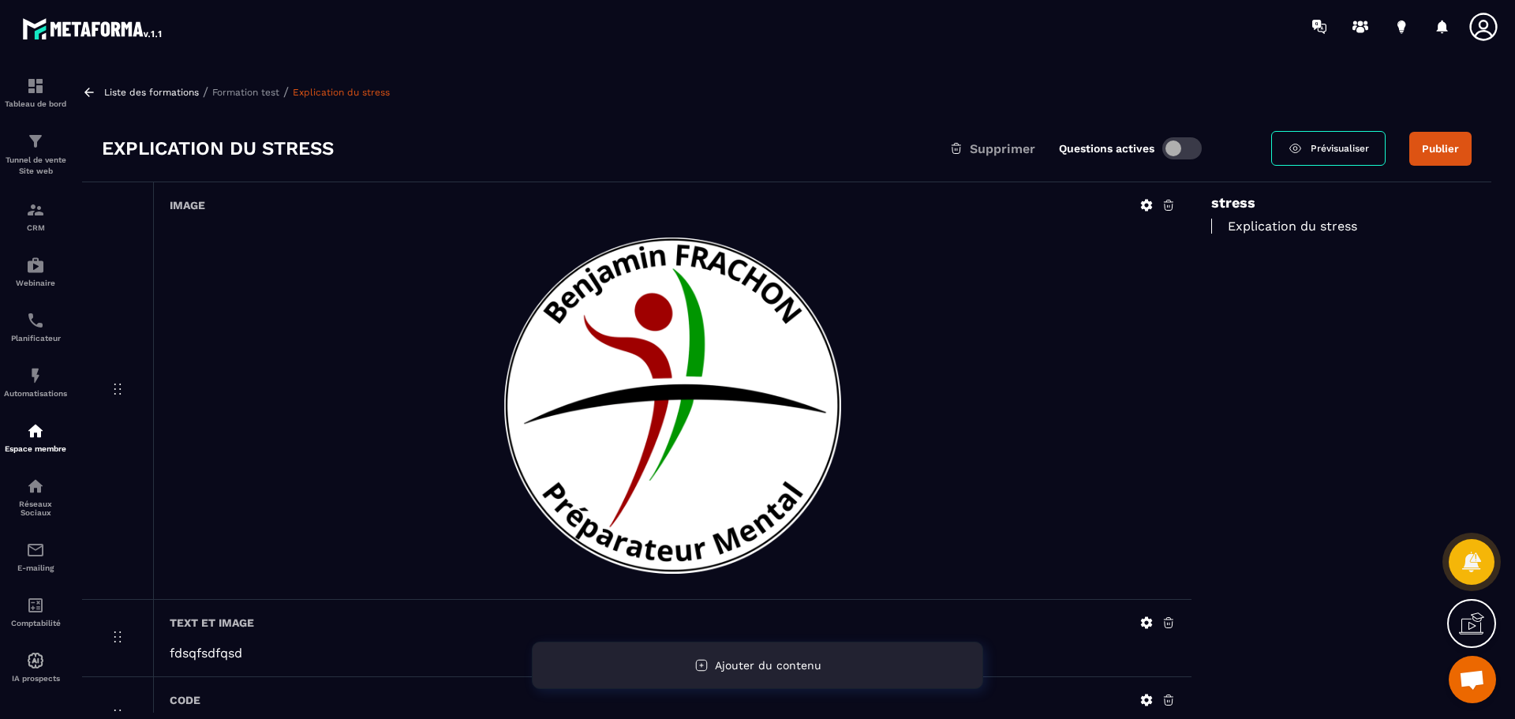
click at [715, 663] on span "Ajouter du contenu" at bounding box center [768, 665] width 107 height 13
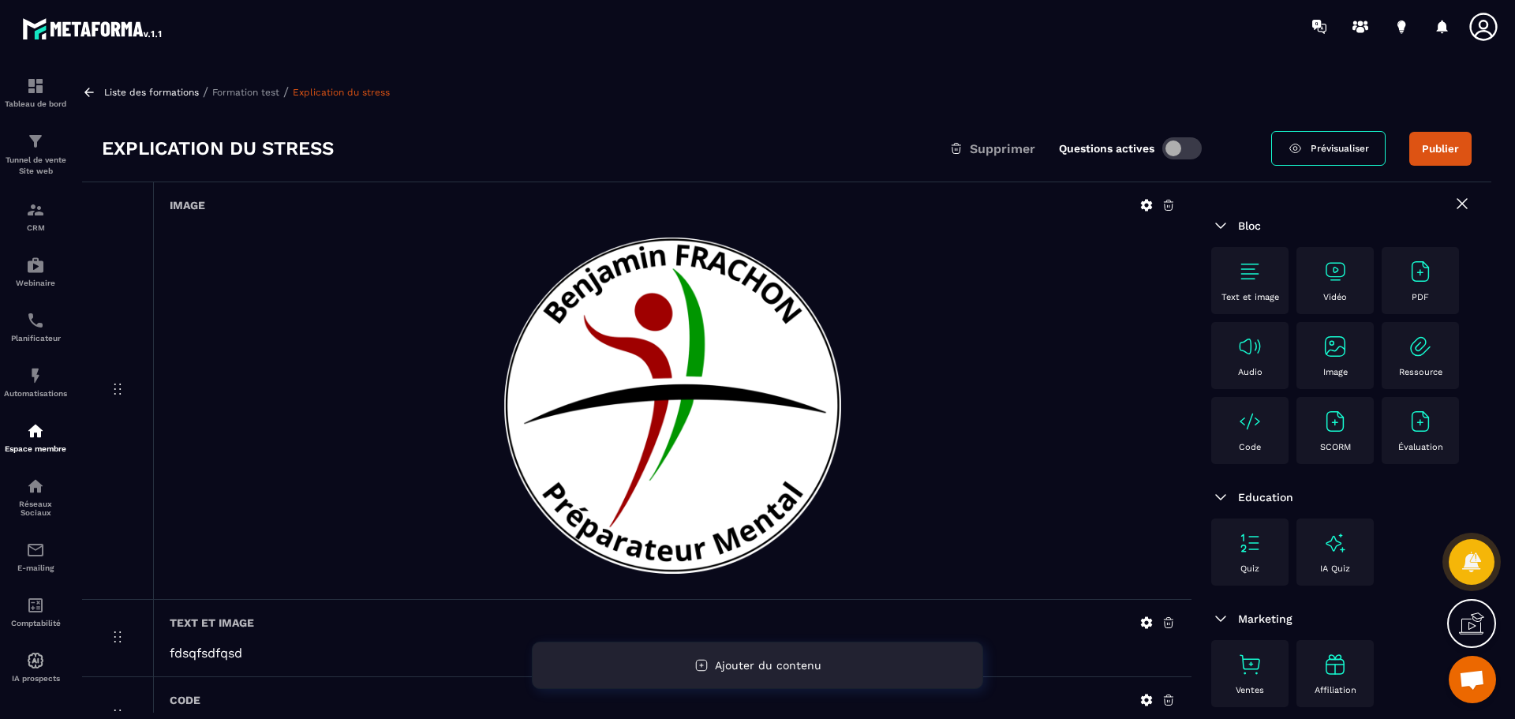
click at [715, 663] on span "Ajouter du contenu" at bounding box center [768, 665] width 107 height 13
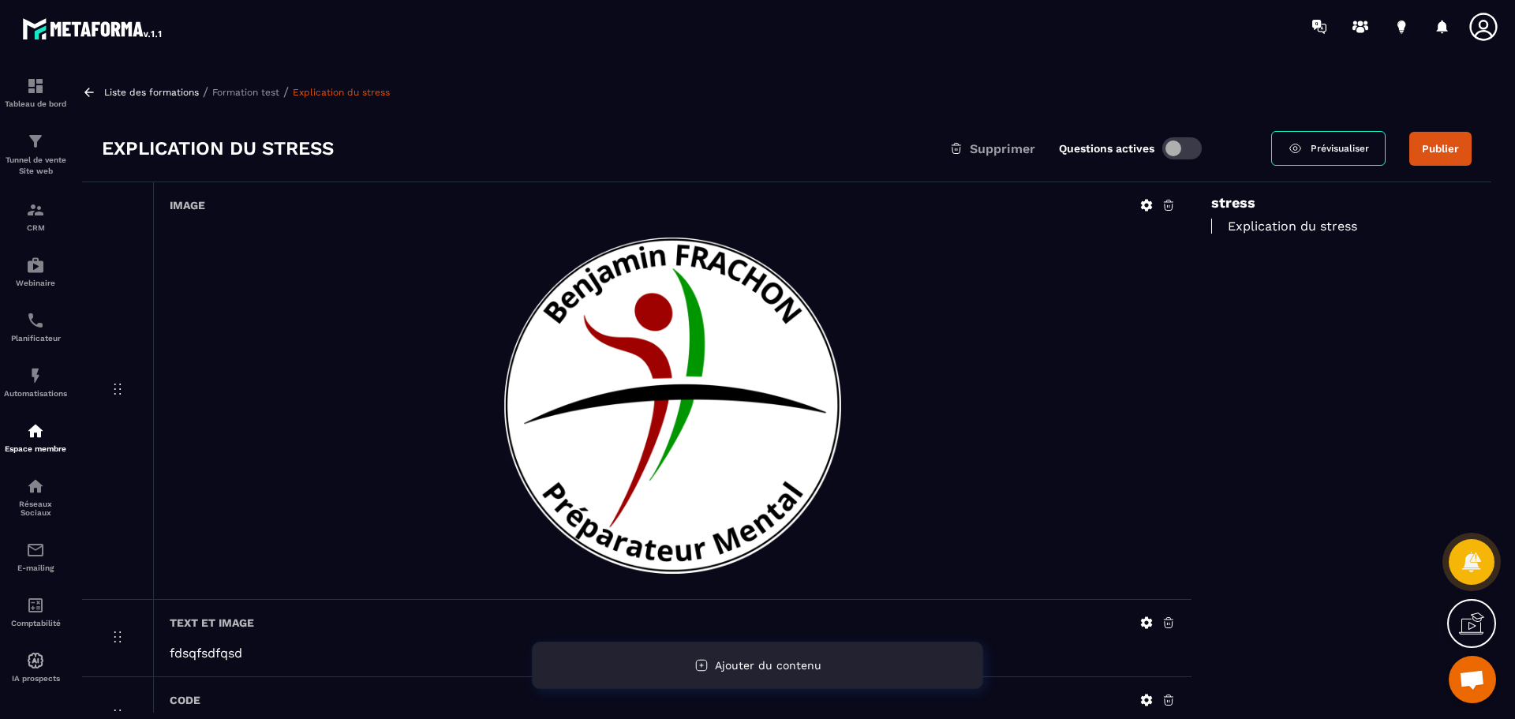
click at [713, 663] on div "Ajouter du contenu" at bounding box center [757, 665] width 451 height 47
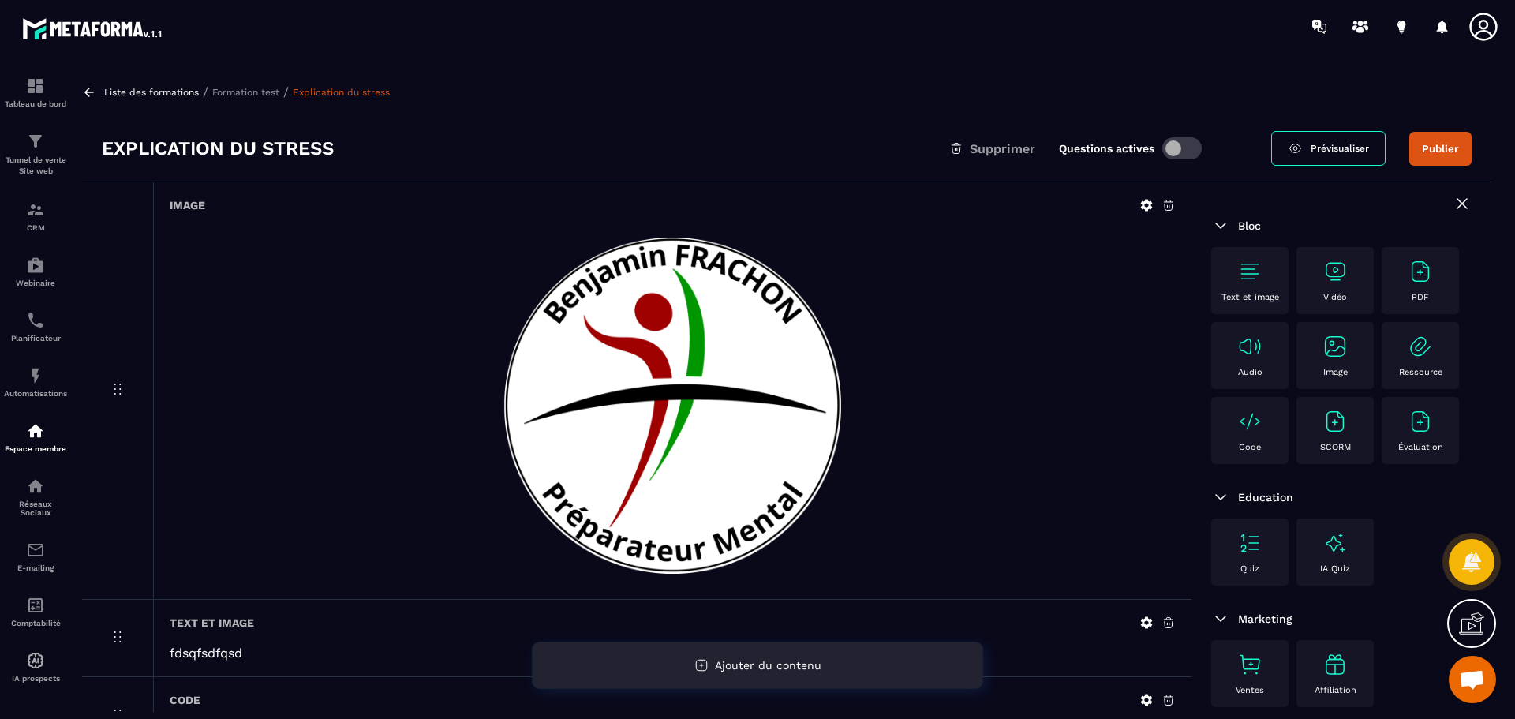
click at [702, 666] on icon at bounding box center [701, 666] width 4 height 4
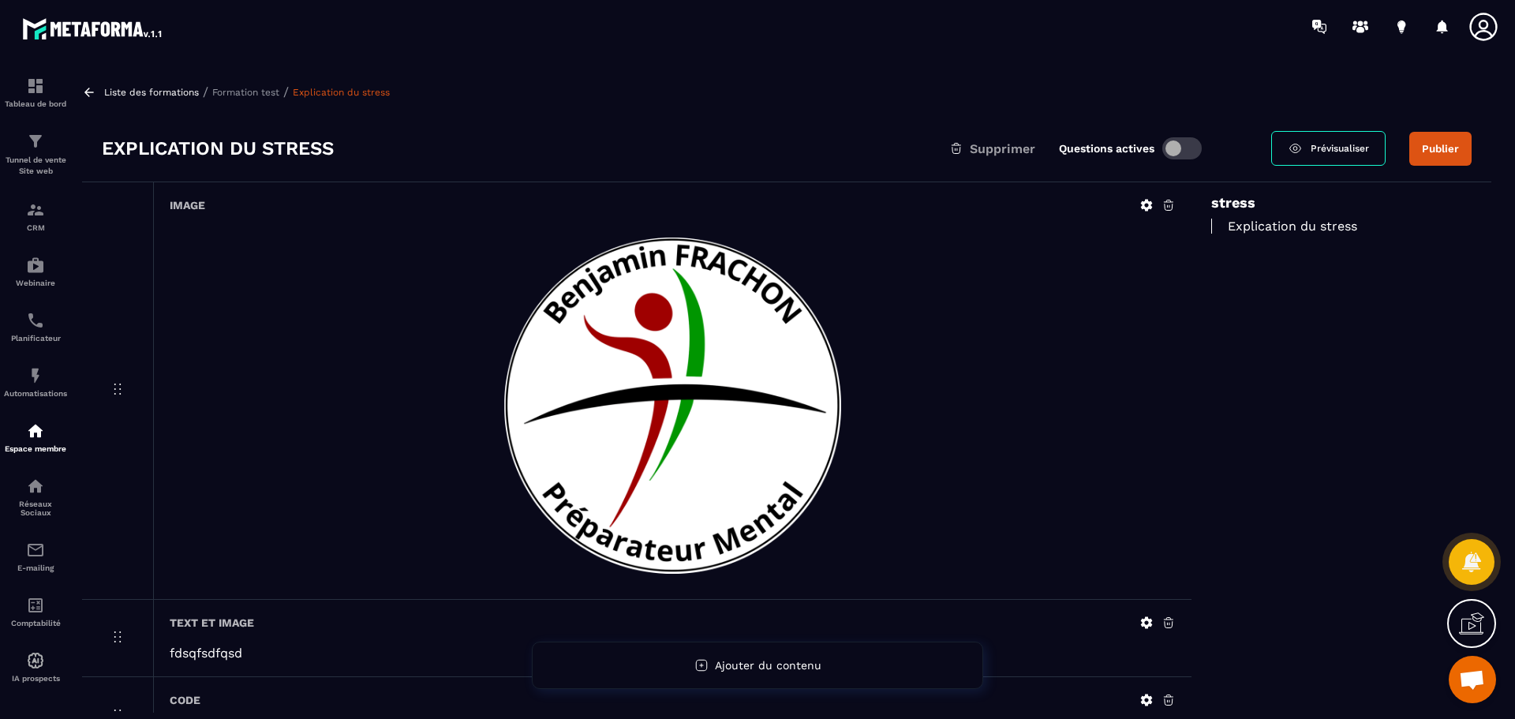
click at [1226, 301] on div "stress Explication du stress" at bounding box center [1342, 490] width 300 height 616
click at [739, 405] on img at bounding box center [673, 405] width 376 height 355
click at [1167, 204] on icon at bounding box center [1169, 205] width 14 height 14
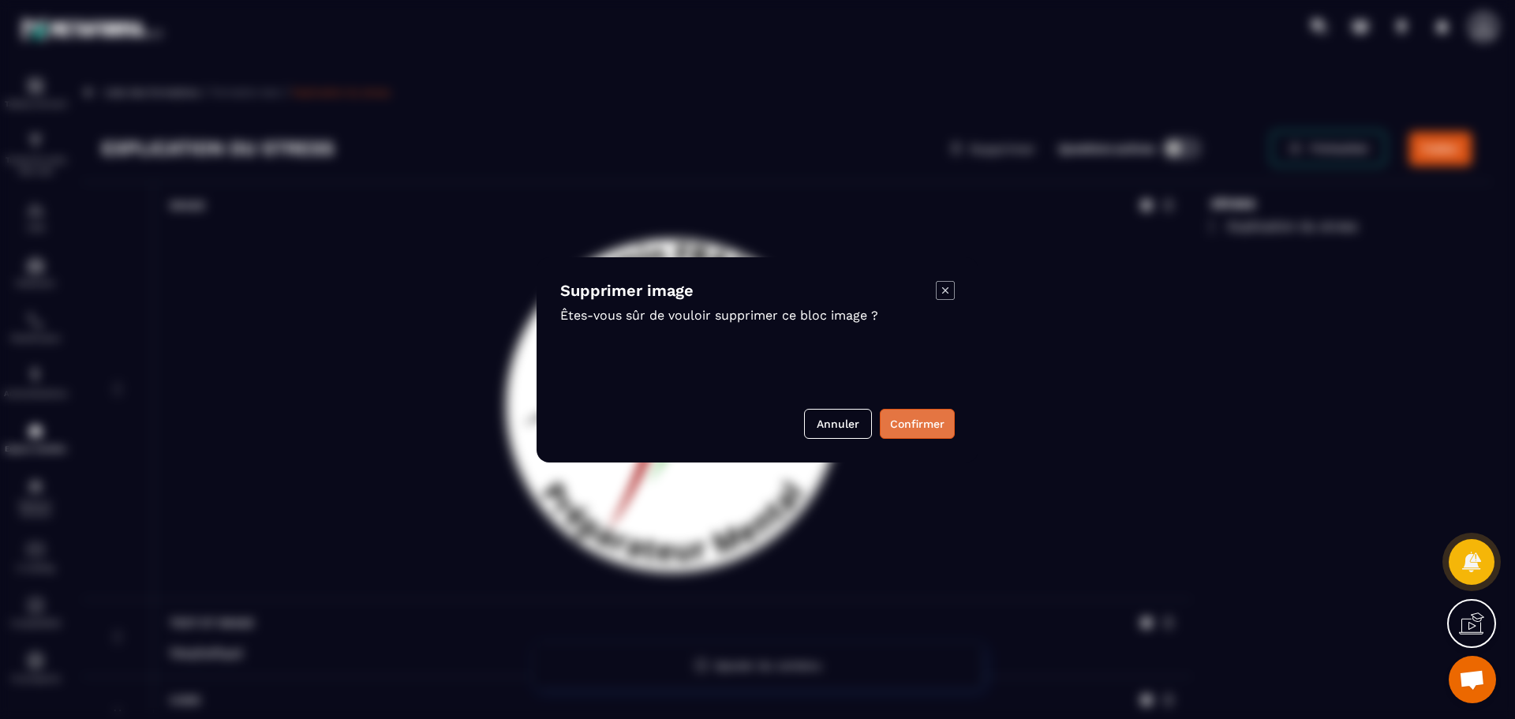
click at [925, 425] on button "Confirmer" at bounding box center [917, 424] width 75 height 30
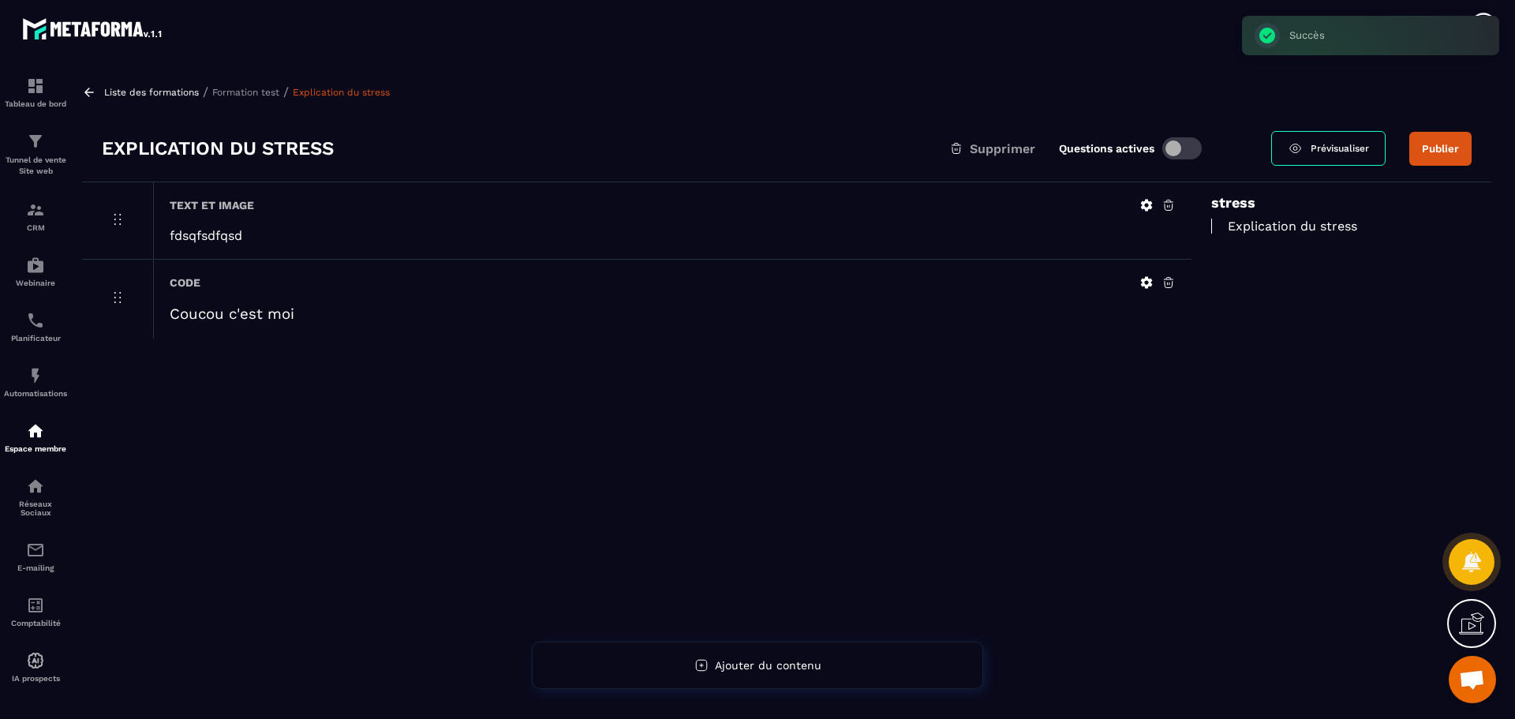
click at [244, 85] on div "Liste des formations / Formation test / Explication du stress" at bounding box center [786, 91] width 1409 height 15
click at [235, 93] on p "Formation test" at bounding box center [245, 92] width 67 height 11
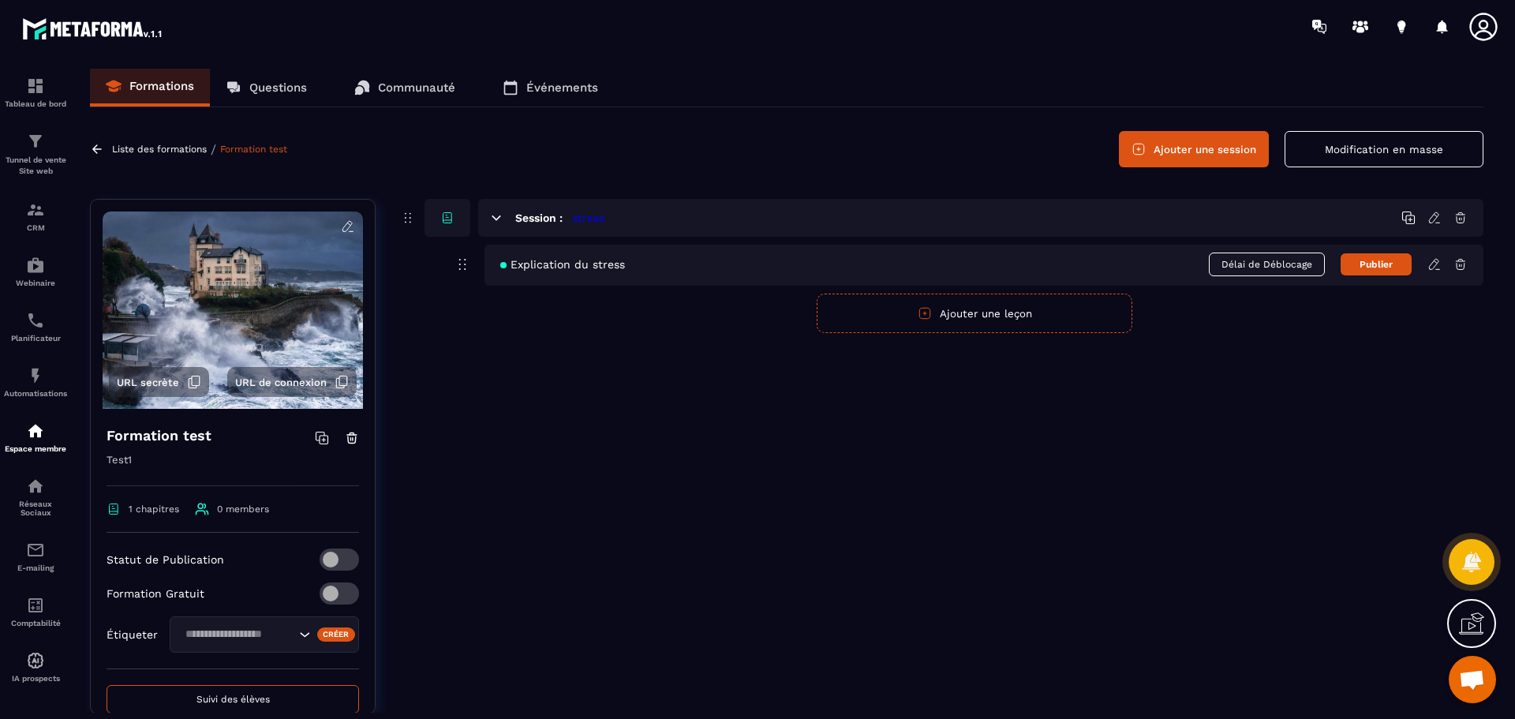
click at [341, 225] on icon at bounding box center [348, 226] width 14 height 14
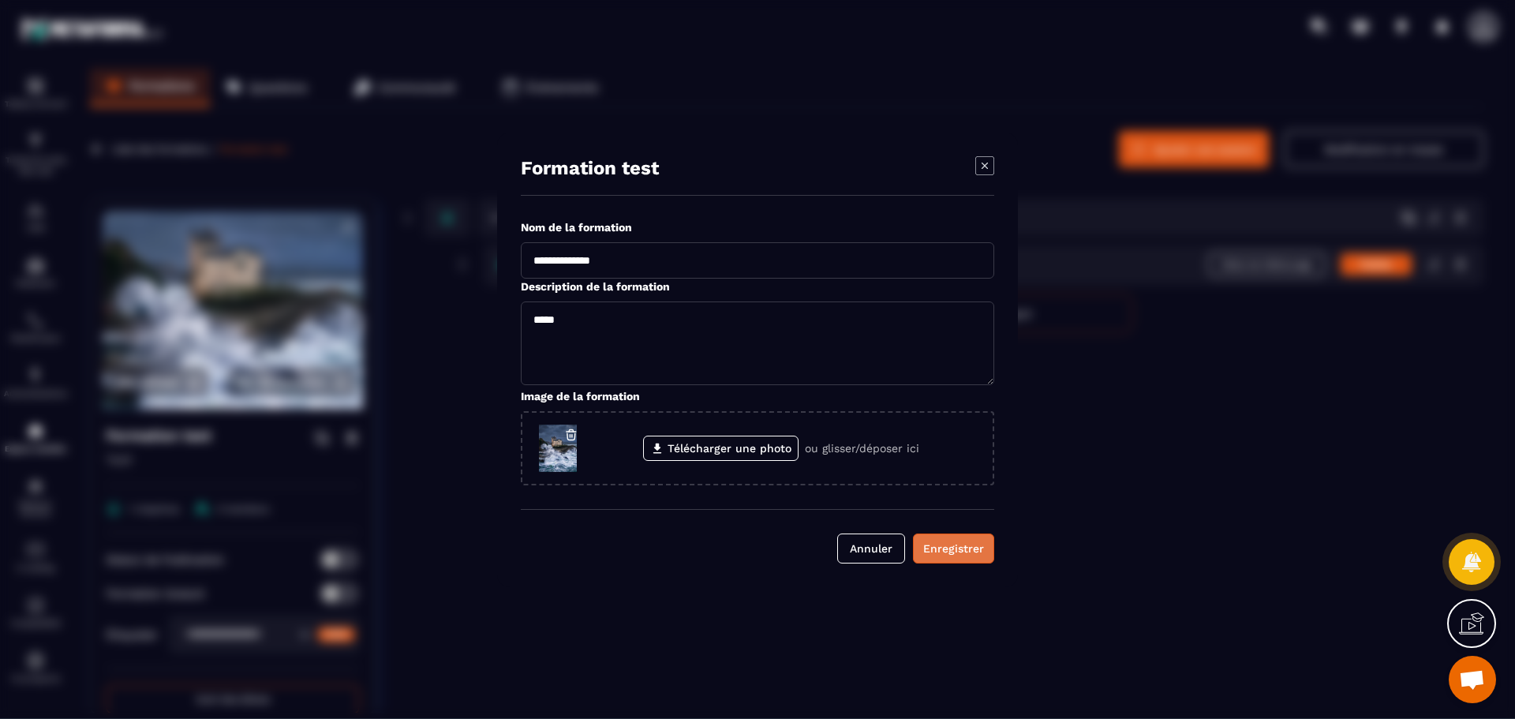
click at [965, 556] on div "Enregistrer" at bounding box center [953, 549] width 61 height 16
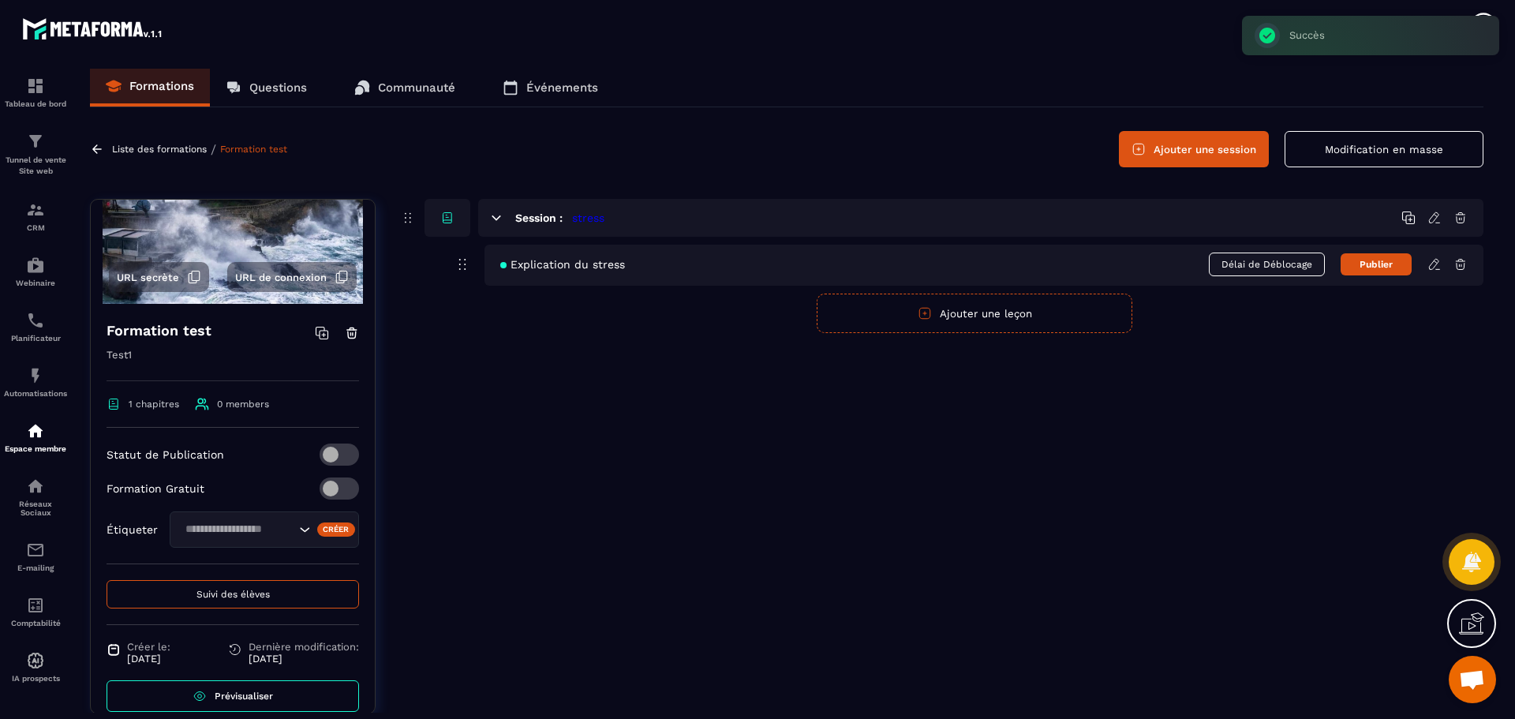
scroll to position [127, 0]
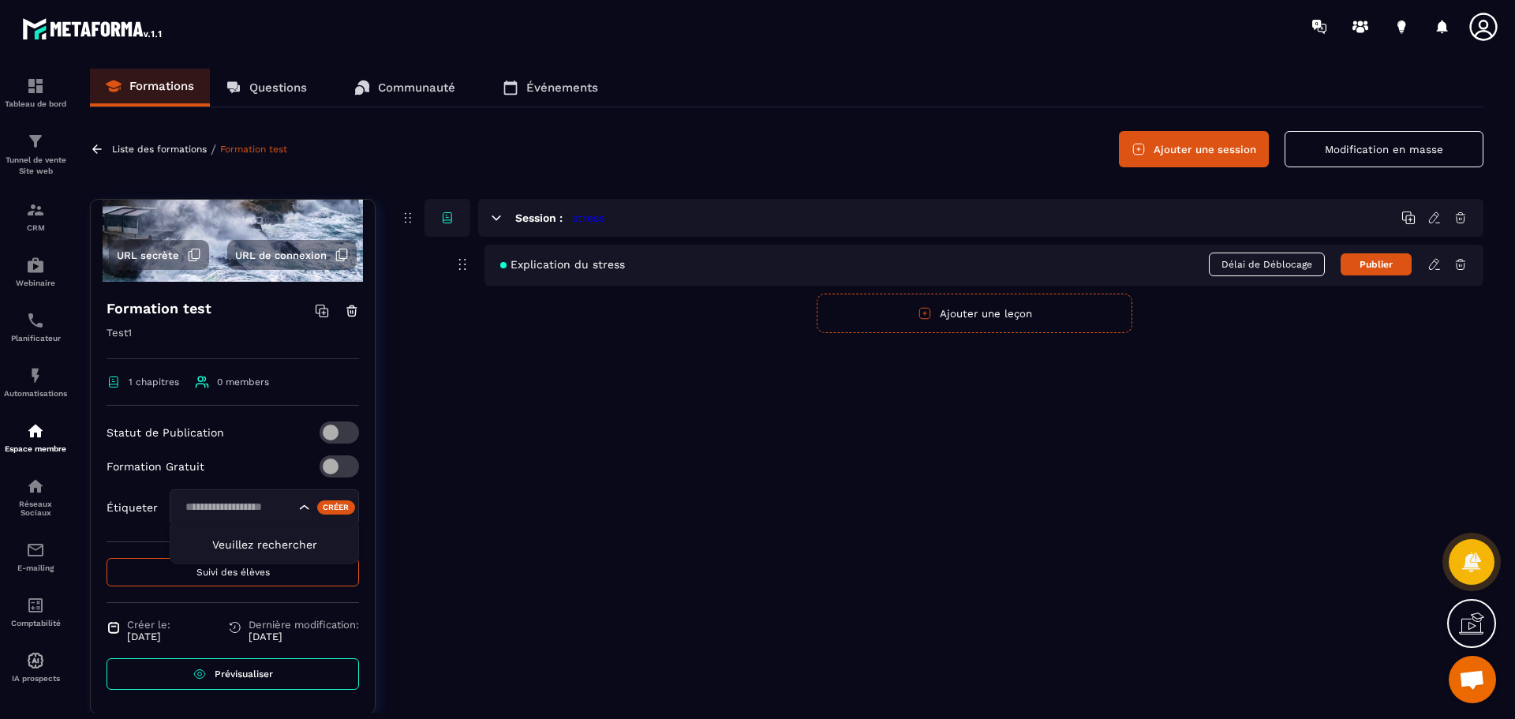
click at [297, 506] on icon "Search for option" at bounding box center [305, 508] width 16 height 16
click at [262, 505] on input "Search for option" at bounding box center [237, 507] width 115 height 17
click at [253, 543] on span "Veuillez rechercher" at bounding box center [264, 544] width 105 height 13
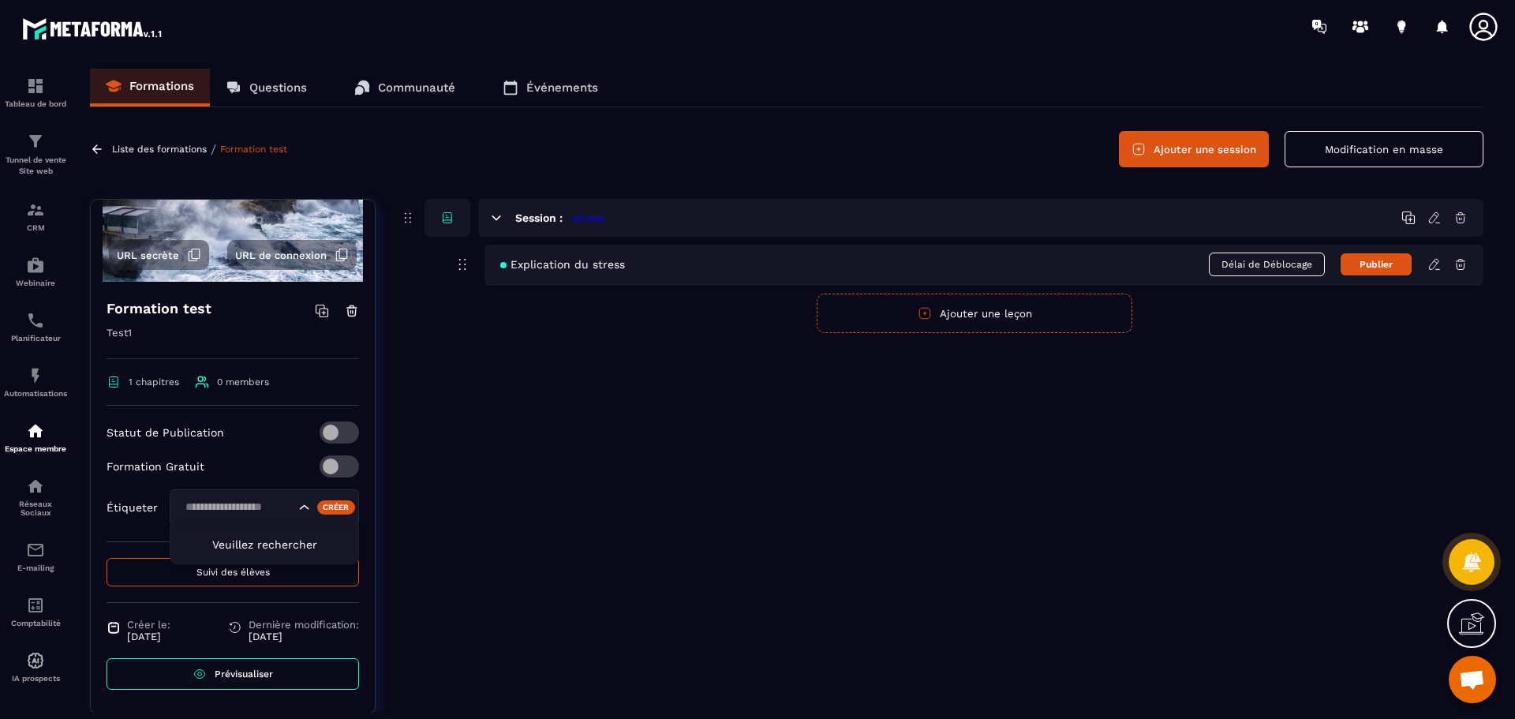
click at [248, 507] on input "Search for option" at bounding box center [237, 507] width 115 height 17
type input "*"
type input "********"
click at [459, 539] on div "Session : stress Explication du stress Délai de Déblocage Publier Publier Annul…" at bounding box center [941, 468] width 1084 height 539
click at [230, 510] on input "Search for option" at bounding box center [237, 507] width 115 height 17
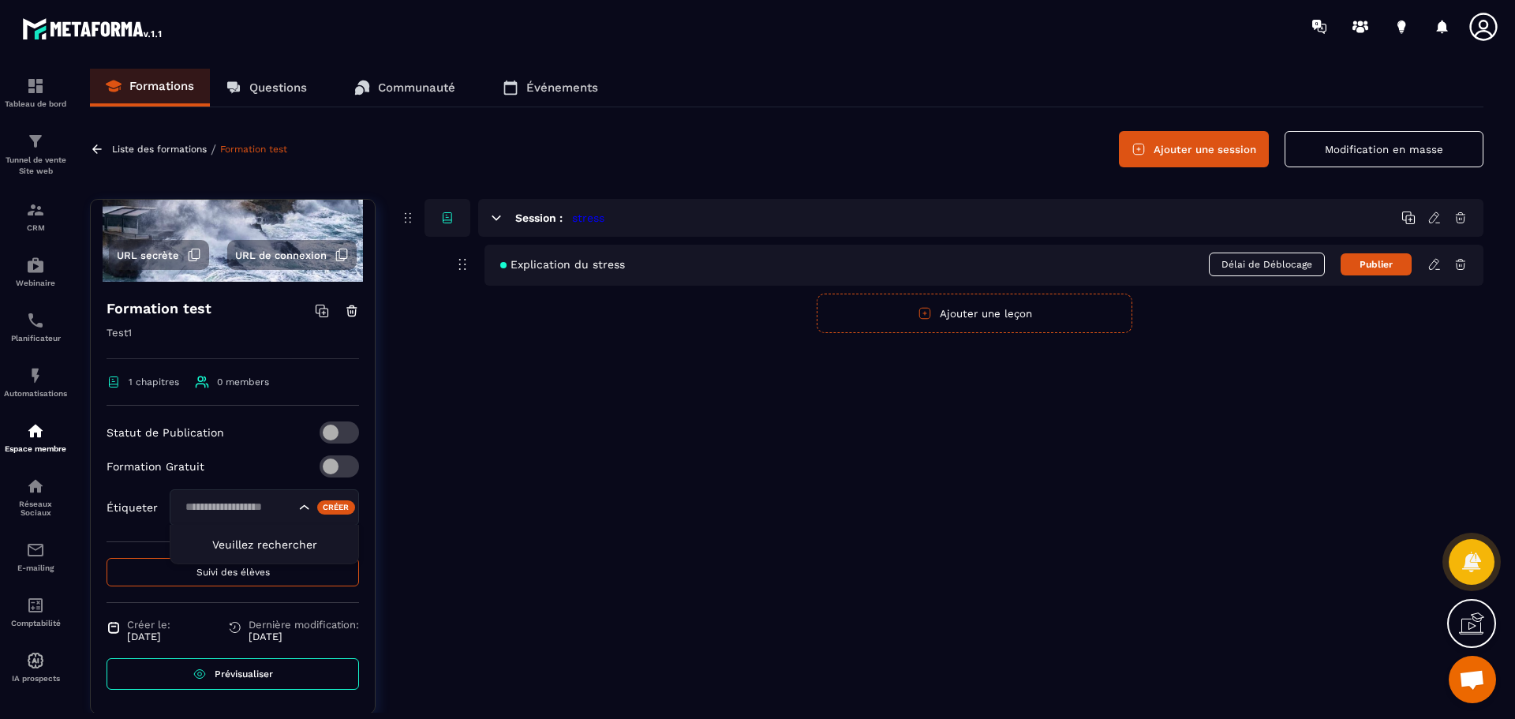
click at [256, 504] on input "Search for option" at bounding box center [237, 507] width 115 height 17
click at [317, 506] on div "Créer" at bounding box center [336, 507] width 39 height 14
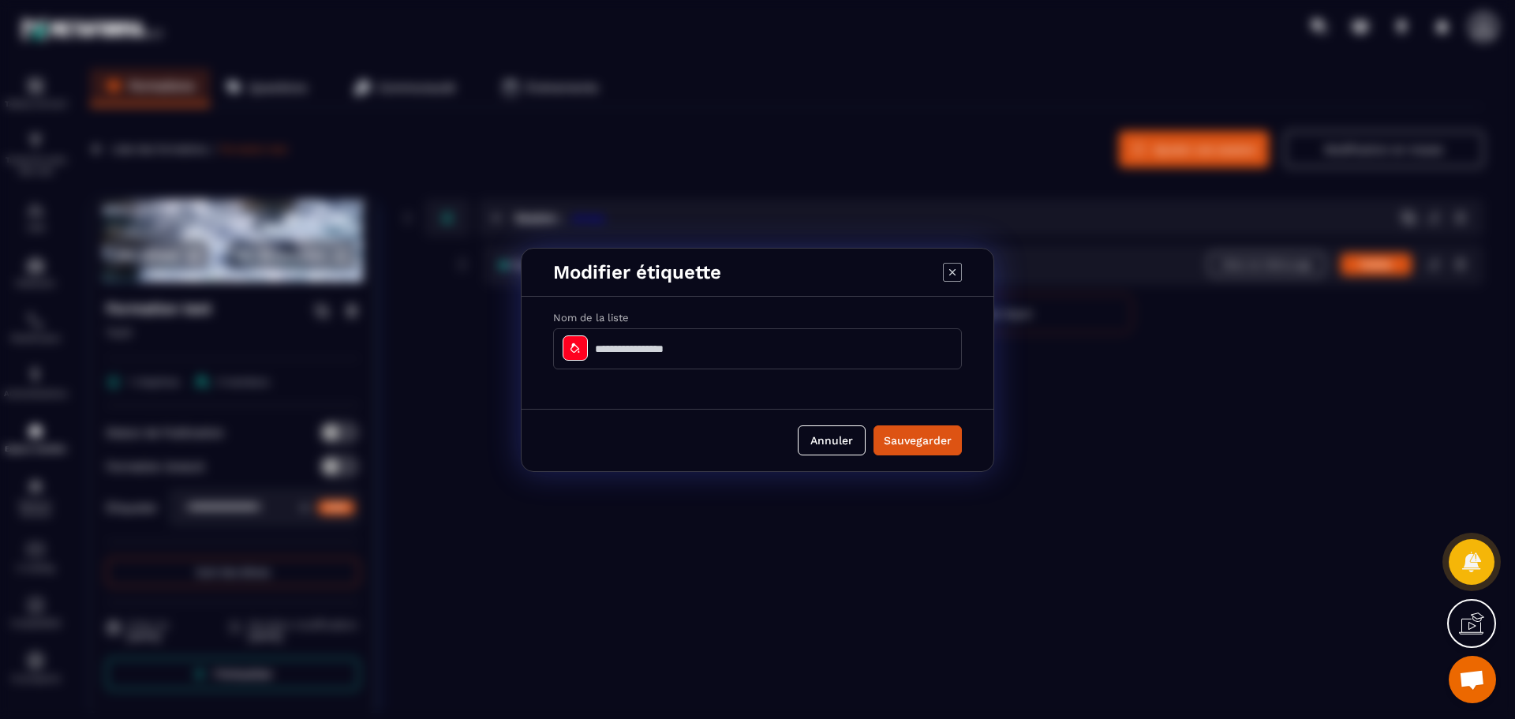
click at [666, 548] on div "Modifier étiquette Nom de la liste Annuler Sauvegarder" at bounding box center [757, 359] width 1515 height 719
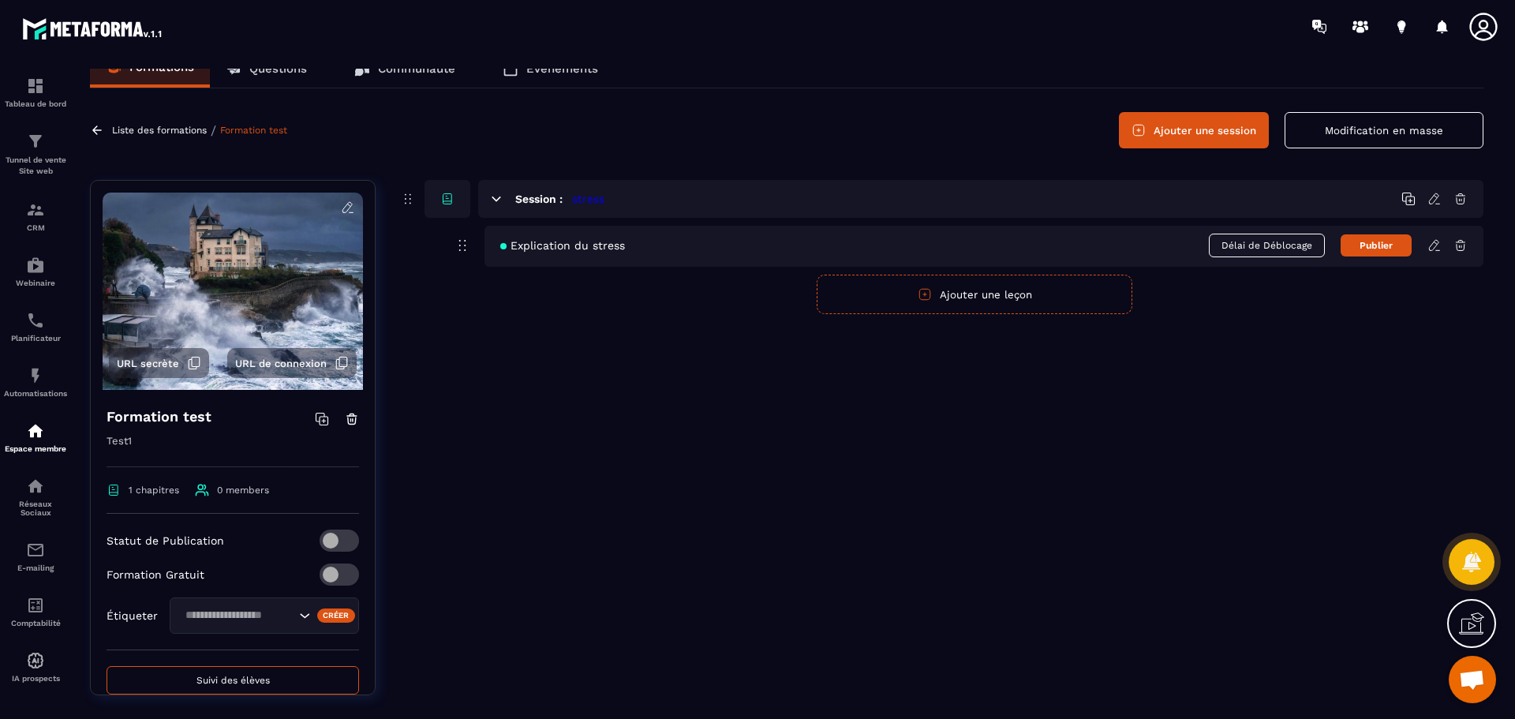
scroll to position [0, 0]
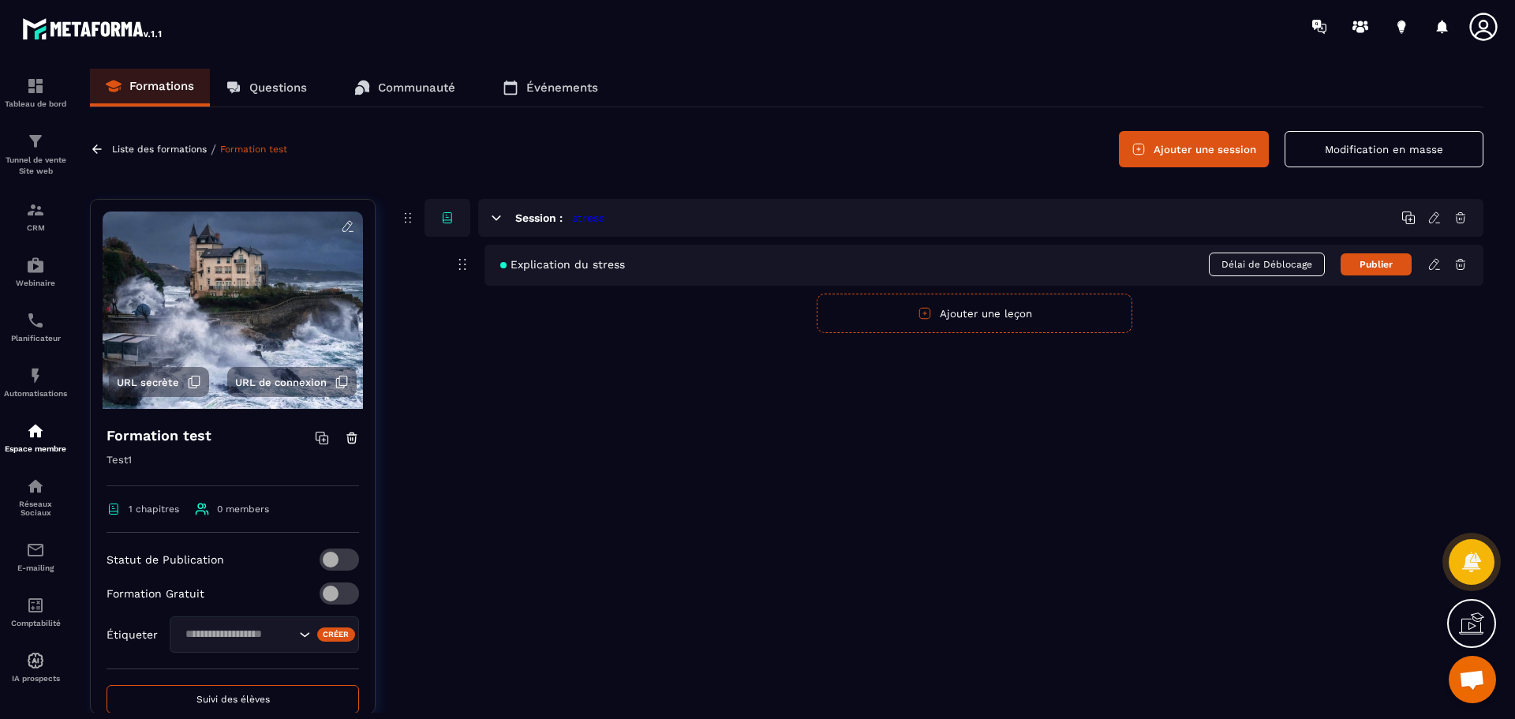
click at [1436, 264] on icon at bounding box center [1433, 264] width 9 height 10
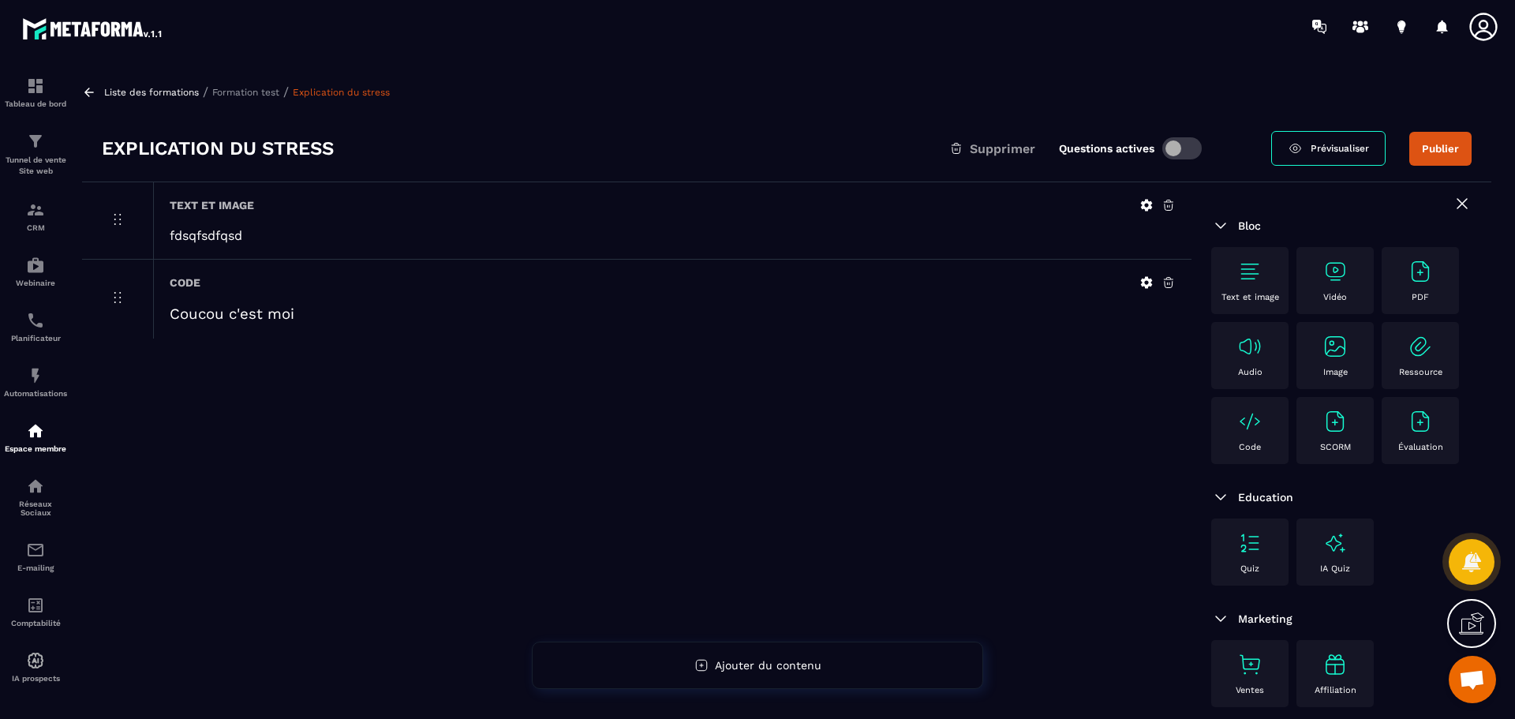
click at [1336, 421] on img at bounding box center [1335, 421] width 25 height 25
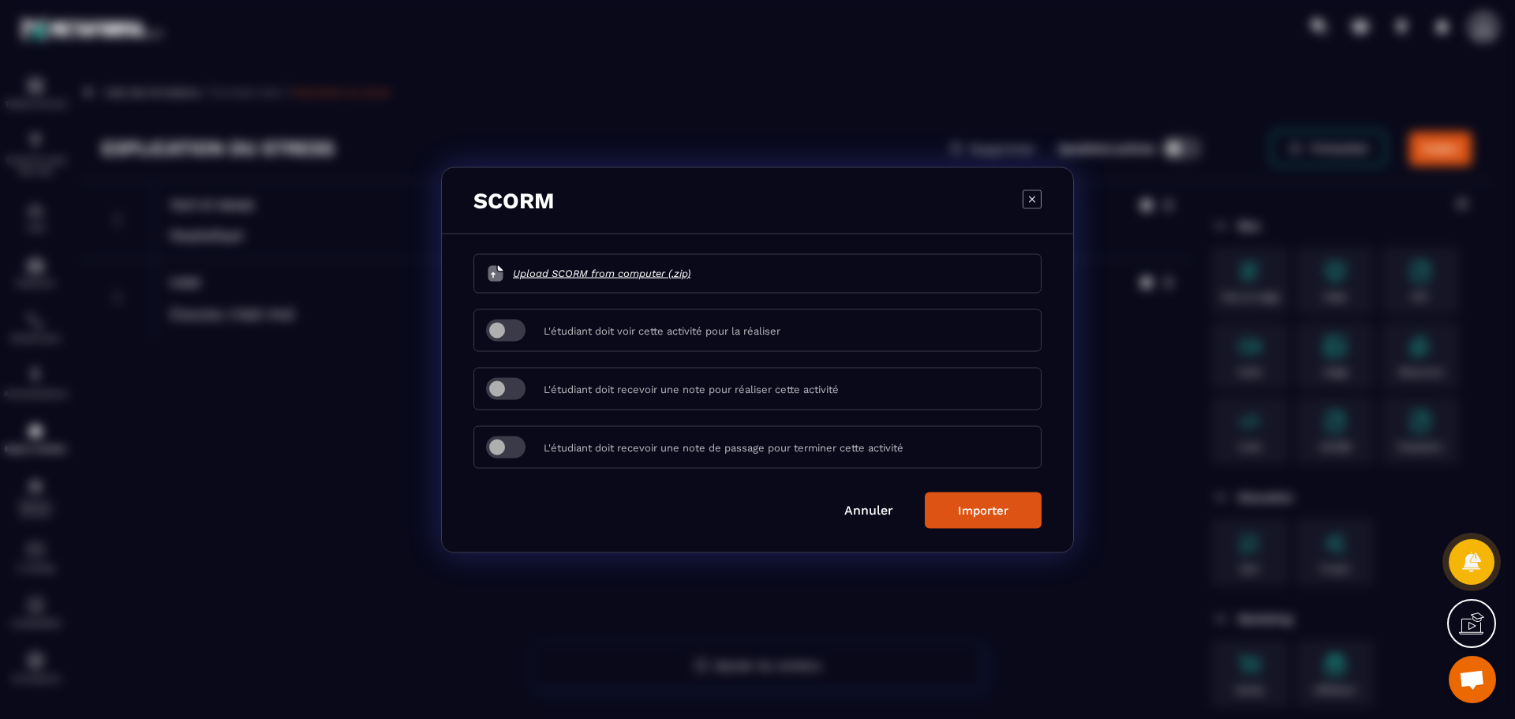
click at [1032, 200] on icon "Modal window" at bounding box center [1032, 198] width 19 height 19
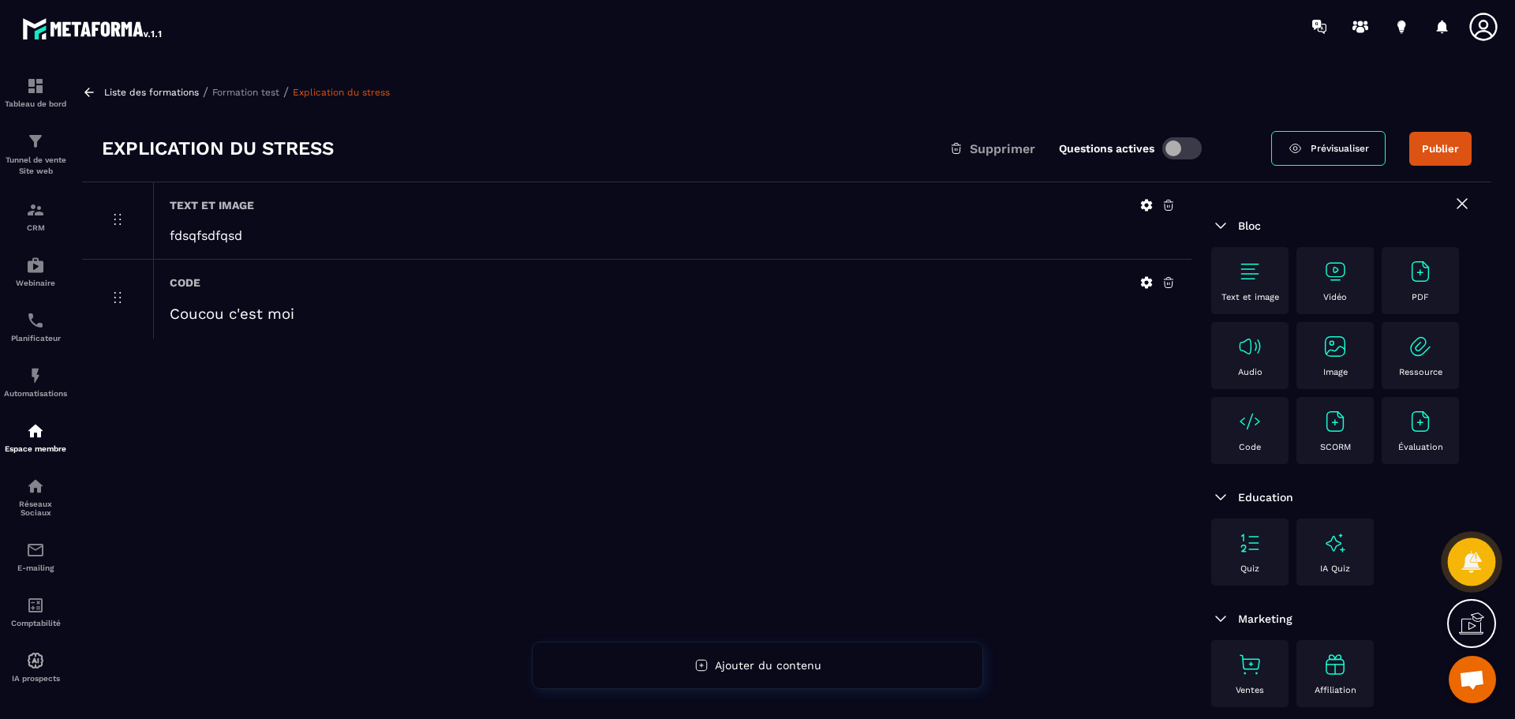
click at [1462, 565] on icon at bounding box center [1471, 561] width 23 height 23
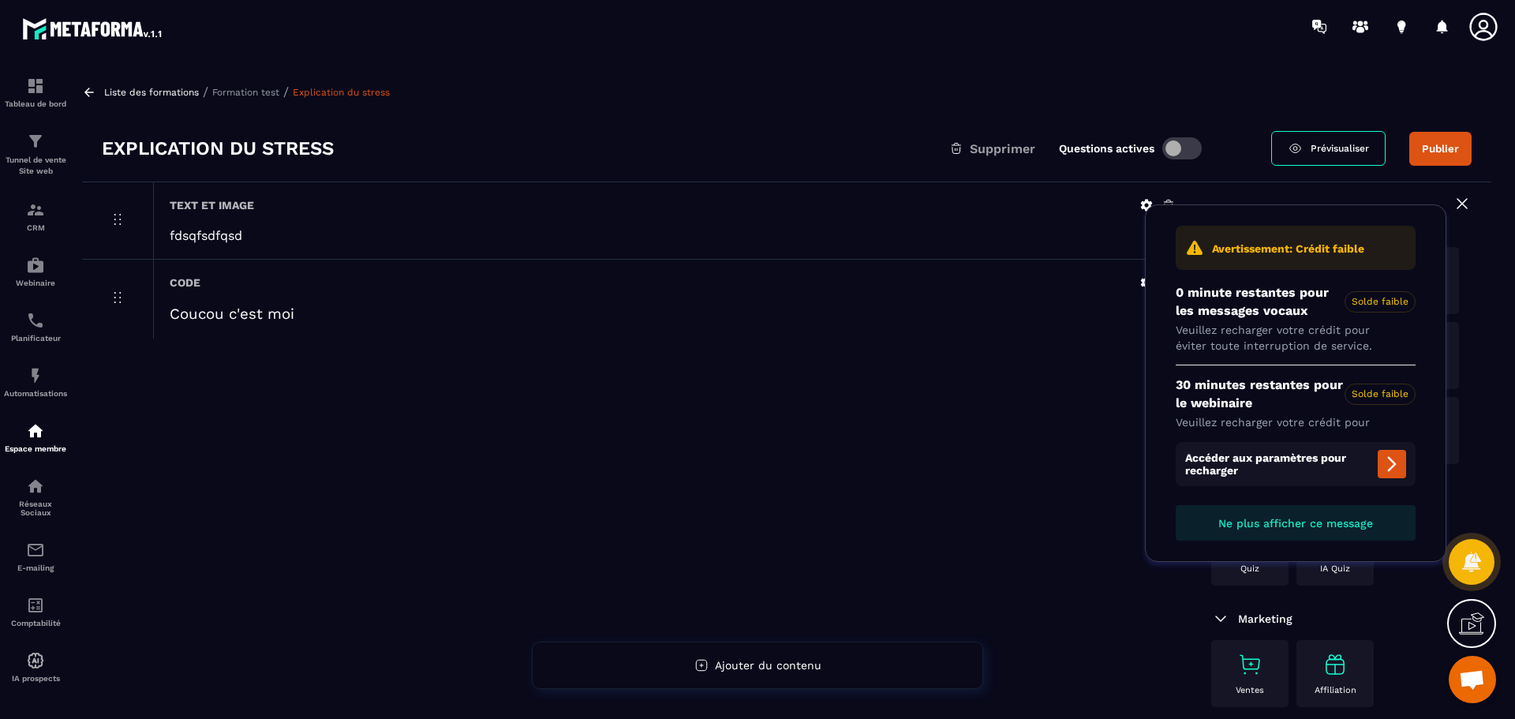
click at [879, 467] on div "Text et image fdsqfsdfqsd Code Coucou c'est moi" at bounding box center [636, 490] width 1109 height 616
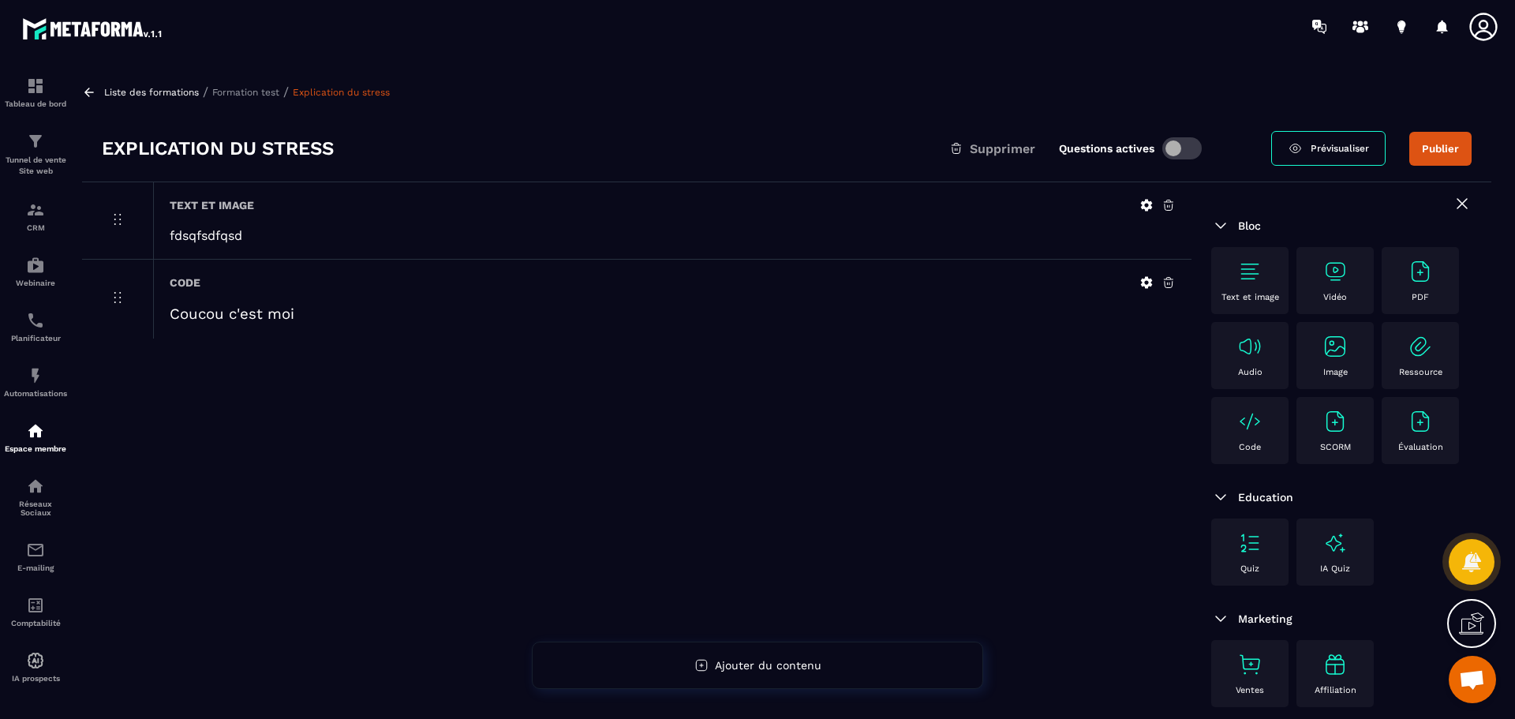
click at [1479, 32] on icon at bounding box center [1483, 27] width 28 height 28
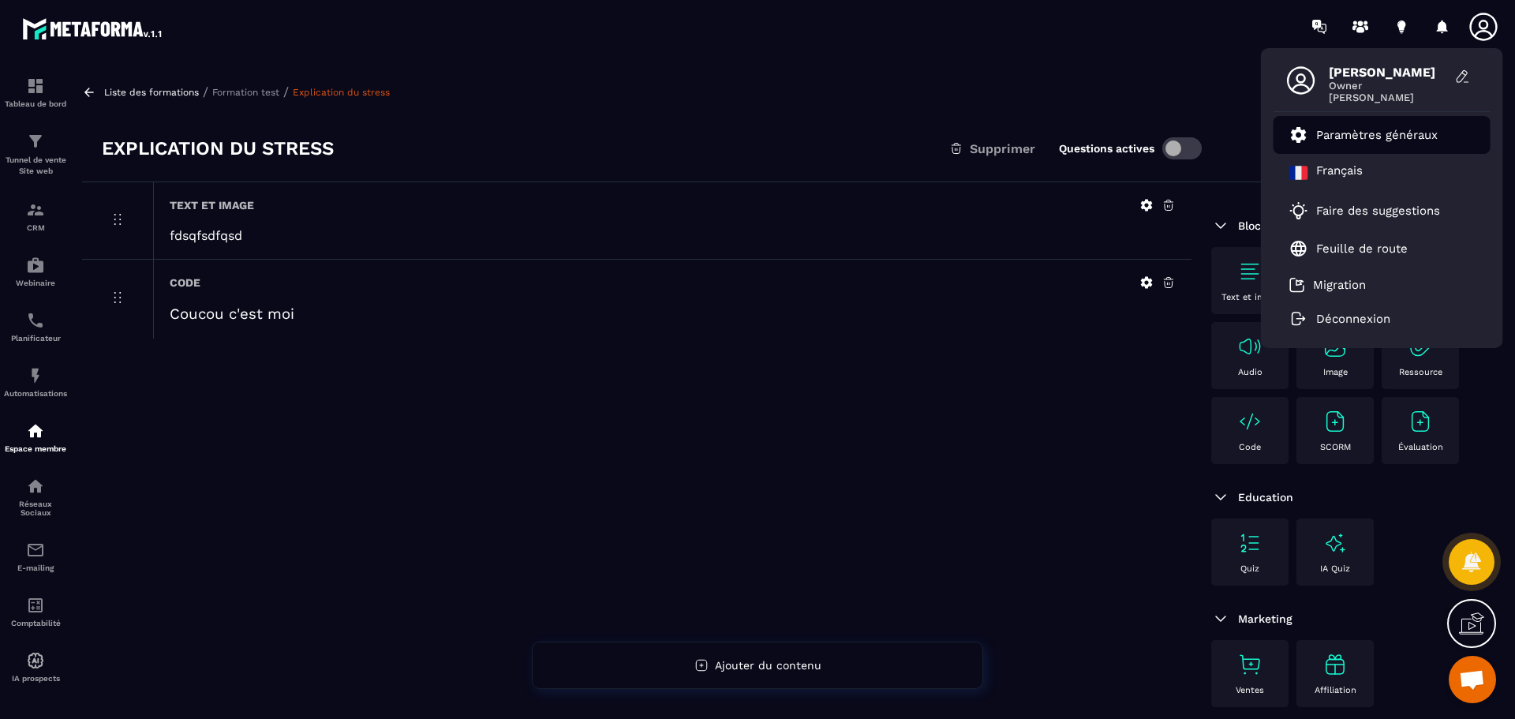
click at [1405, 133] on p "Paramètres généraux" at bounding box center [1377, 135] width 122 height 14
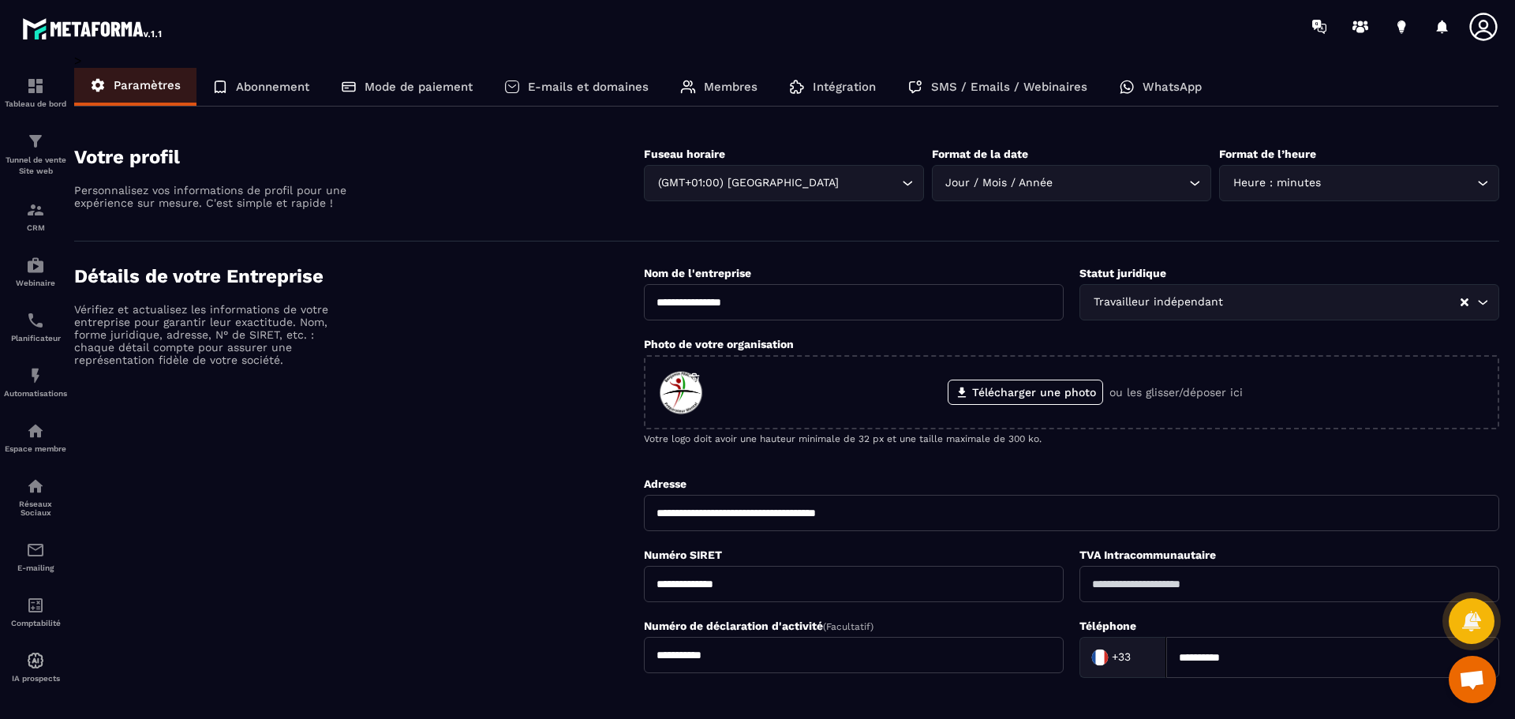
click at [245, 89] on p "Abonnement" at bounding box center [272, 87] width 73 height 14
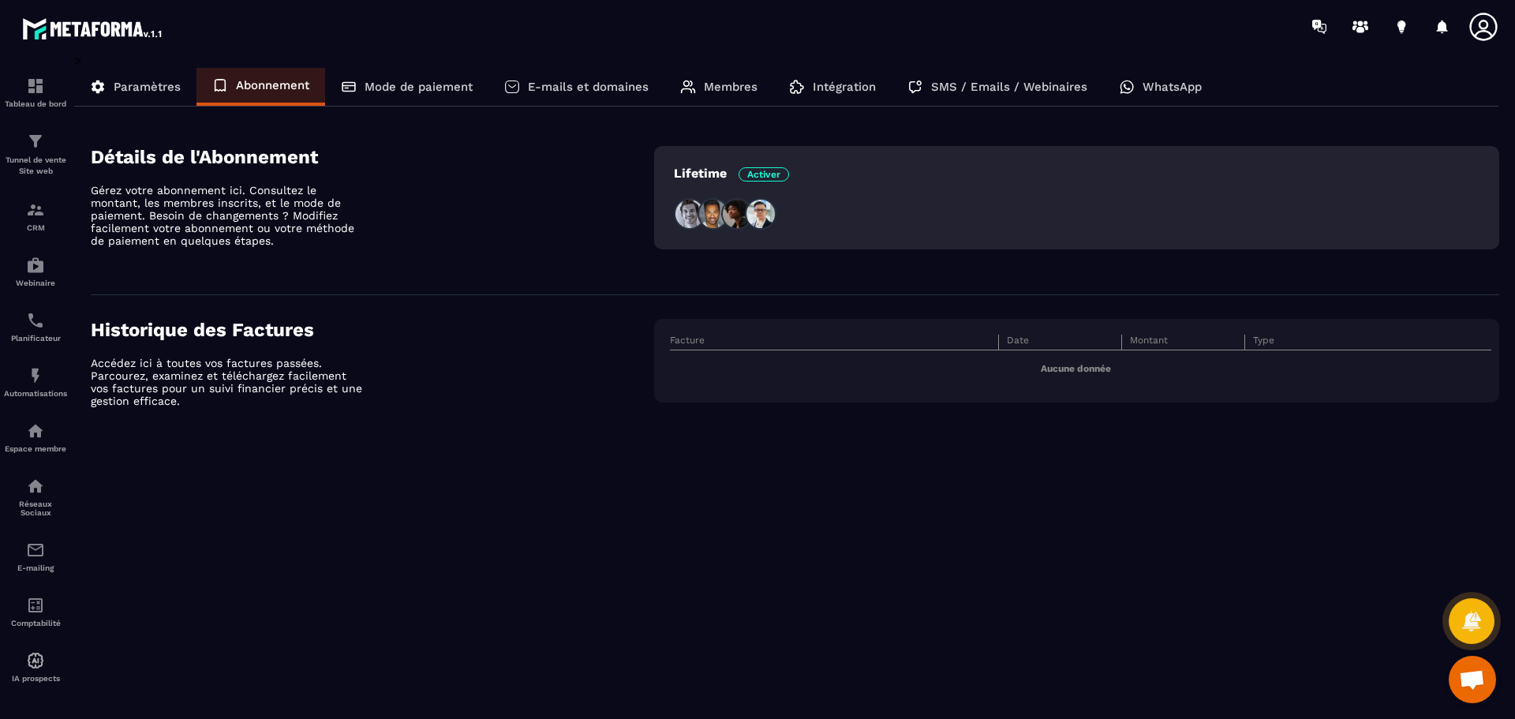
click at [256, 202] on p "Gérez votre abonnement ici. Consultez le montant, les membres inscrits, et le m…" at bounding box center [229, 215] width 276 height 63
click at [275, 164] on h4 "Détails de l'Abonnement" at bounding box center [372, 157] width 563 height 22
click at [290, 360] on p "Accédez ici à toutes vos factures passées. Parcourez, examinez et téléchargez f…" at bounding box center [229, 382] width 276 height 51
click at [424, 90] on p "Mode de paiement" at bounding box center [419, 87] width 108 height 14
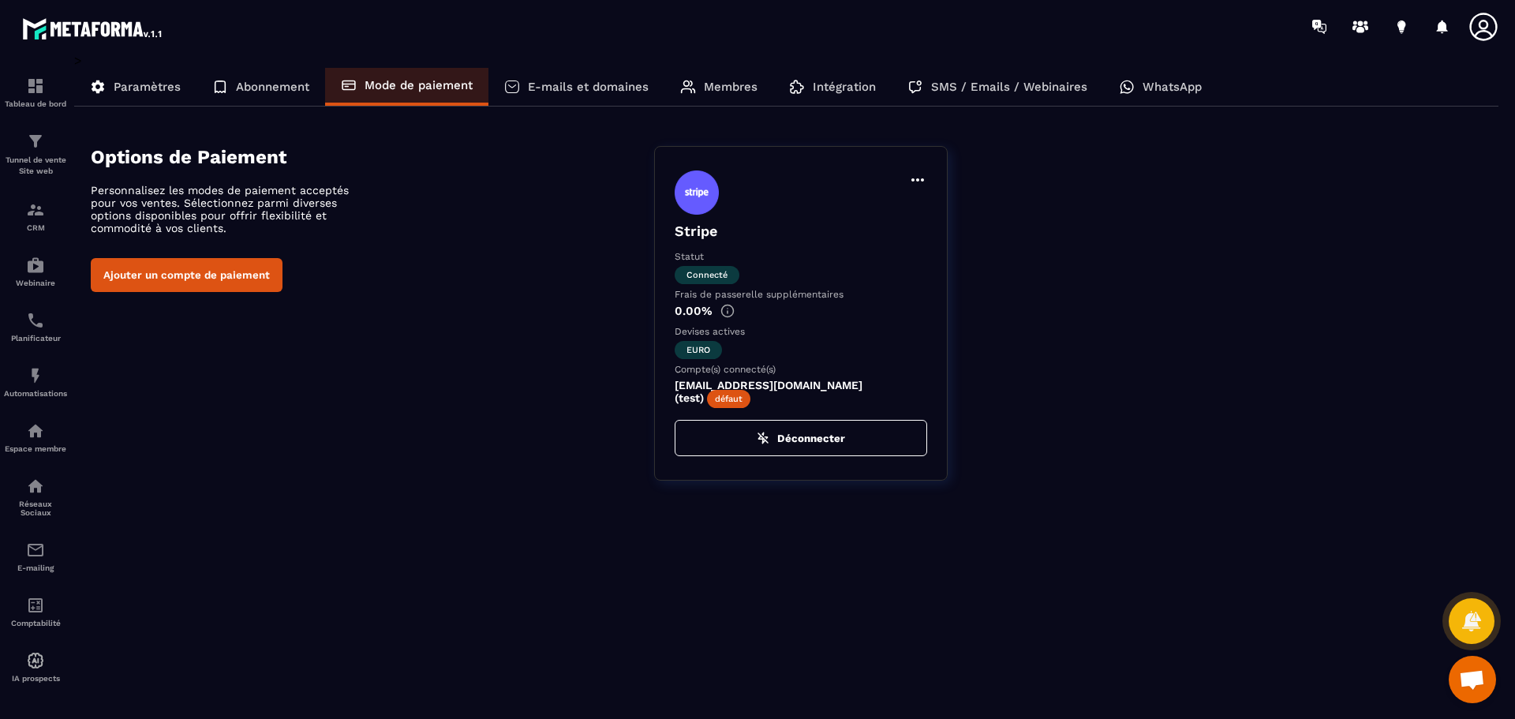
click at [589, 89] on p "E-mails et domaines" at bounding box center [588, 87] width 121 height 14
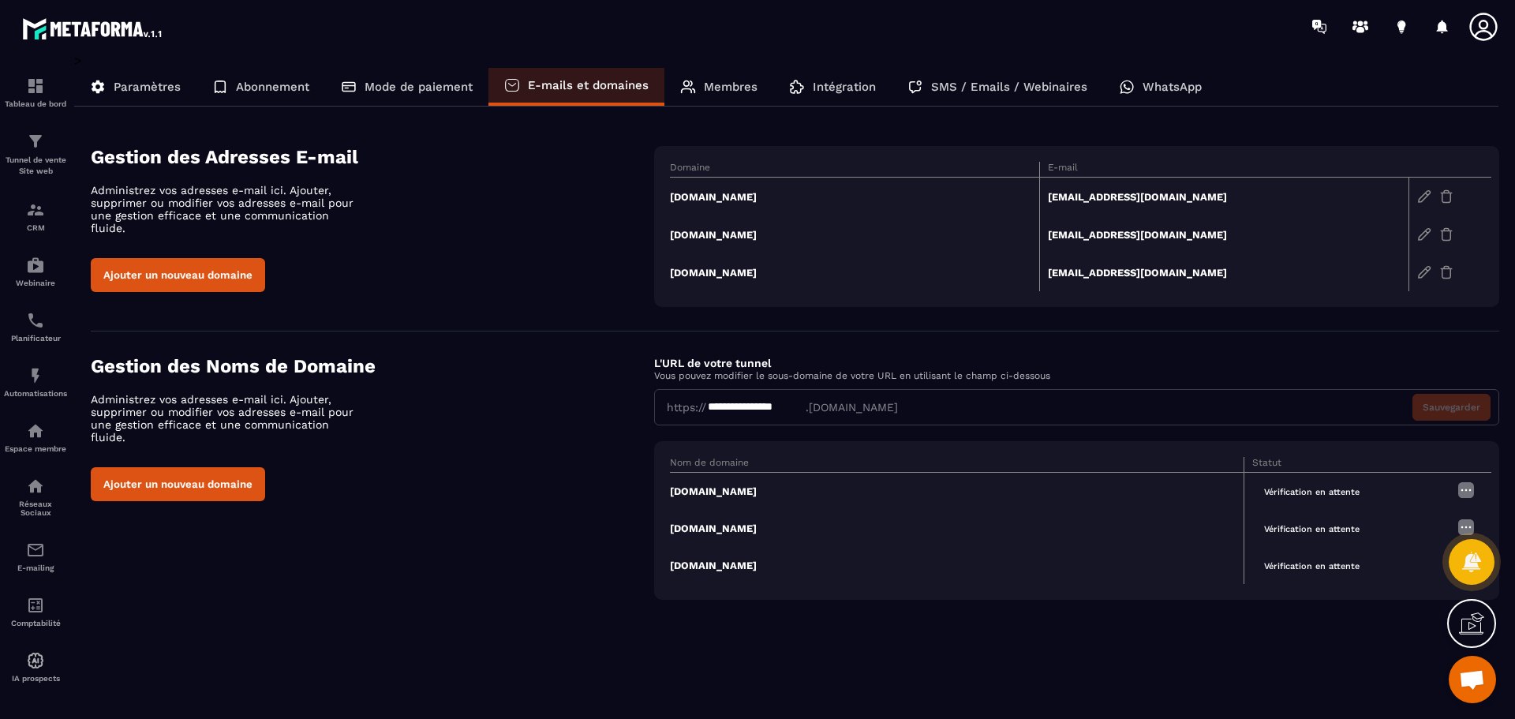
click at [733, 87] on p "Membres" at bounding box center [731, 87] width 54 height 14
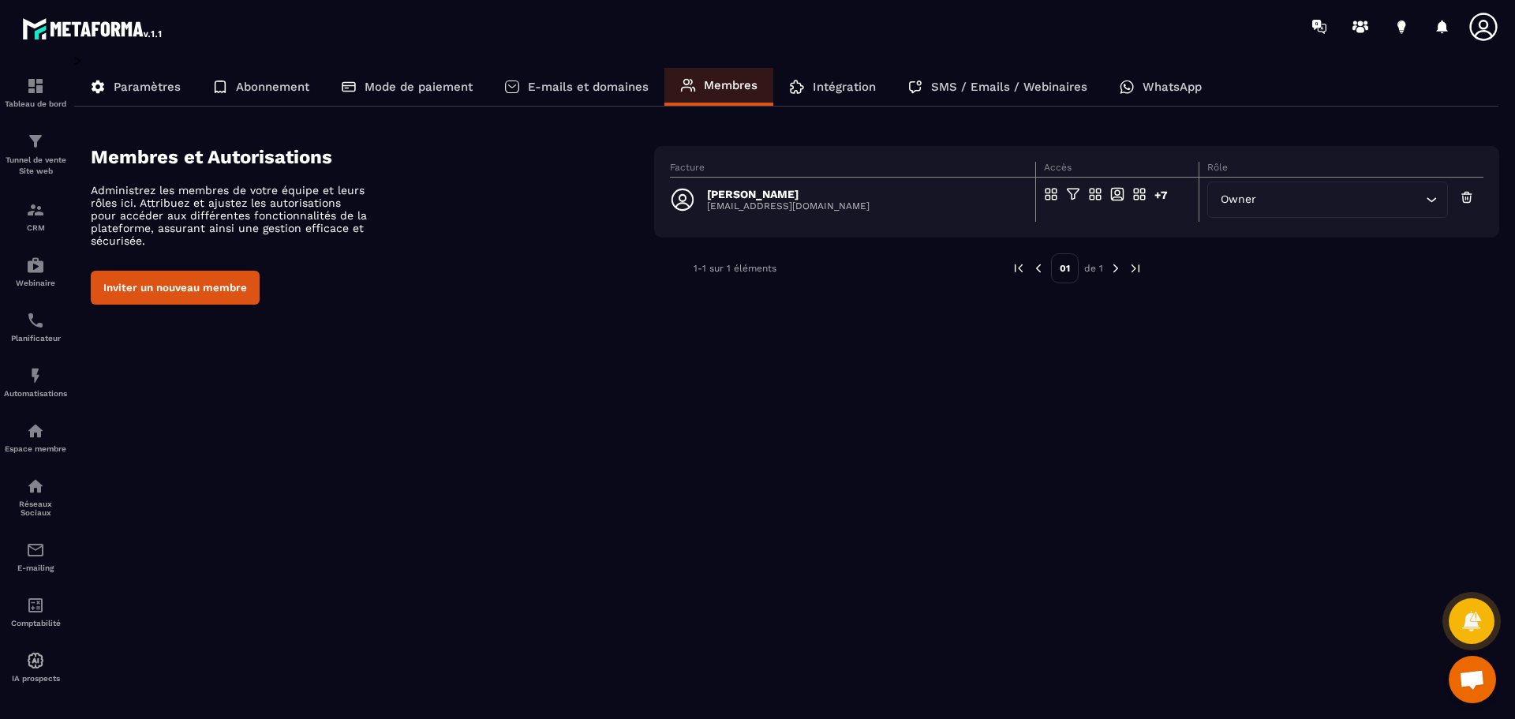
click at [833, 84] on p "Intégration" at bounding box center [844, 87] width 63 height 14
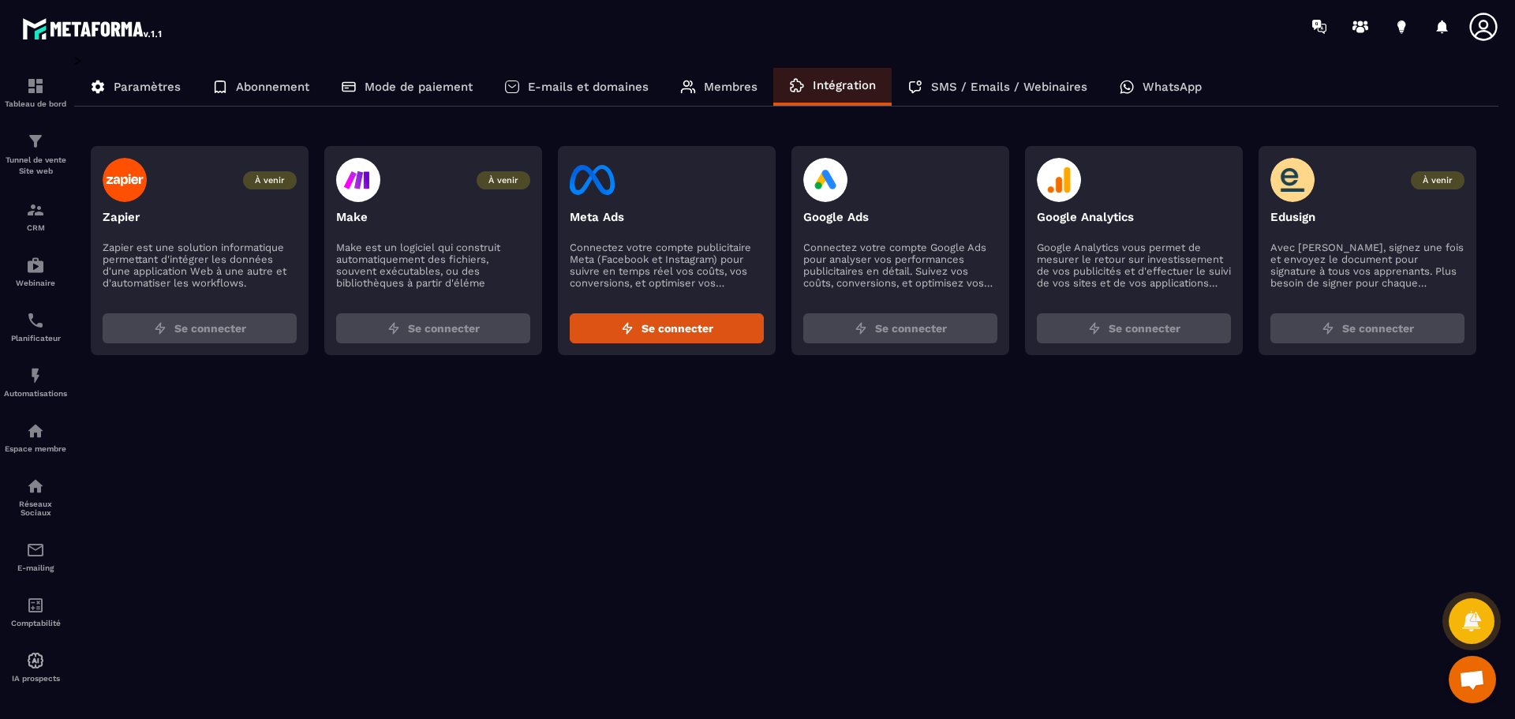
click at [1016, 87] on p "SMS / Emails / Webinaires" at bounding box center [1009, 87] width 156 height 14
